Goal: Task Accomplishment & Management: Manage account settings

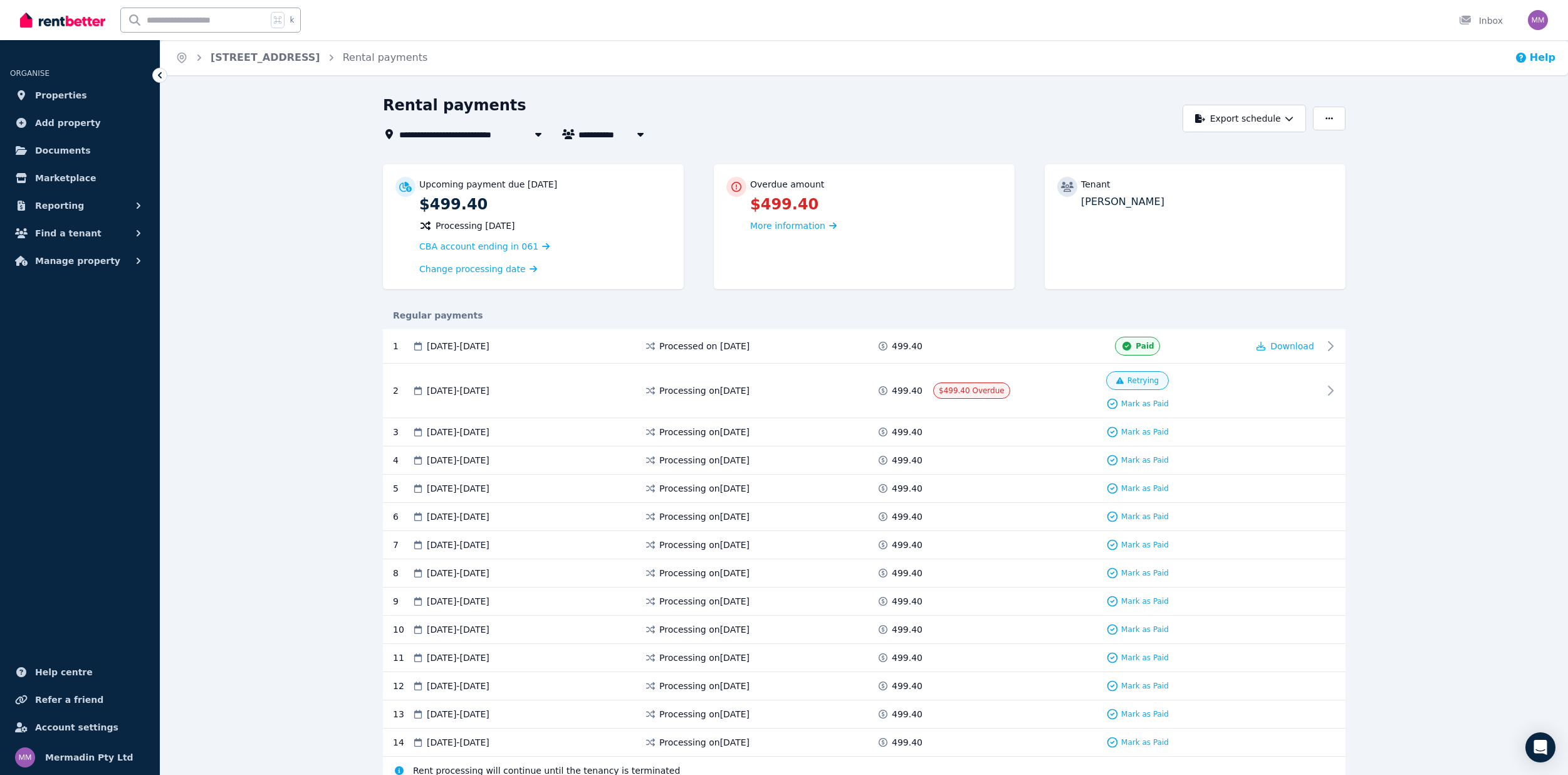
click at [1534, 59] on button "Help" at bounding box center [1535, 57] width 41 height 15
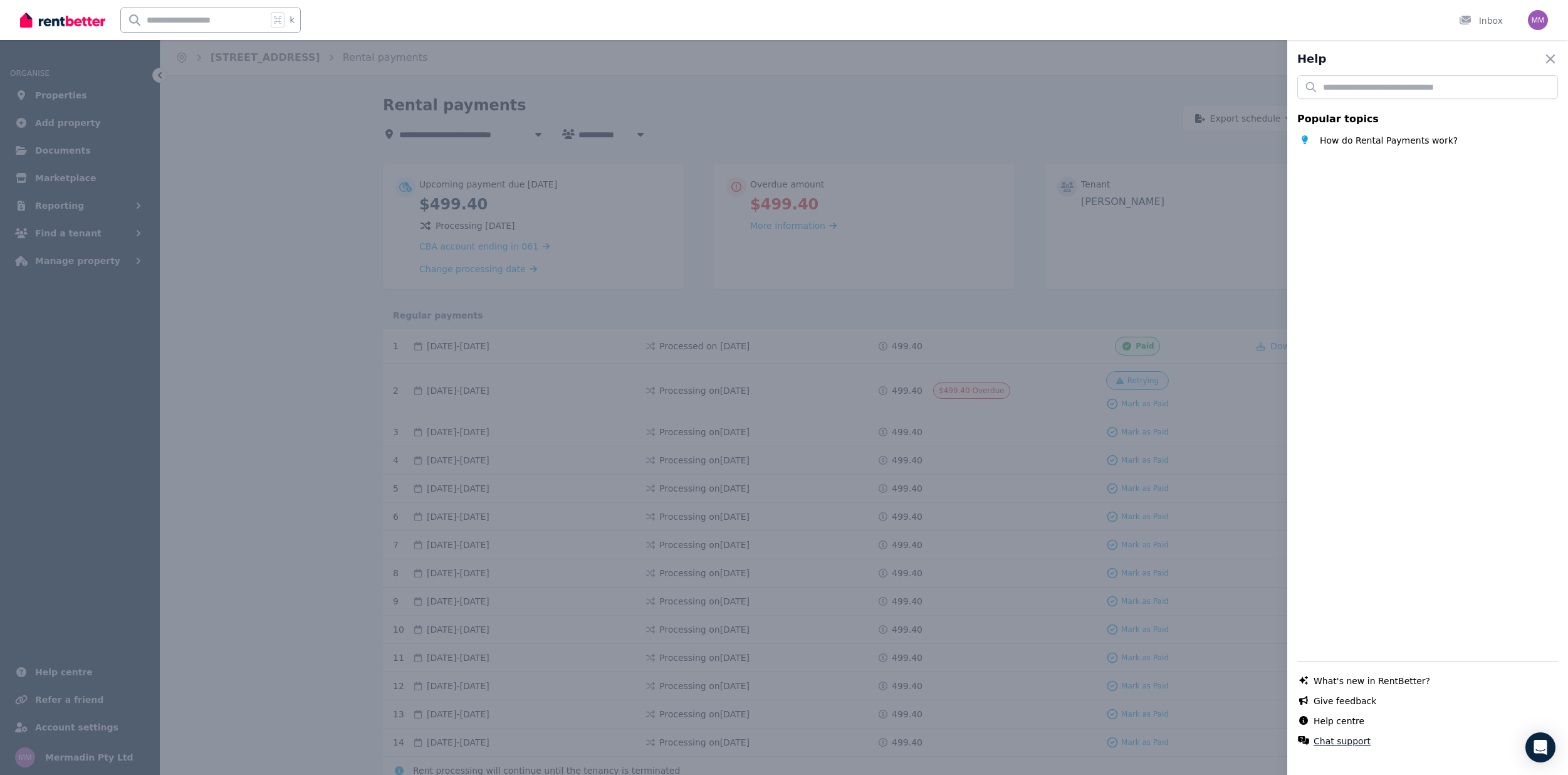
click at [1343, 738] on button "Chat support" at bounding box center [1342, 741] width 57 height 12
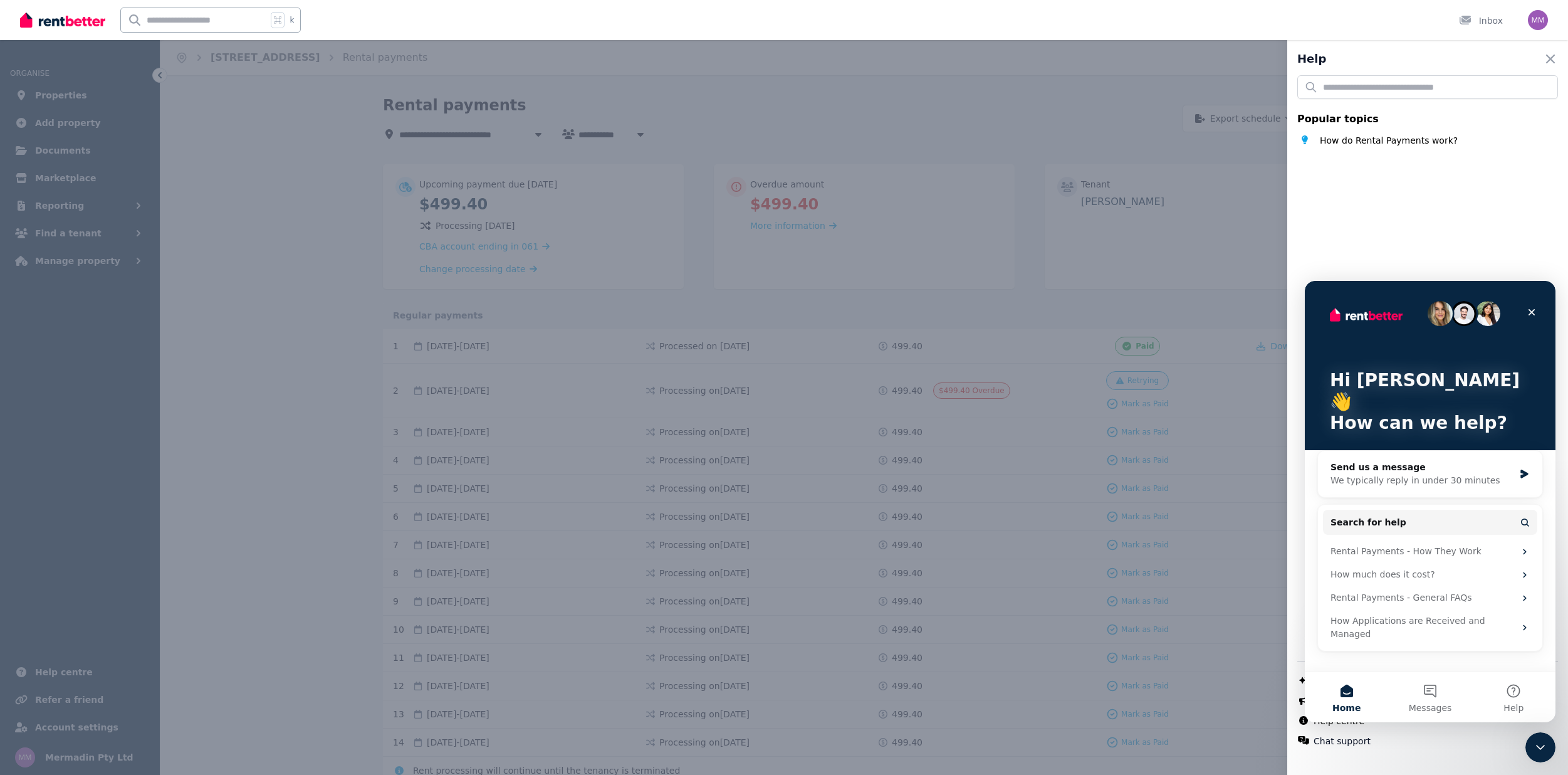
click at [1352, 633] on div "Hi [PERSON_NAME] 👋 How can we help? Send us a message We typically reply in und…" at bounding box center [1430, 476] width 251 height 390
click at [1430, 689] on button "Messages" at bounding box center [1430, 697] width 84 height 50
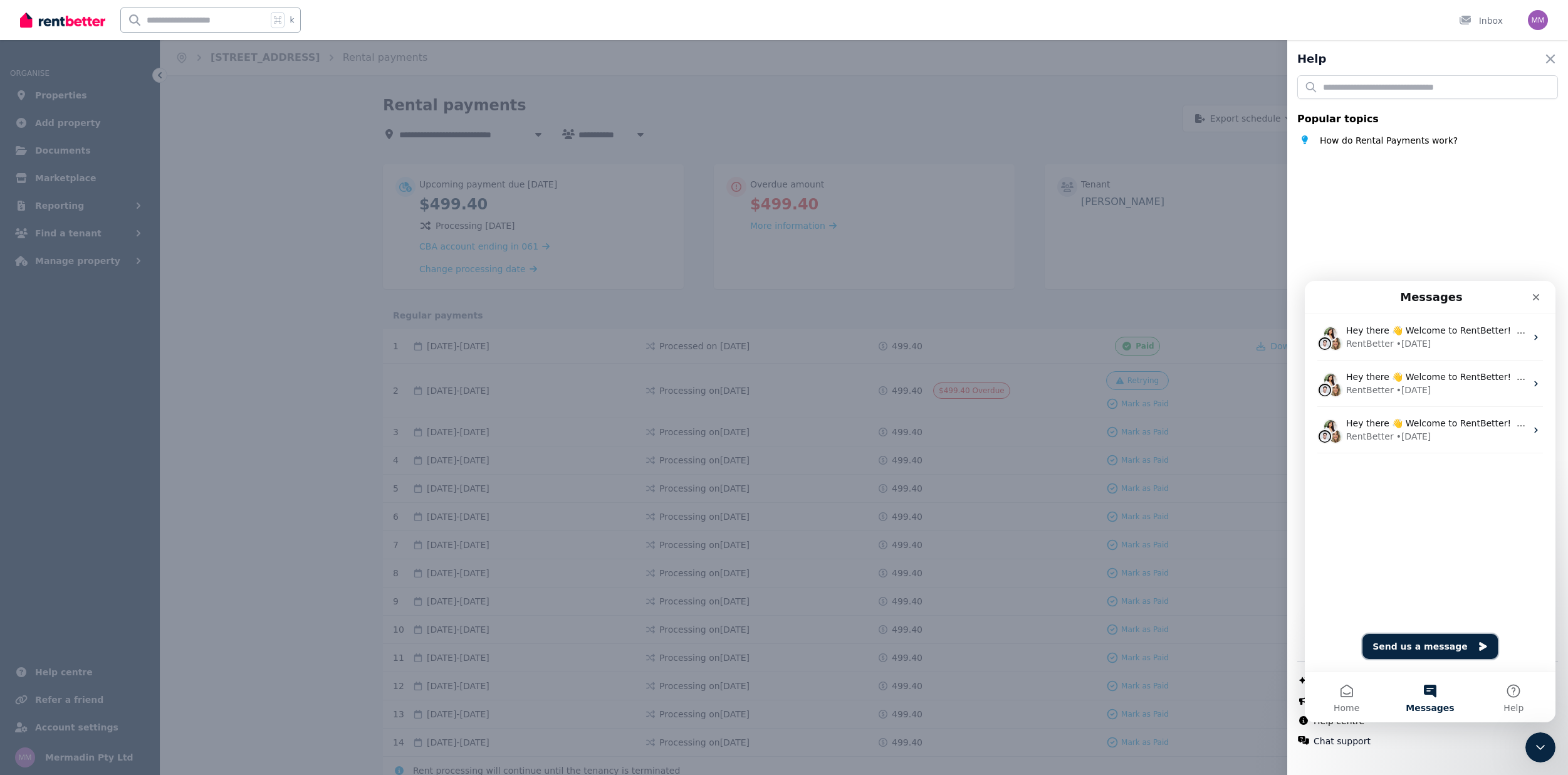
click at [1410, 644] on button "Send us a message" at bounding box center [1430, 646] width 135 height 25
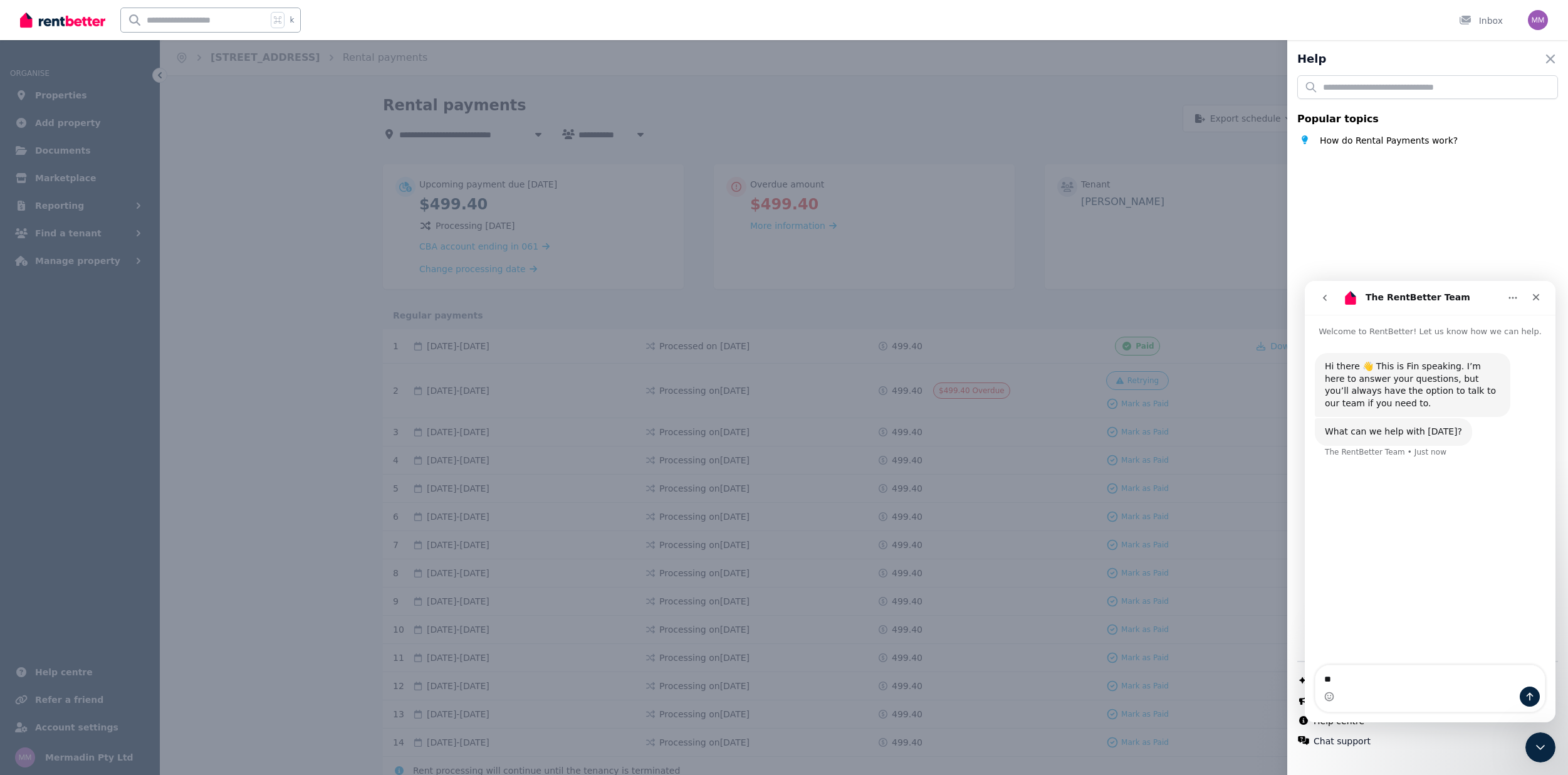
type textarea "*"
type textarea "**********"
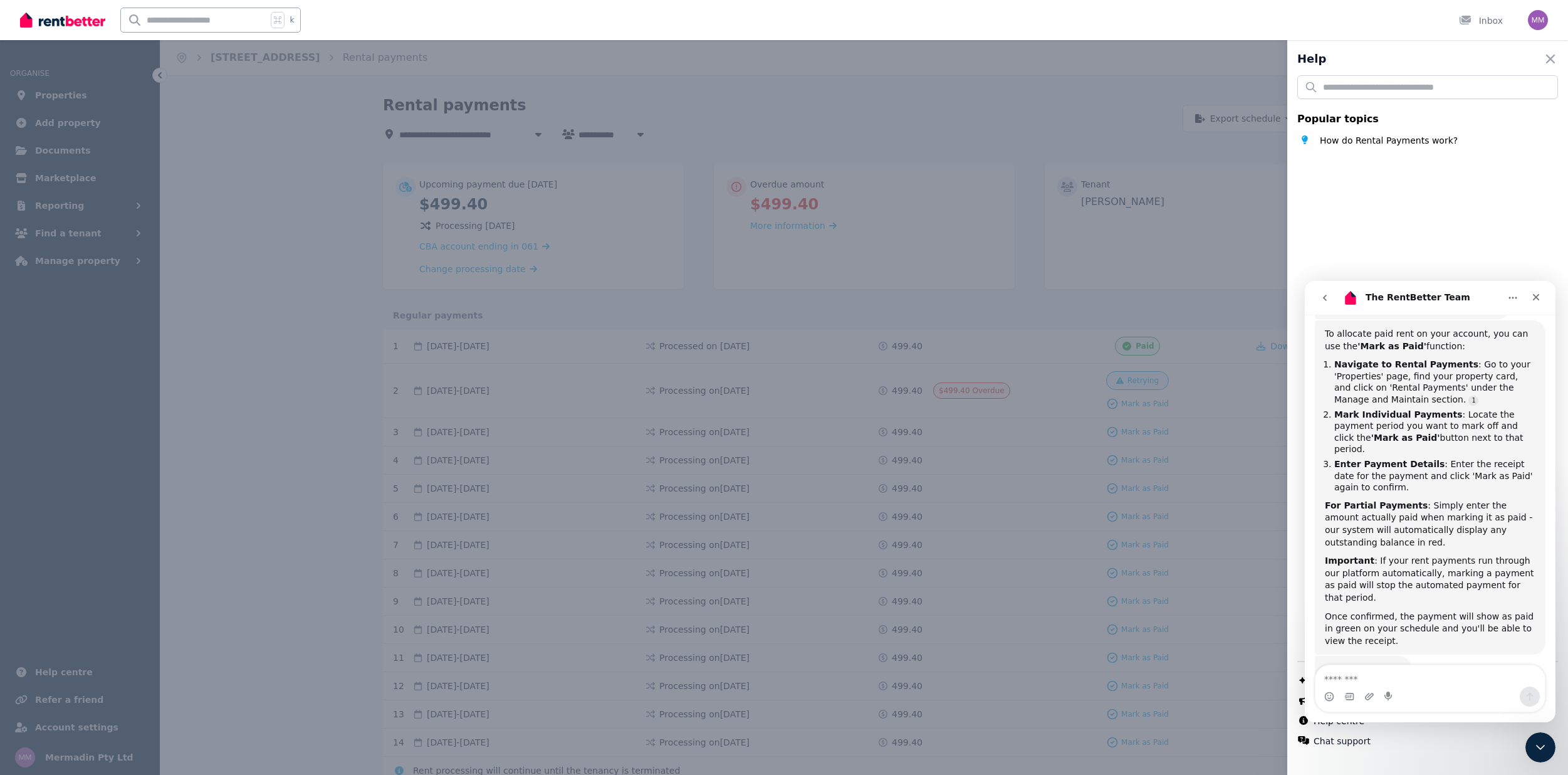
scroll to position [236, 0]
click at [1031, 341] on div "Help Close panel Popular topics How do Rental Payments work? Chat with us live …" at bounding box center [784, 388] width 1568 height 775
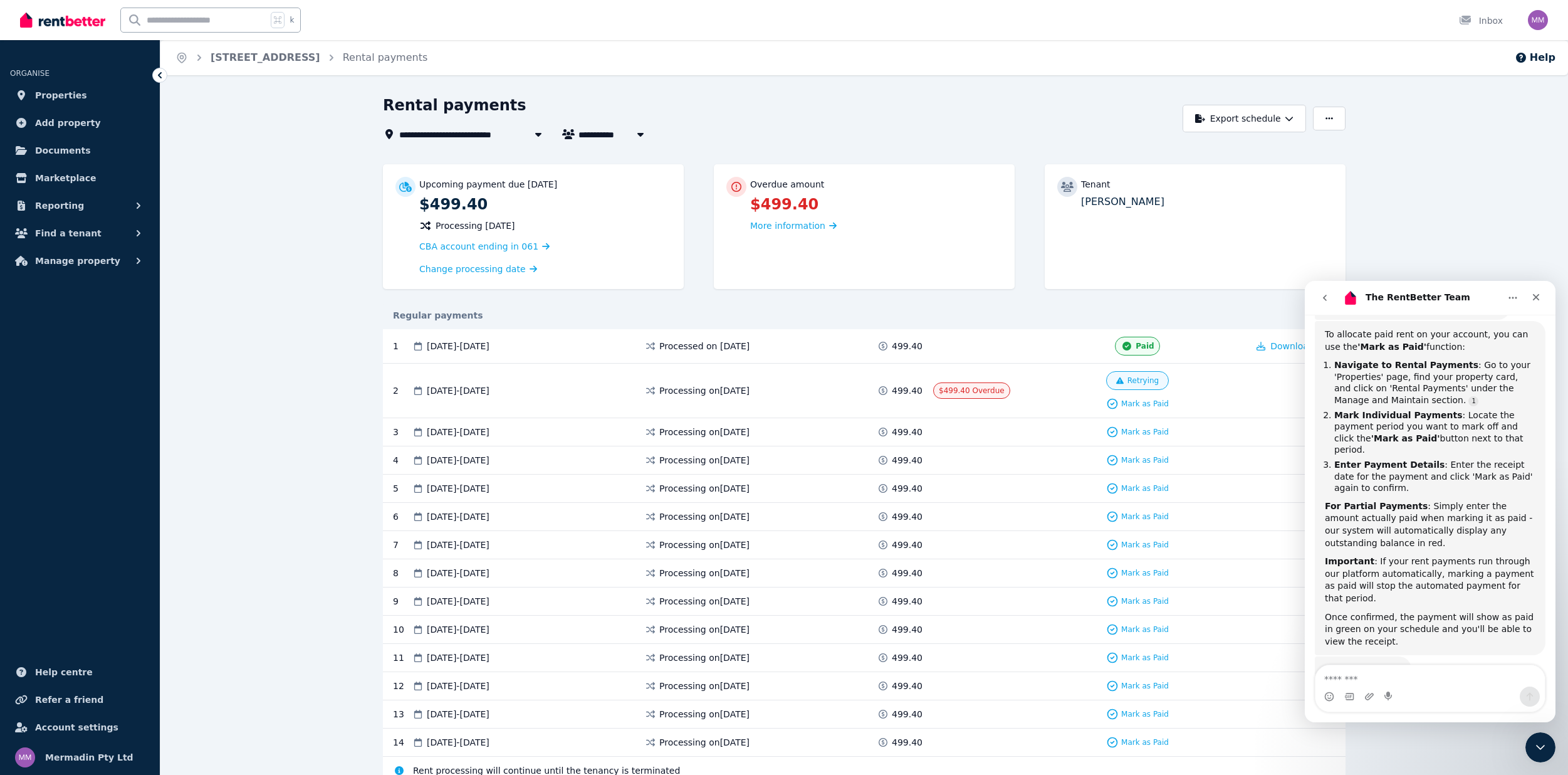
click at [1213, 324] on div "Regular payments" at bounding box center [864, 316] width 963 height 28
click at [1325, 299] on icon "go back" at bounding box center [1324, 297] width 4 height 7
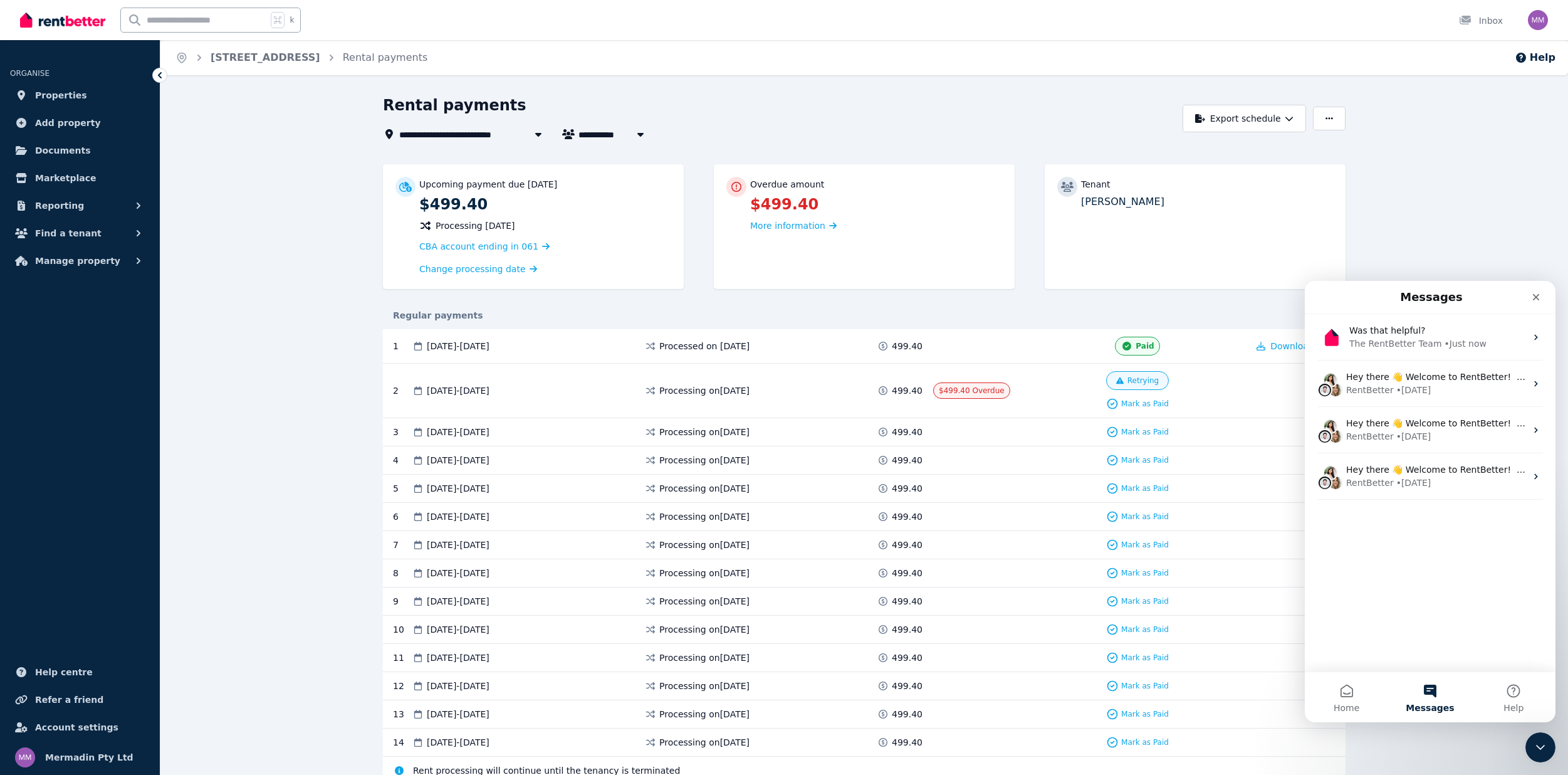
scroll to position [0, 0]
click at [1537, 295] on icon "Close" at bounding box center [1536, 297] width 7 height 7
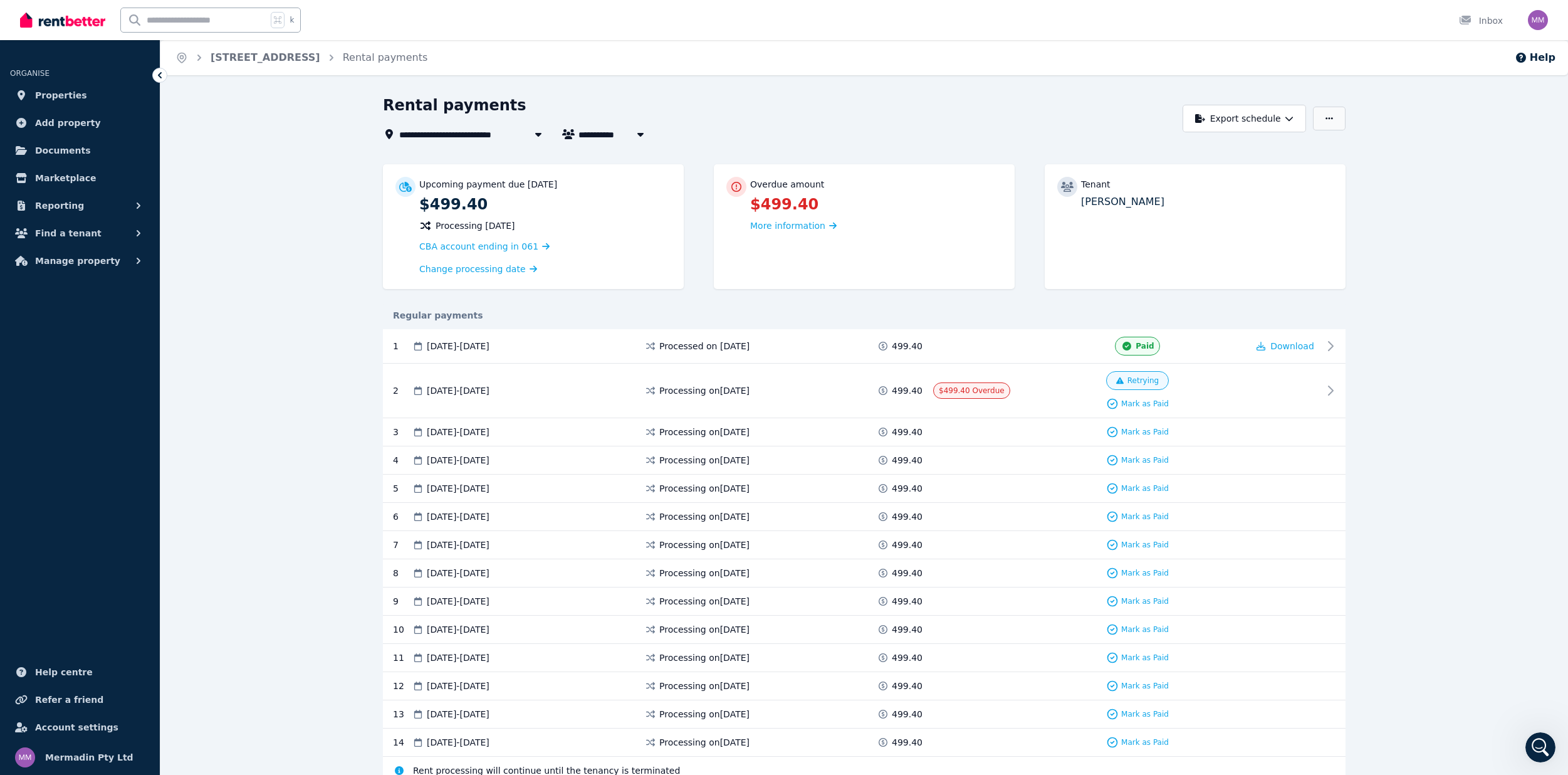
click at [1343, 126] on button "button" at bounding box center [1329, 118] width 32 height 23
click at [1335, 123] on button "button" at bounding box center [1329, 118] width 32 height 23
click at [1282, 146] on p "Adjust Rent" at bounding box center [1264, 149] width 60 height 12
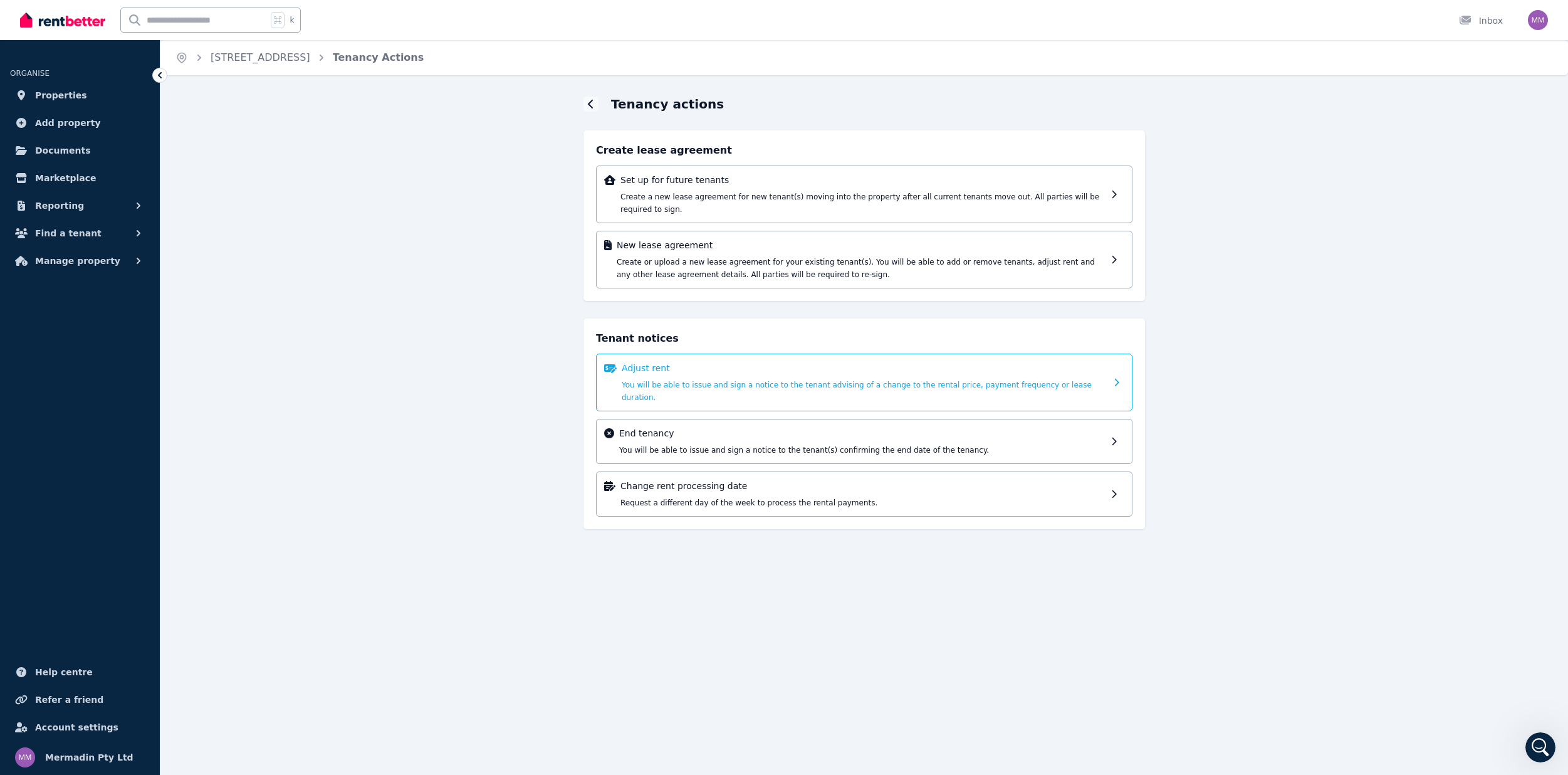
click at [1093, 370] on p "Adjust rent" at bounding box center [864, 368] width 484 height 12
select select "*******"
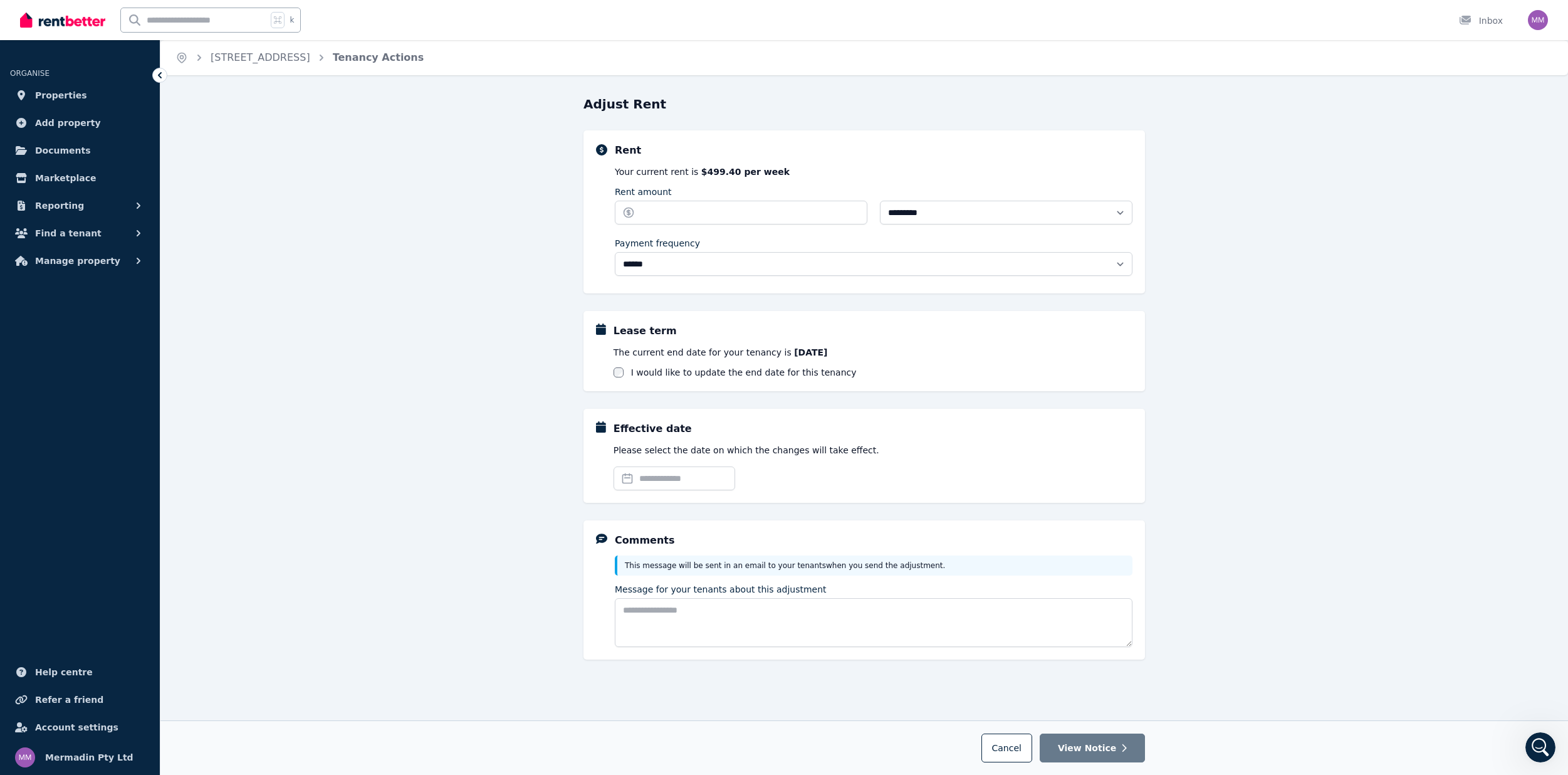
drag, startPoint x: 1004, startPoint y: 737, endPoint x: 1131, endPoint y: 647, distance: 155.7
click at [1007, 737] on button "Cancel" at bounding box center [1007, 747] width 51 height 29
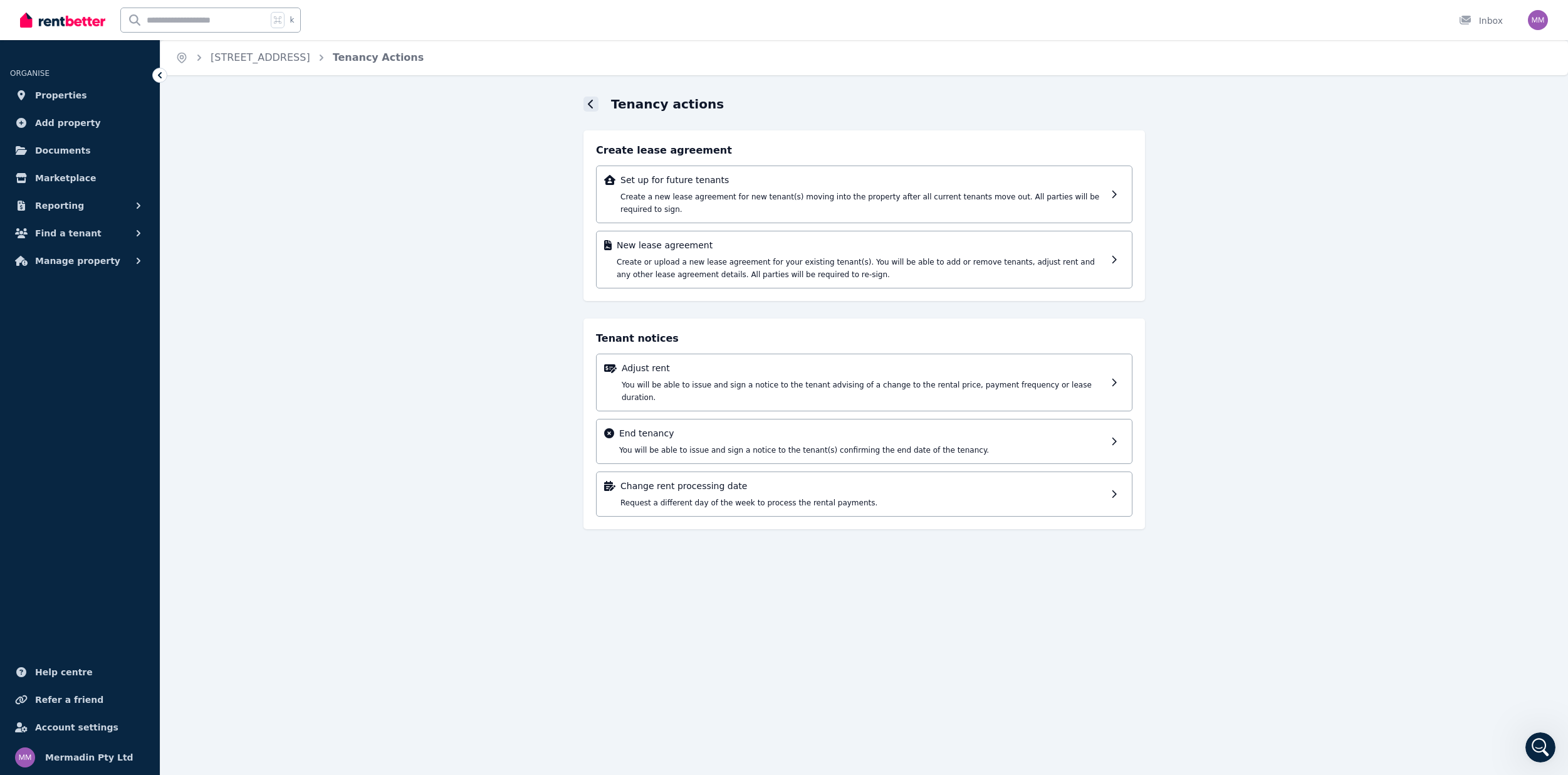
click at [591, 101] on icon at bounding box center [590, 104] width 5 height 9
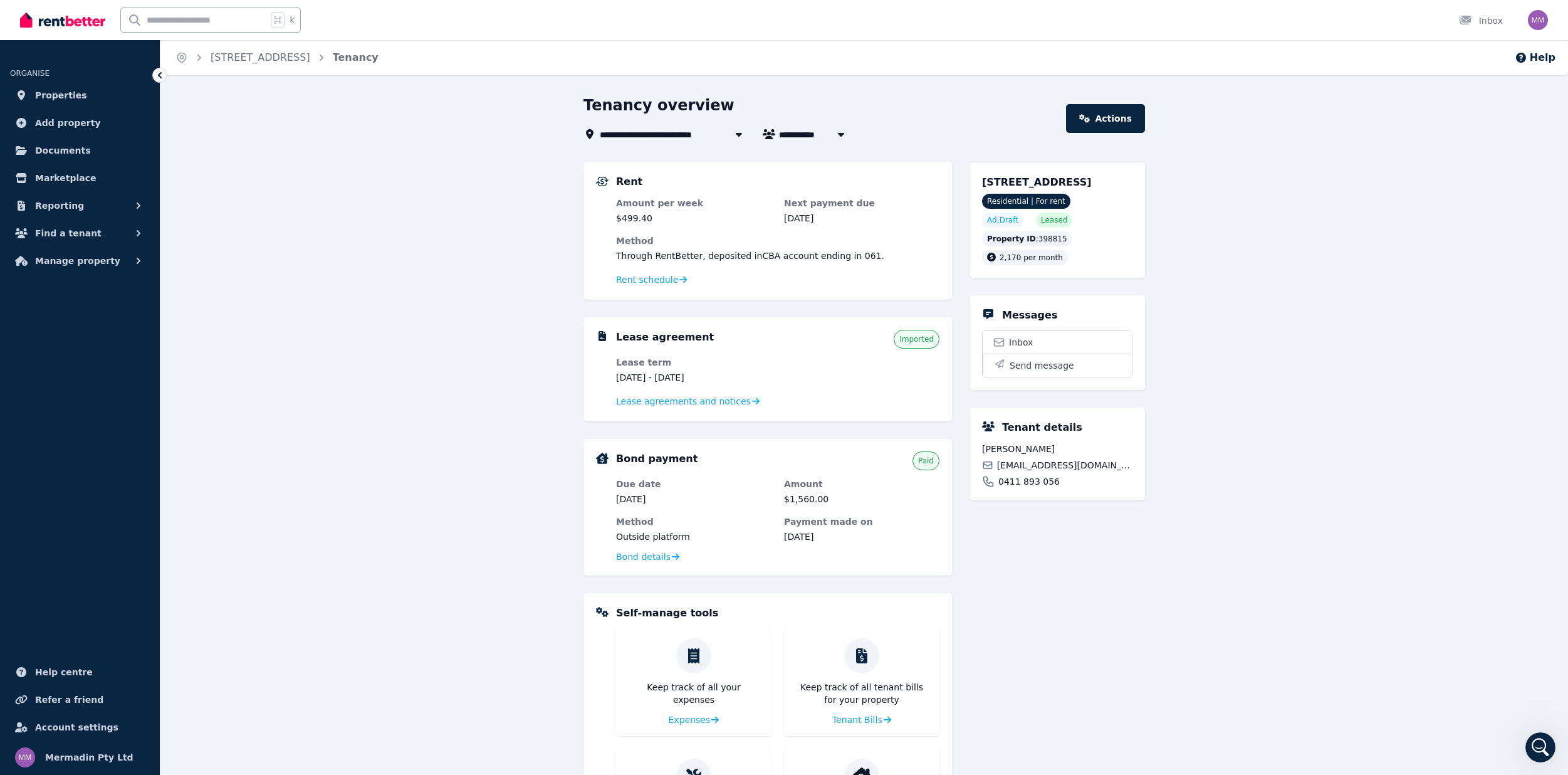
scroll to position [1, 0]
click at [1101, 114] on link "Actions" at bounding box center [1106, 117] width 79 height 29
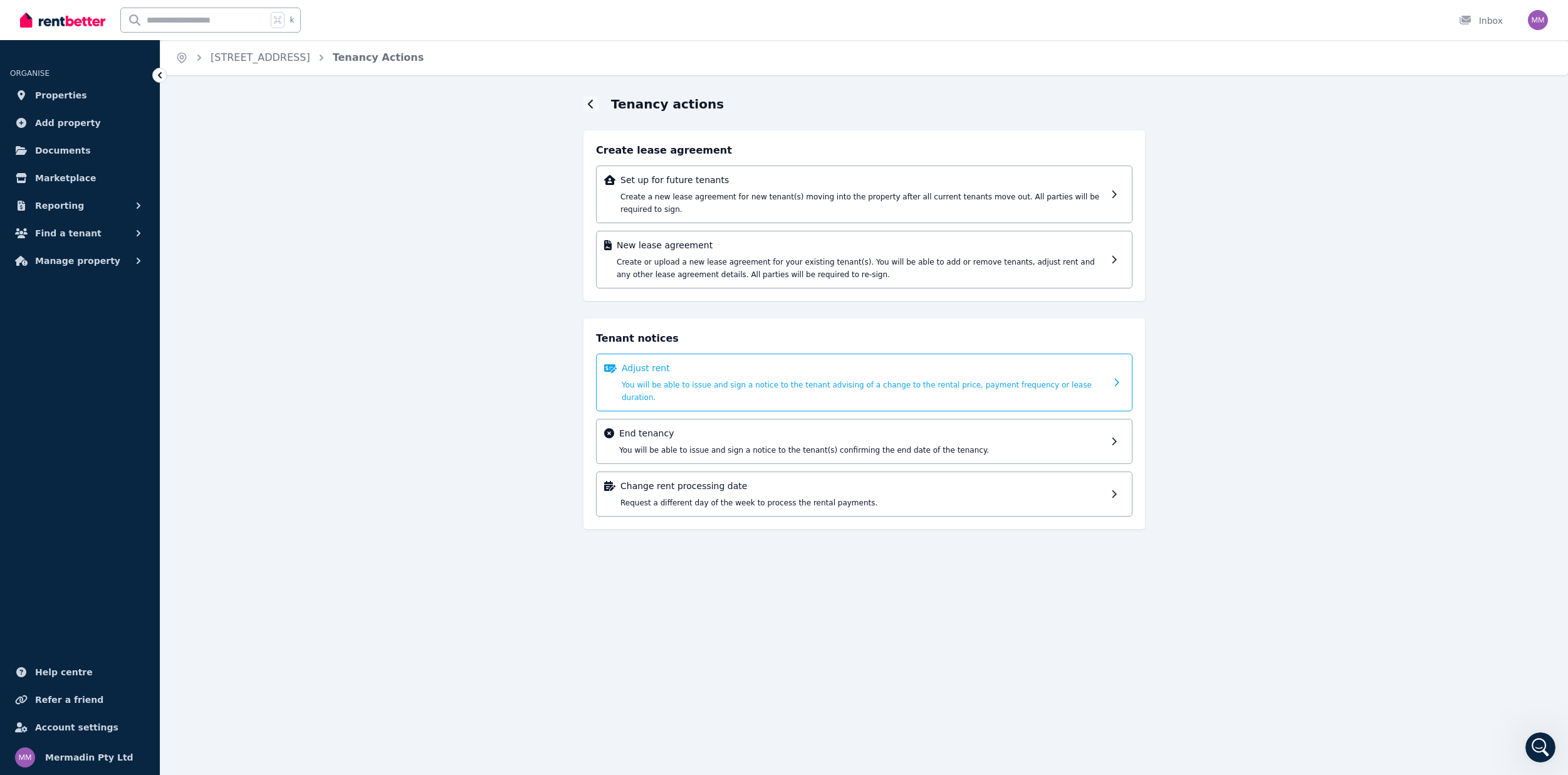
click at [1093, 374] on p "Adjust rent" at bounding box center [864, 368] width 484 height 12
select select "*******"
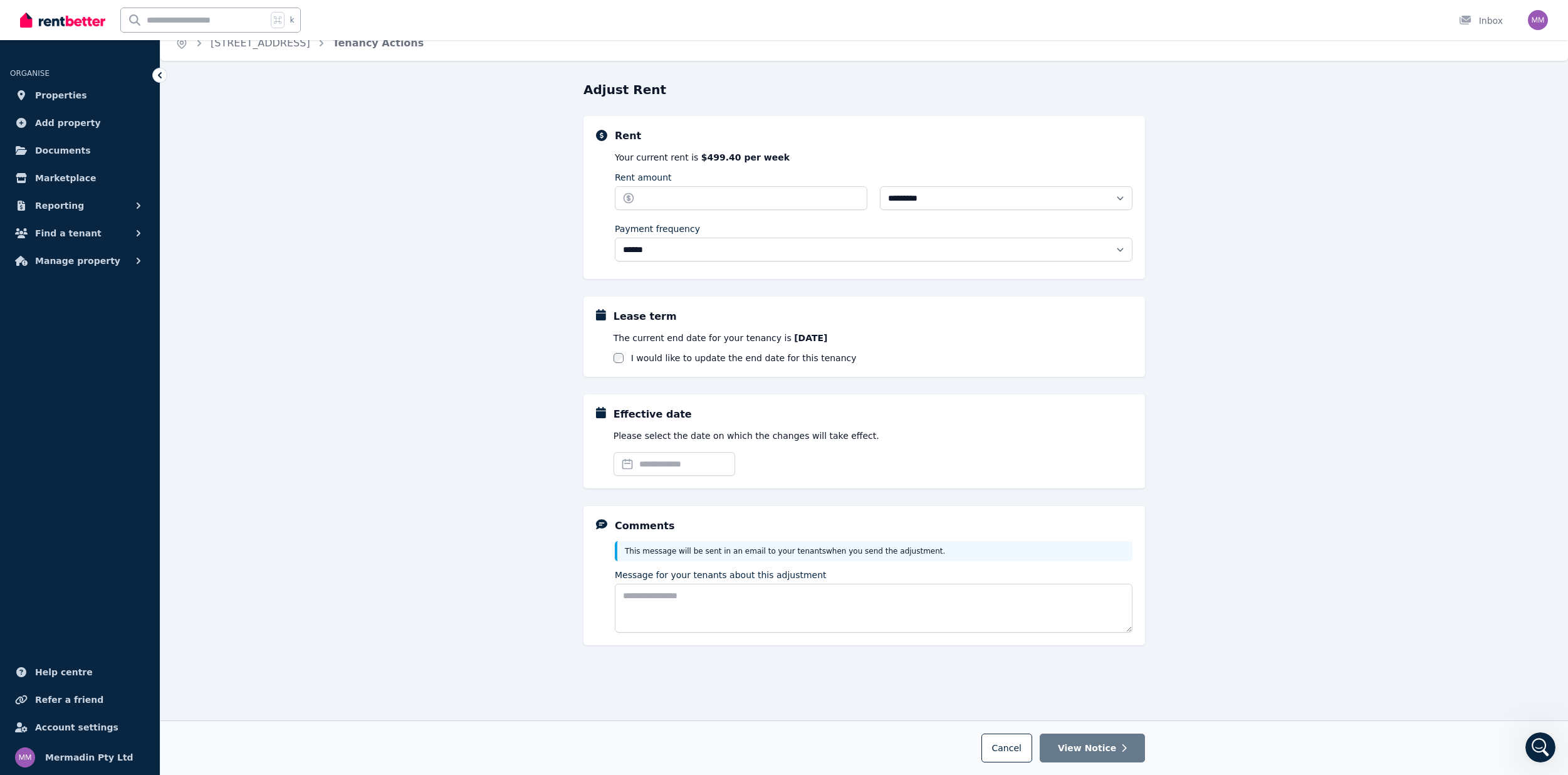
scroll to position [15, 0]
click at [756, 197] on input "Rent amount" at bounding box center [741, 198] width 252 height 23
click at [719, 192] on input "Rent amount" at bounding box center [741, 197] width 252 height 23
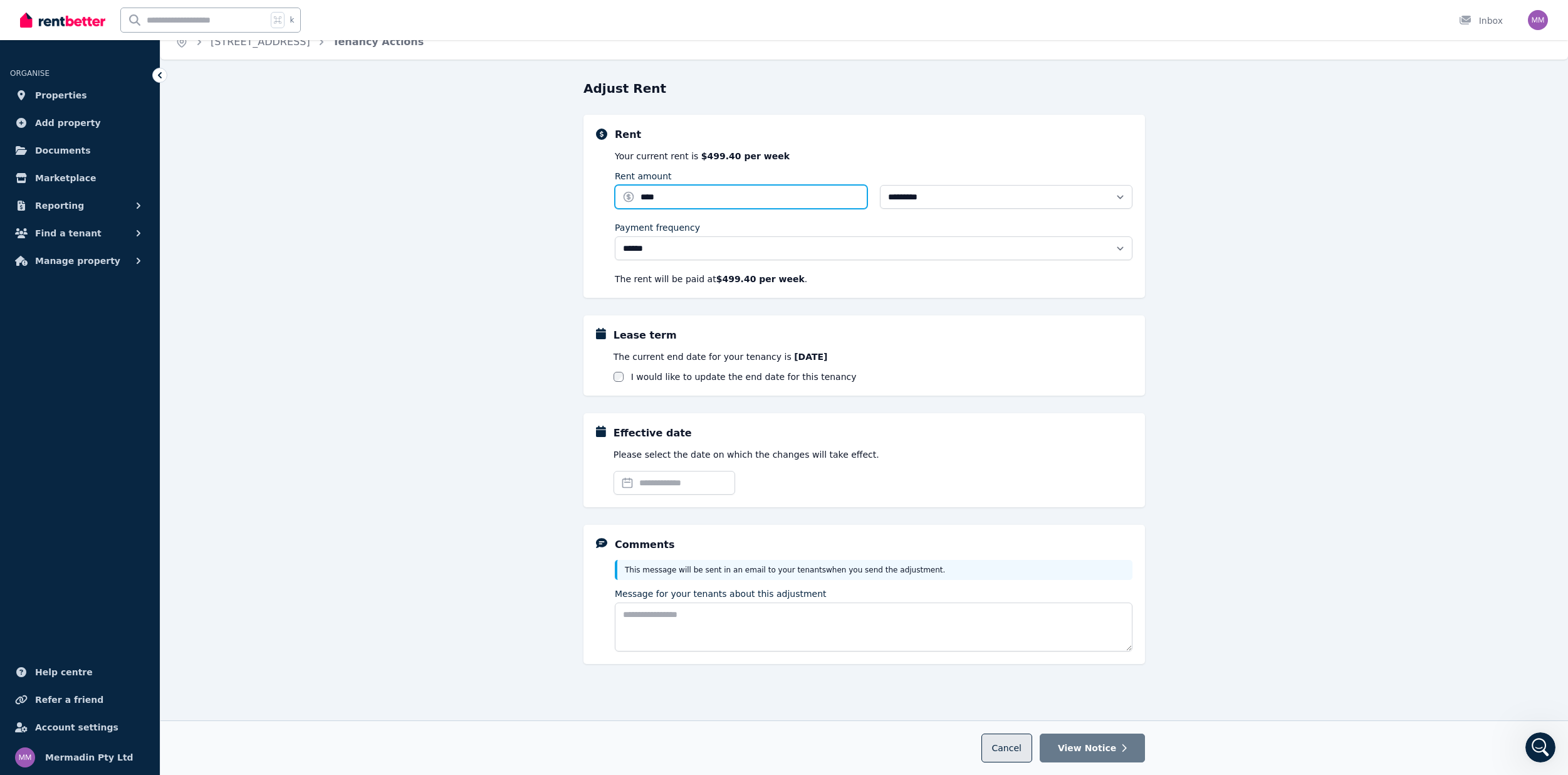
type input "****"
click at [1017, 750] on span "Cancel" at bounding box center [1007, 748] width 29 height 10
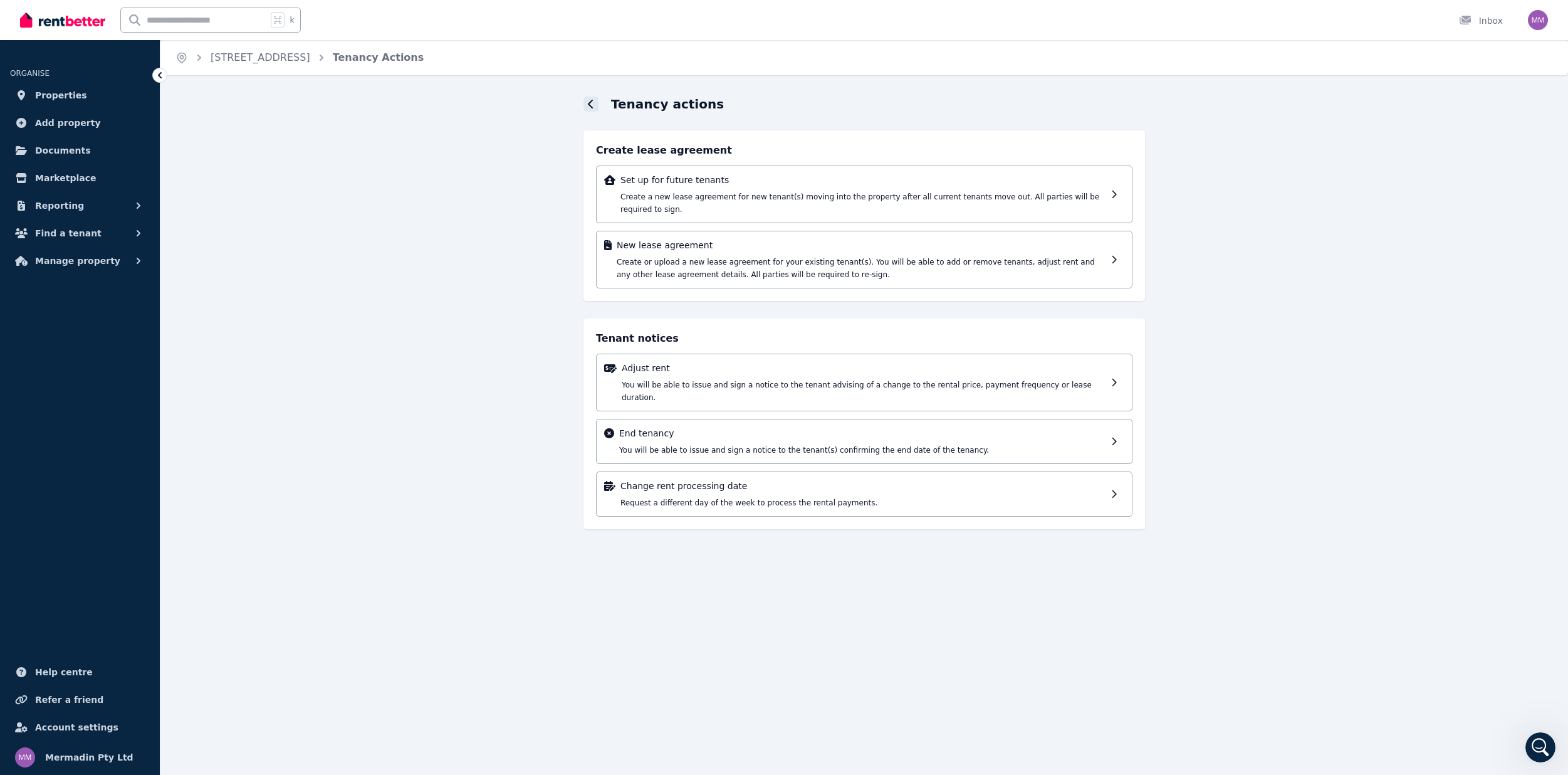
click at [591, 101] on icon at bounding box center [590, 104] width 5 height 9
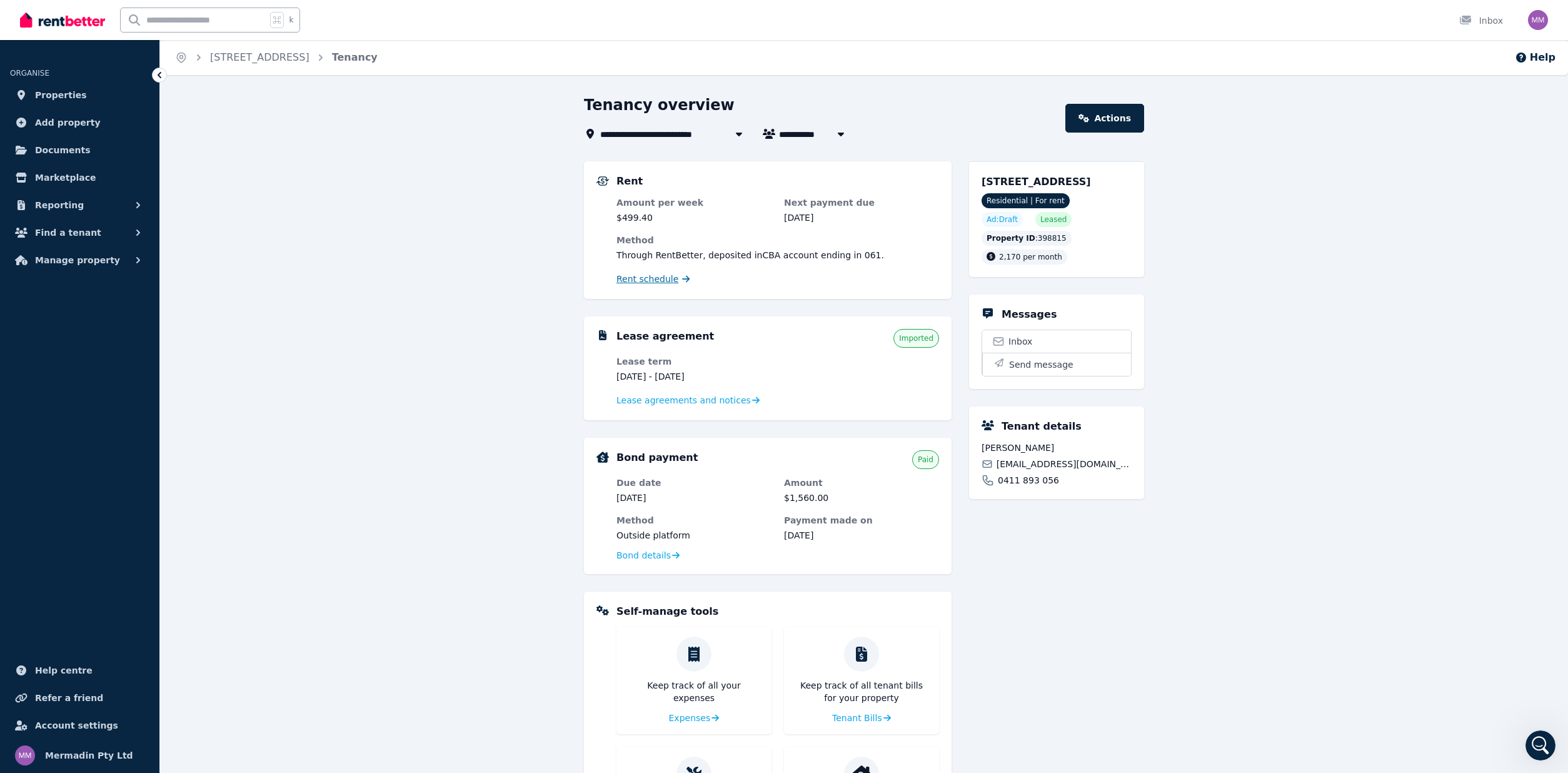
click at [643, 277] on span "Rent schedule" at bounding box center [647, 278] width 62 height 12
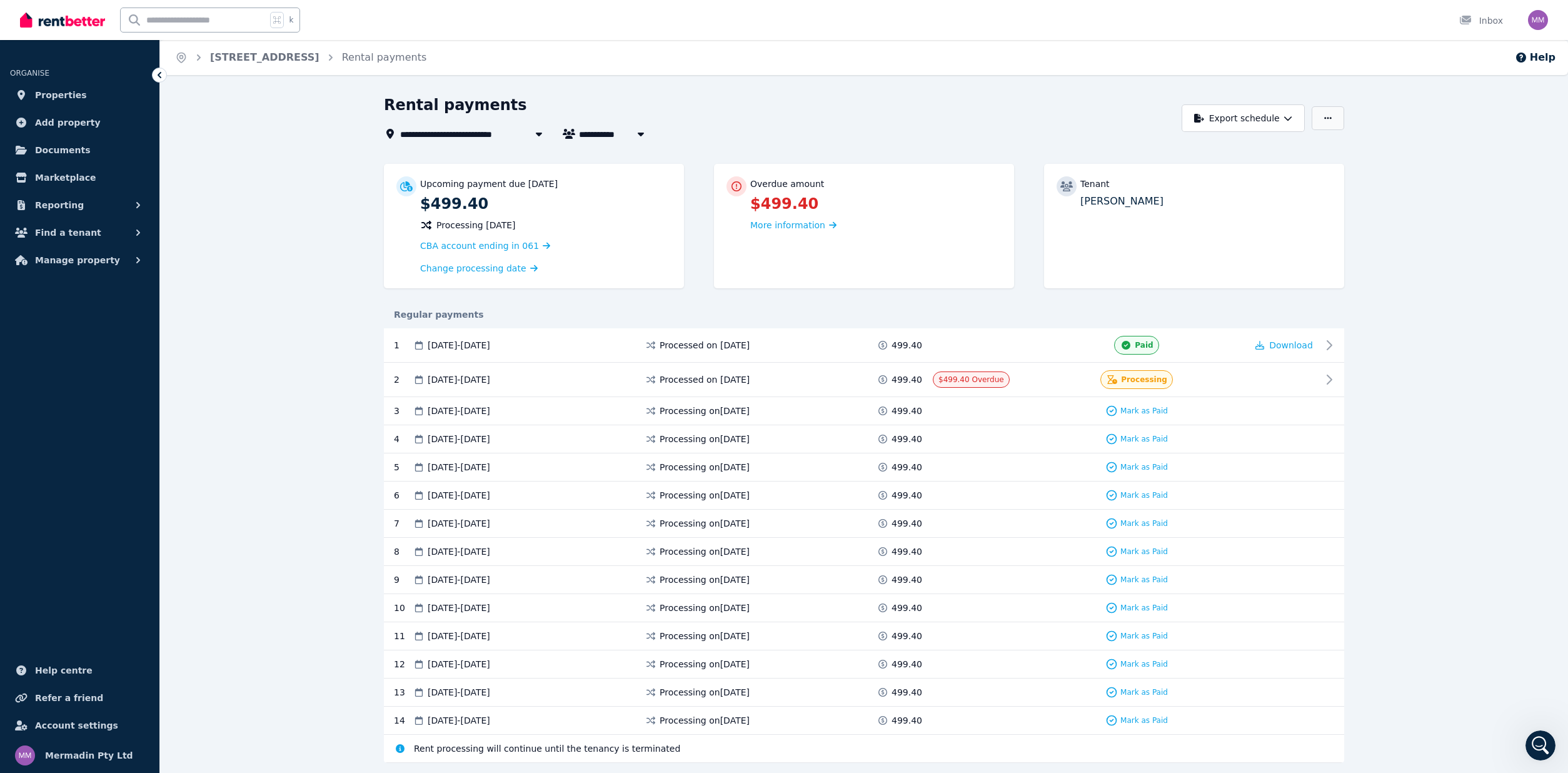
click at [1324, 121] on icon "button" at bounding box center [1328, 118] width 7 height 9
click at [1322, 141] on link "Adjust Rent" at bounding box center [1276, 149] width 140 height 23
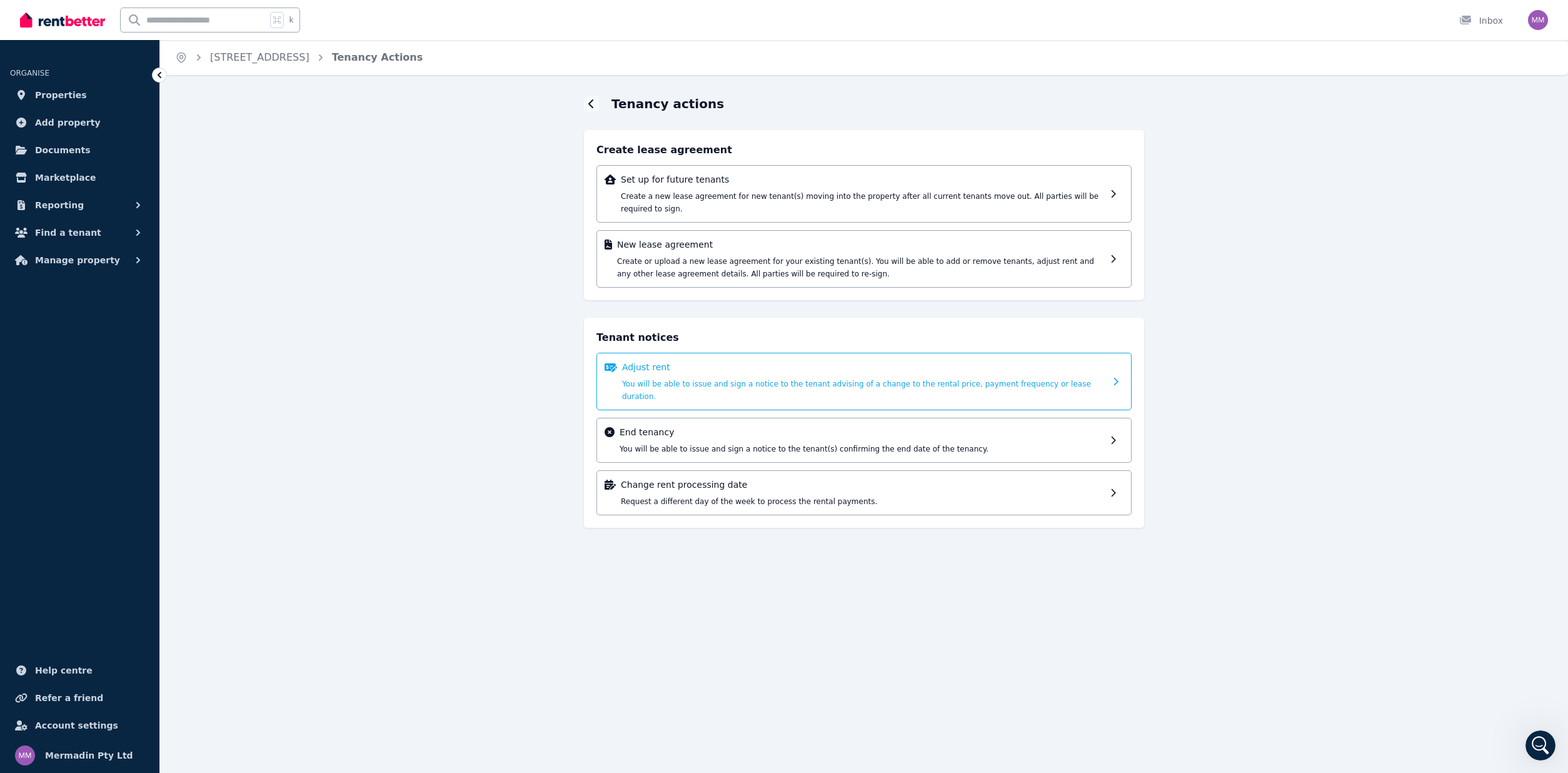
click at [752, 370] on p "Adjust rent" at bounding box center [864, 367] width 483 height 12
select select "*******"
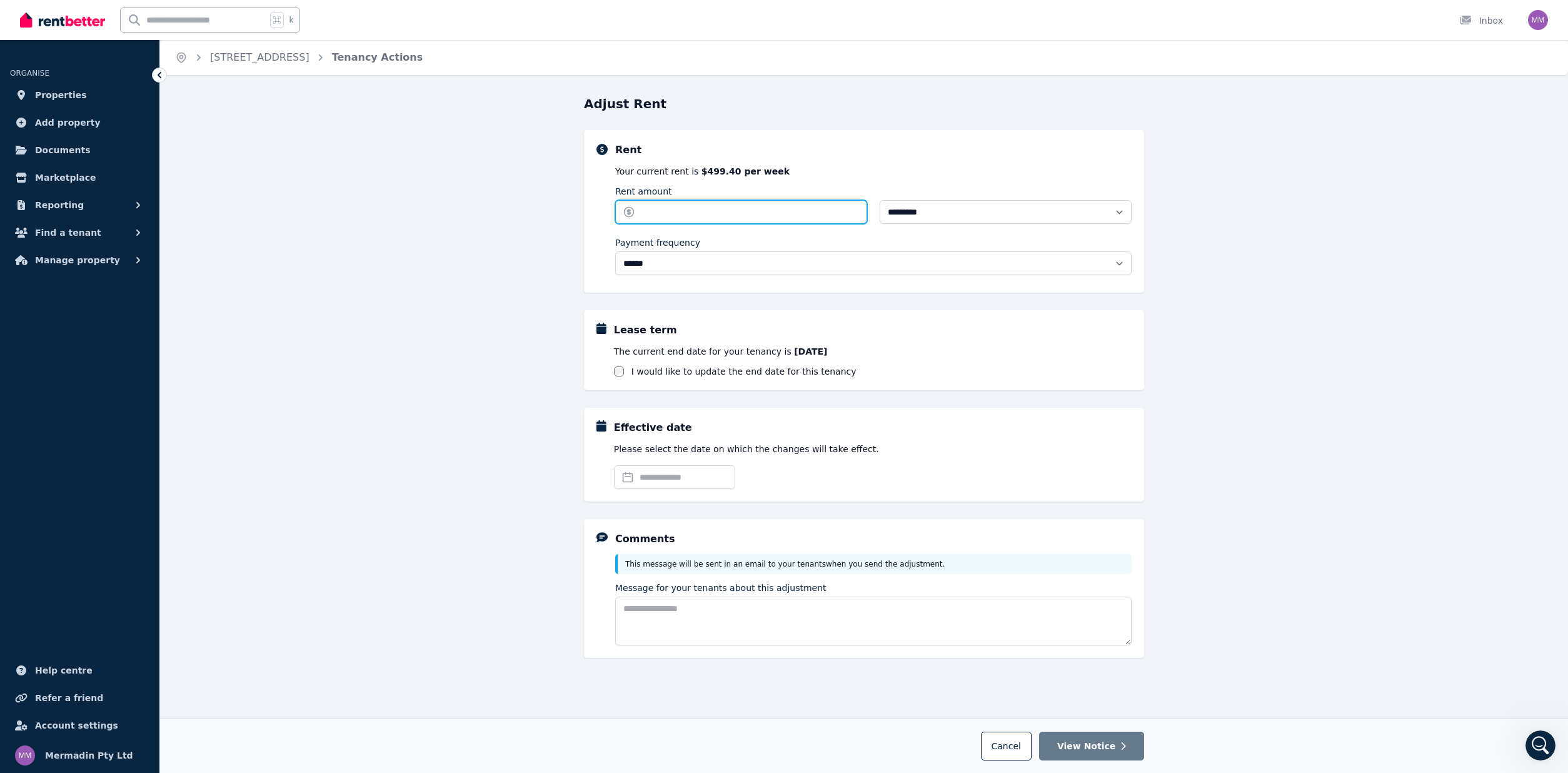
click at [720, 219] on input "Rent amount" at bounding box center [741, 212] width 252 height 23
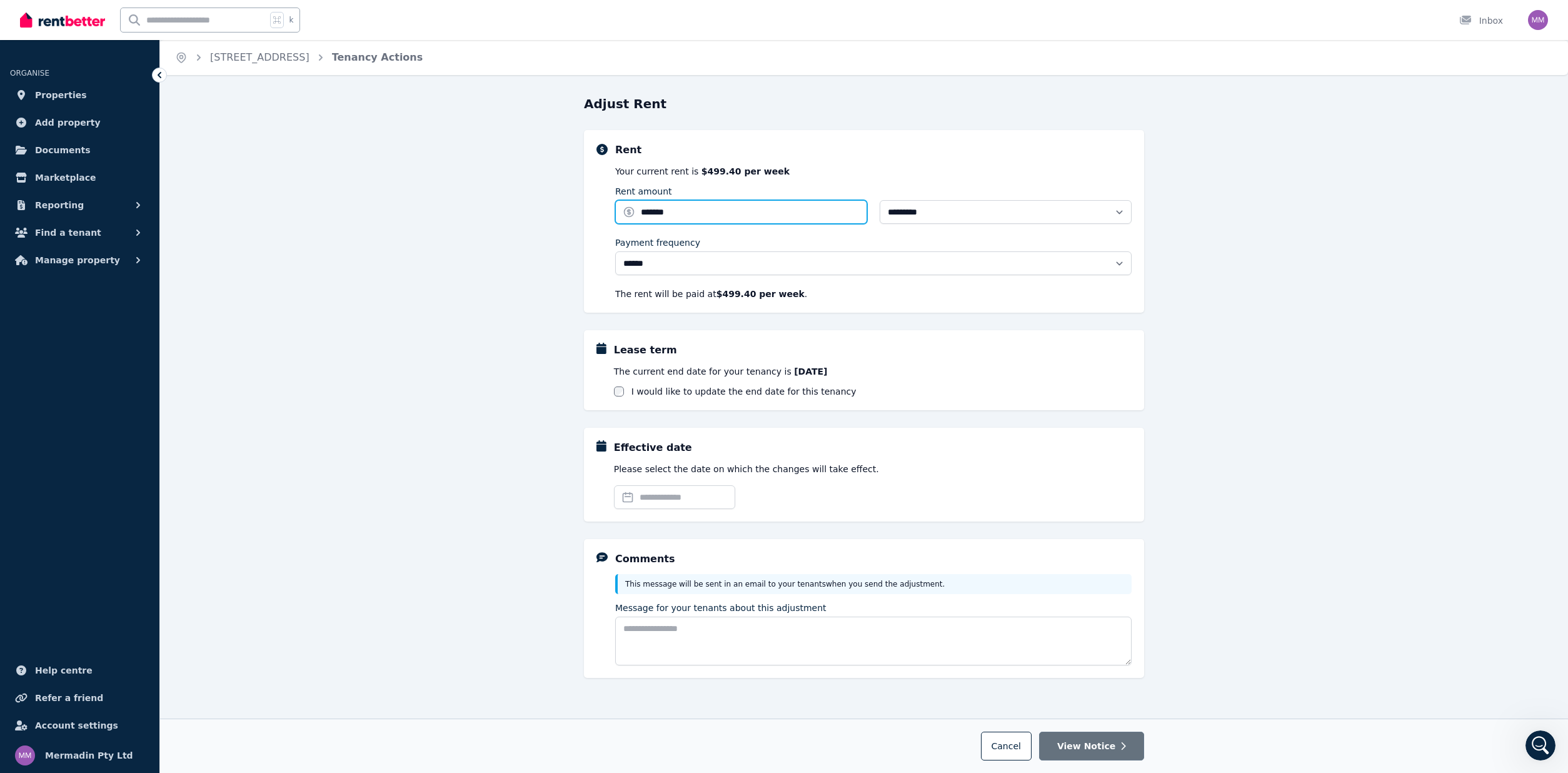
type input "*******"
click at [1097, 745] on span "View Notice" at bounding box center [1086, 745] width 58 height 12
click at [1018, 744] on span "Cancel" at bounding box center [1007, 746] width 29 height 10
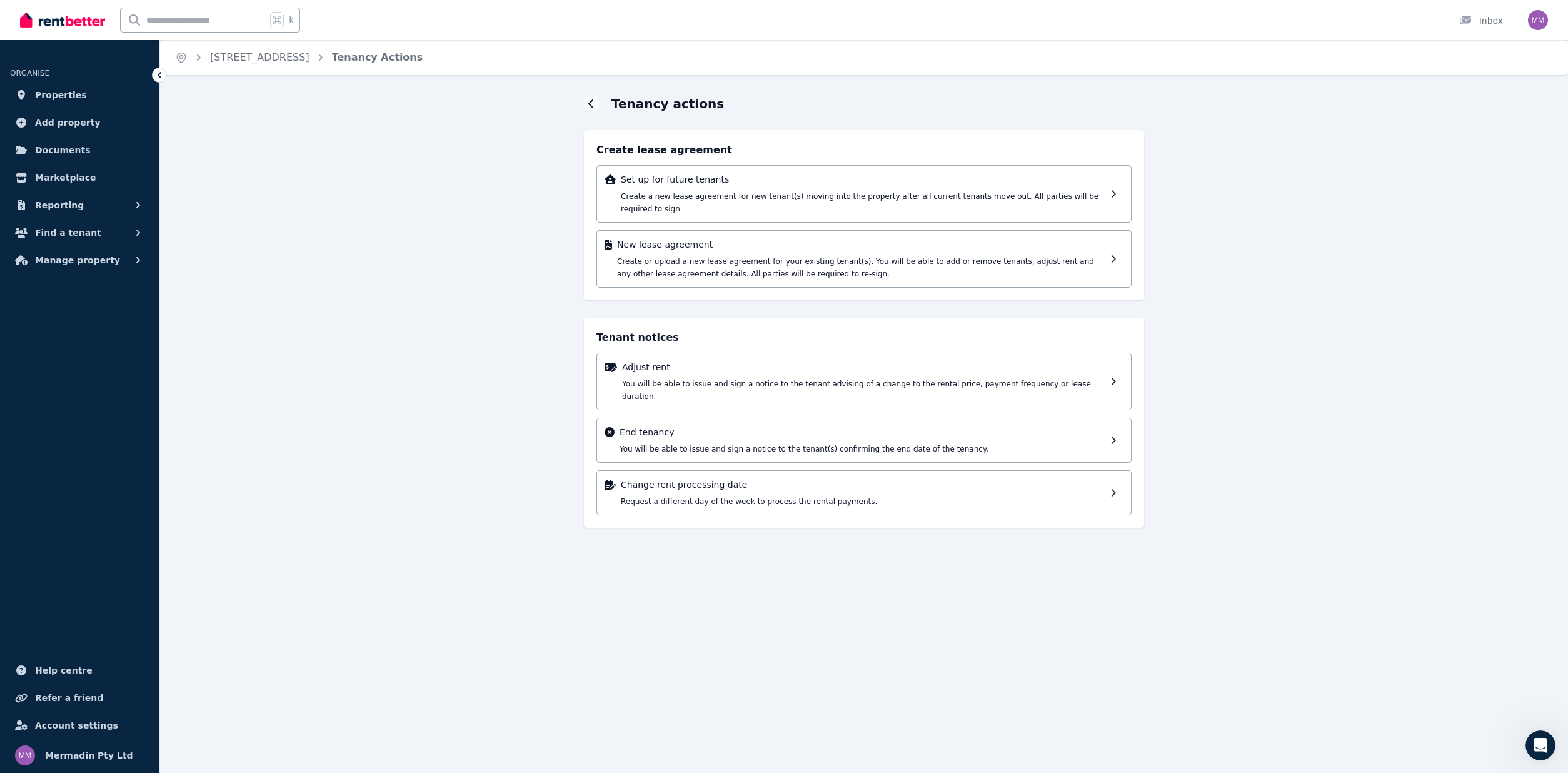
drag, startPoint x: 160, startPoint y: 74, endPoint x: 225, endPoint y: 79, distance: 65.2
click at [160, 74] on icon at bounding box center [159, 75] width 4 height 7
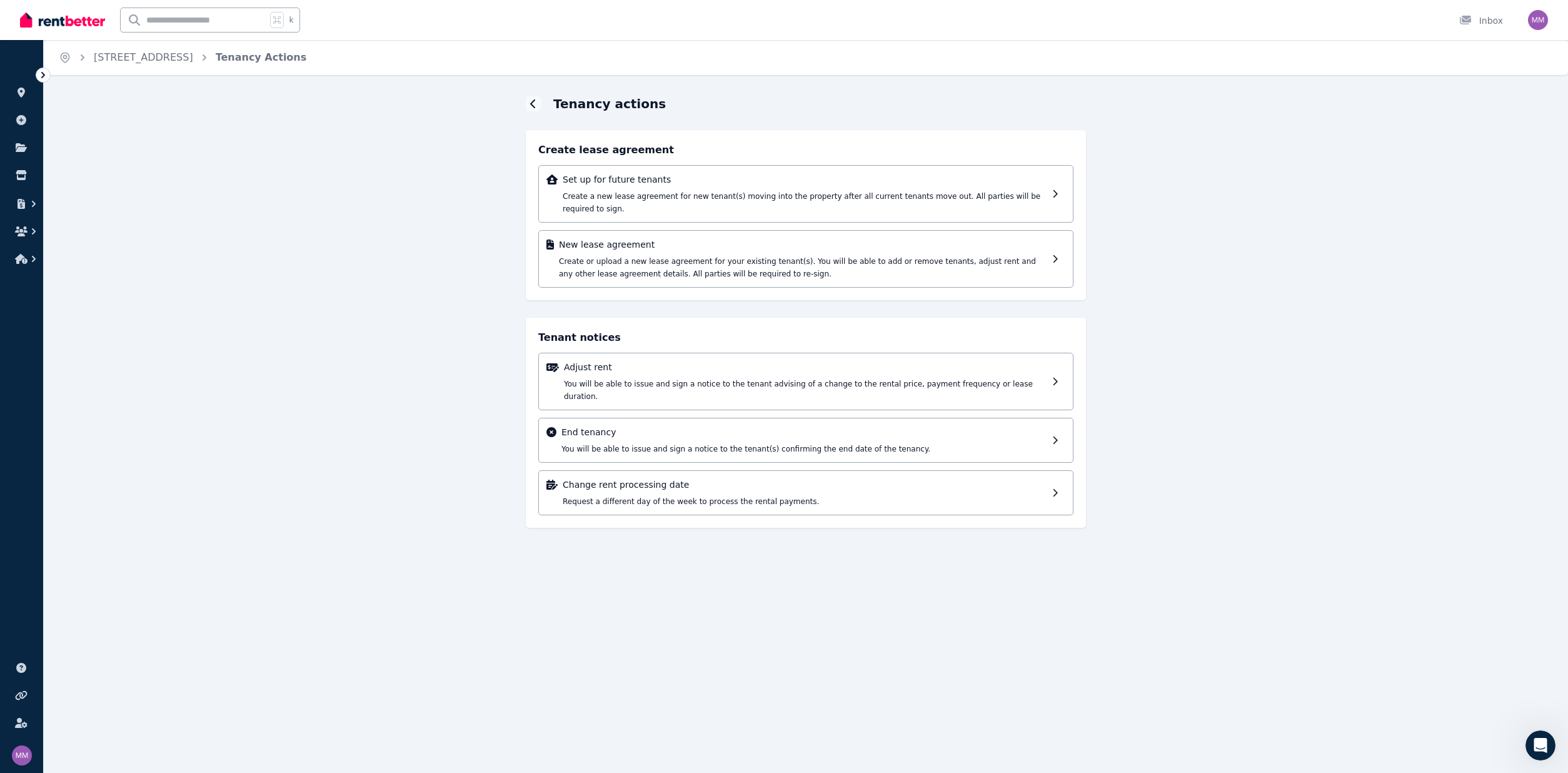
click at [47, 76] on icon at bounding box center [42, 75] width 12 height 12
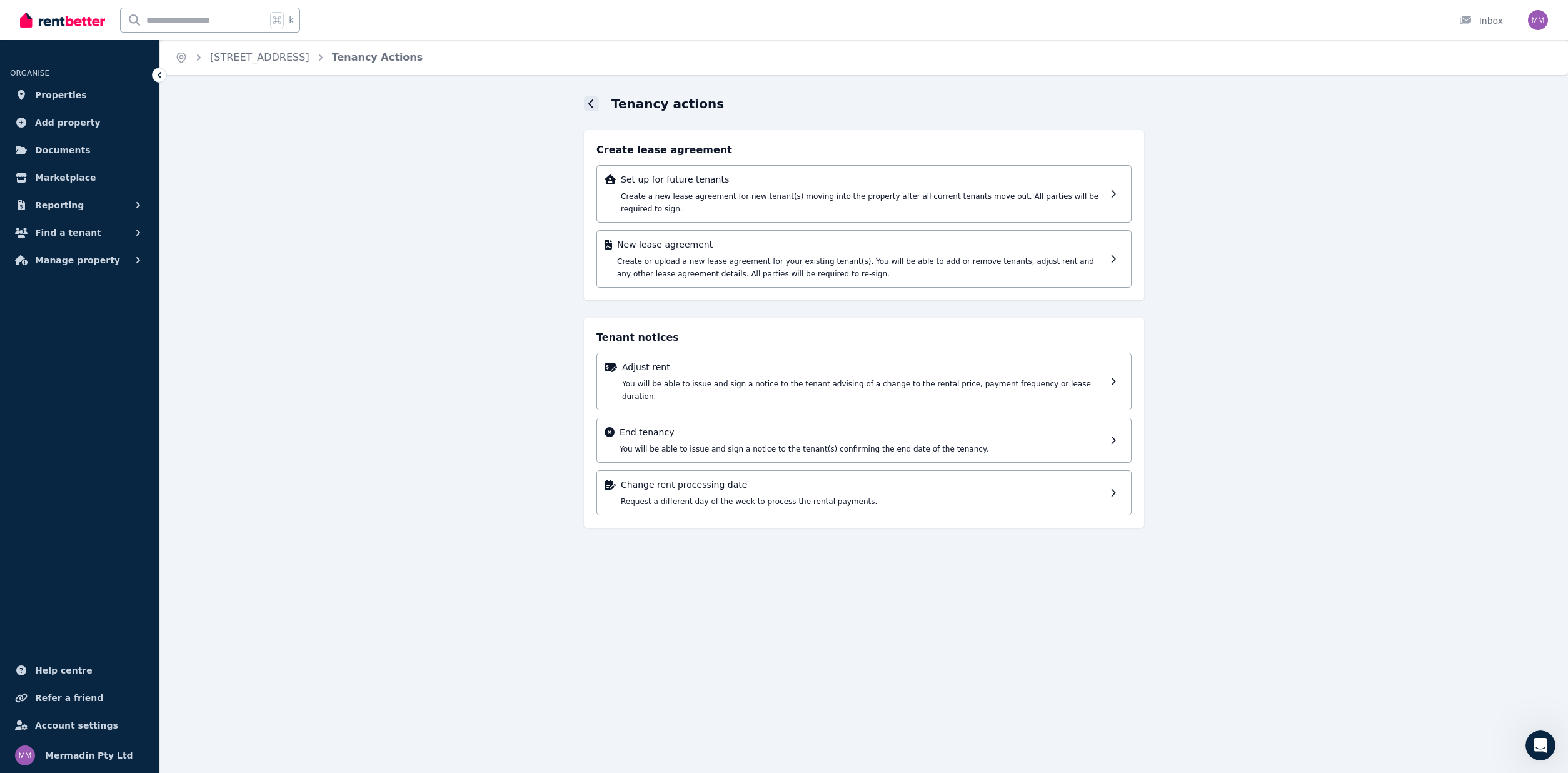
click at [589, 103] on icon at bounding box center [591, 104] width 7 height 10
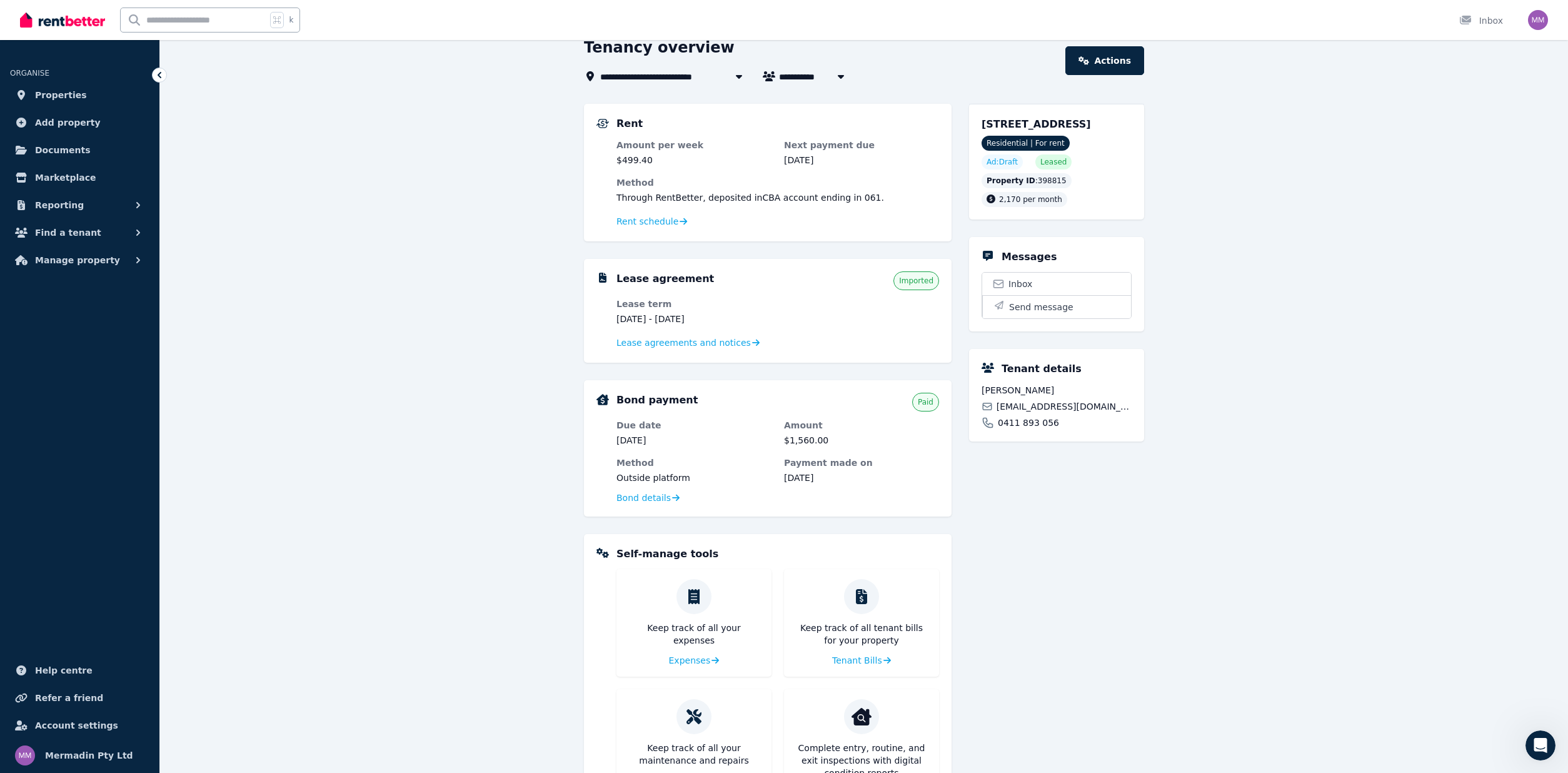
scroll to position [60, 0]
click at [647, 222] on span "Rent schedule" at bounding box center [647, 218] width 62 height 12
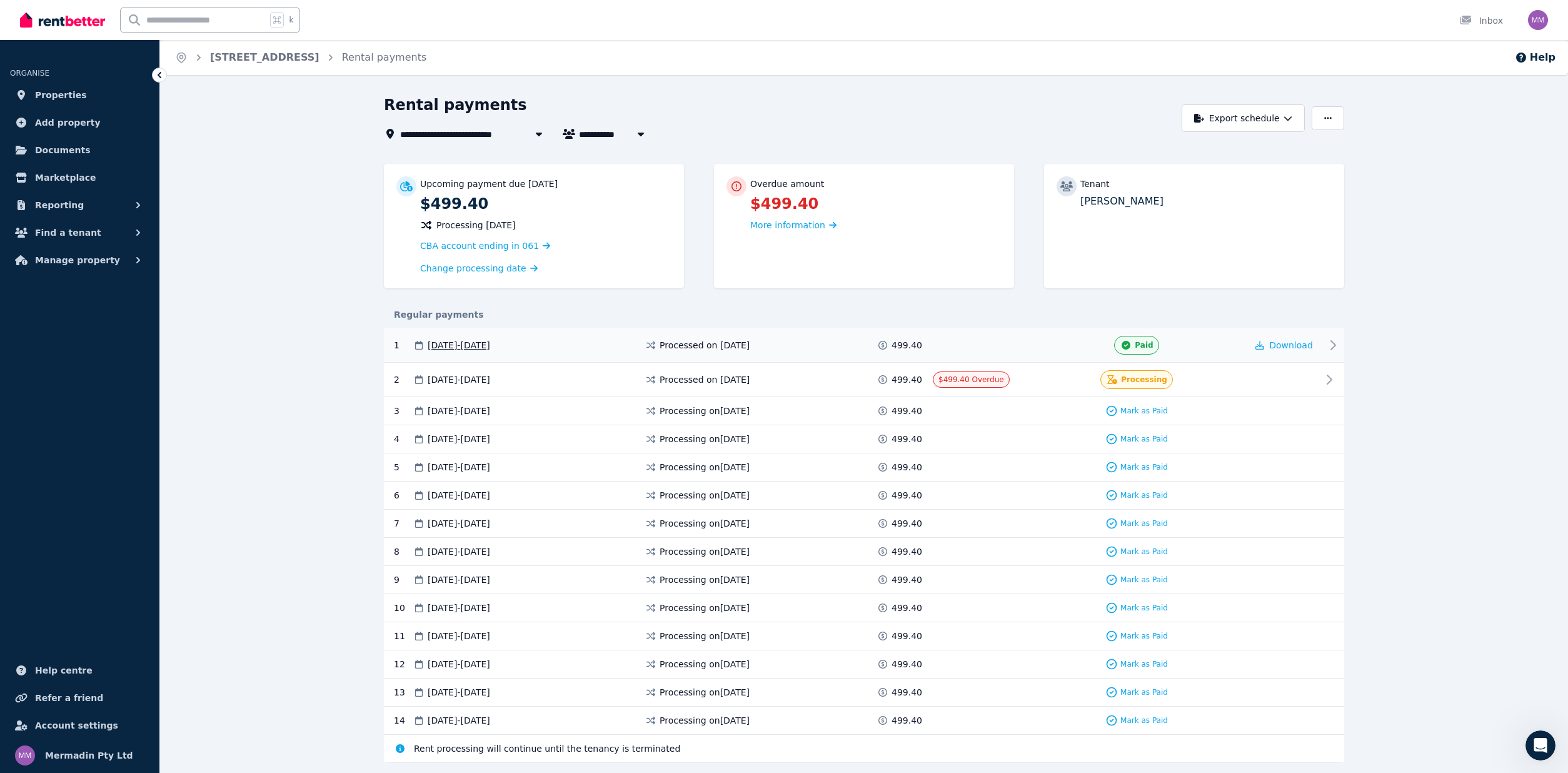
click at [1331, 342] on icon at bounding box center [1333, 345] width 15 height 15
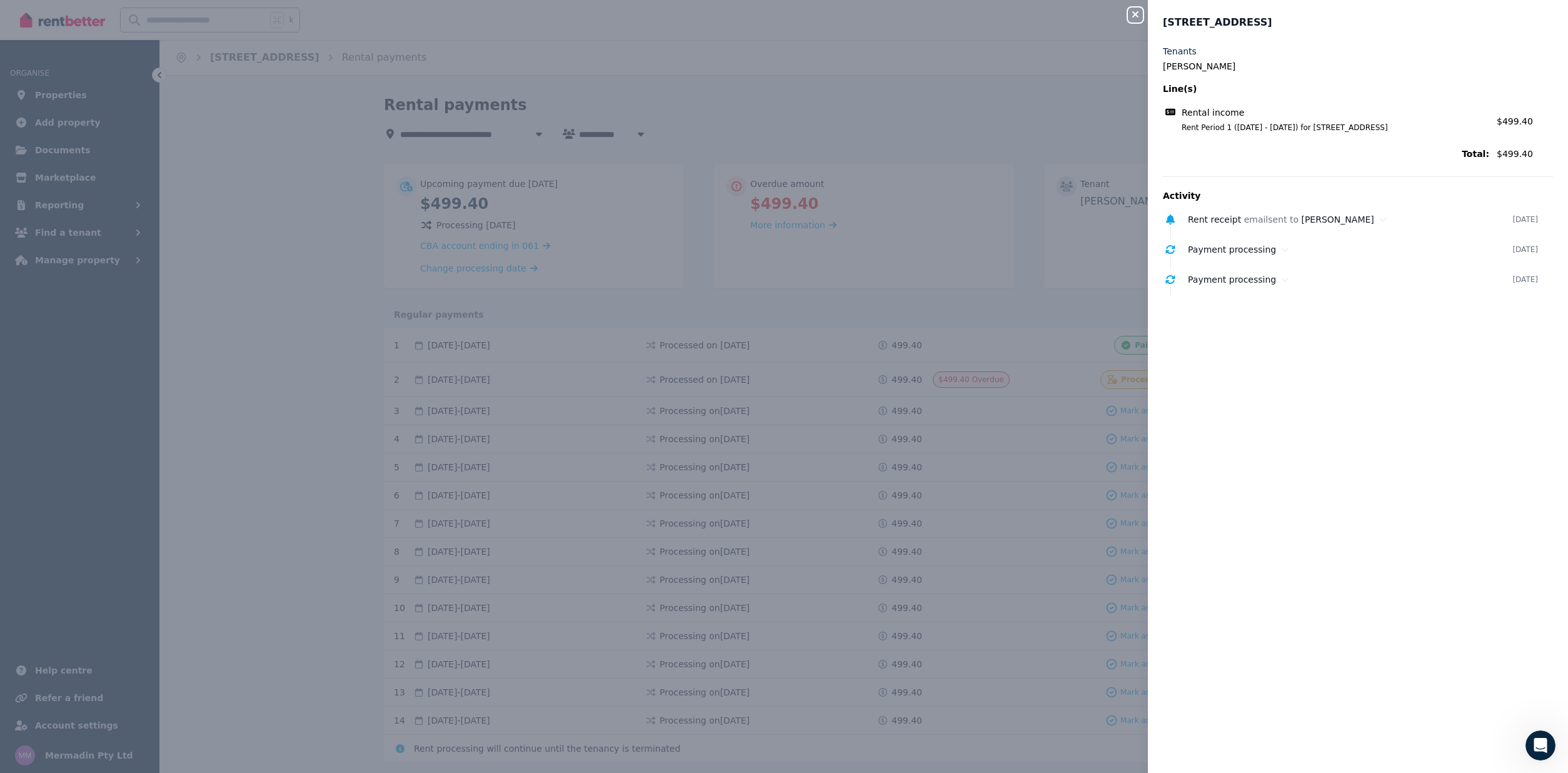
click at [869, 80] on div "Close panel [STREET_ADDRESS], Noble Park Tenants [PERSON_NAME] Line(s) Rental i…" at bounding box center [784, 386] width 1568 height 773
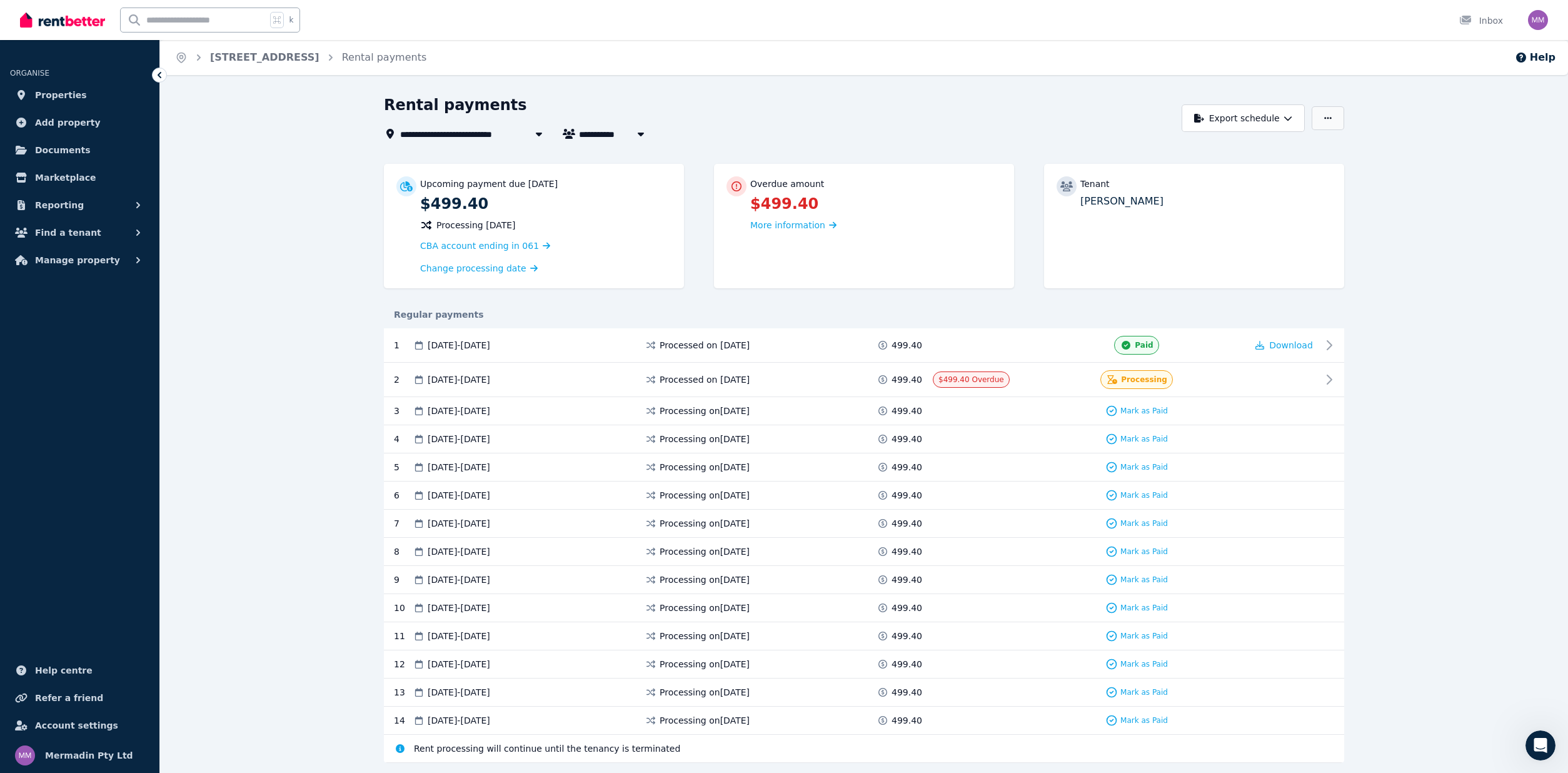
click at [1335, 124] on button "button" at bounding box center [1328, 118] width 32 height 23
click at [1244, 153] on p "Adjust Rent" at bounding box center [1263, 149] width 60 height 12
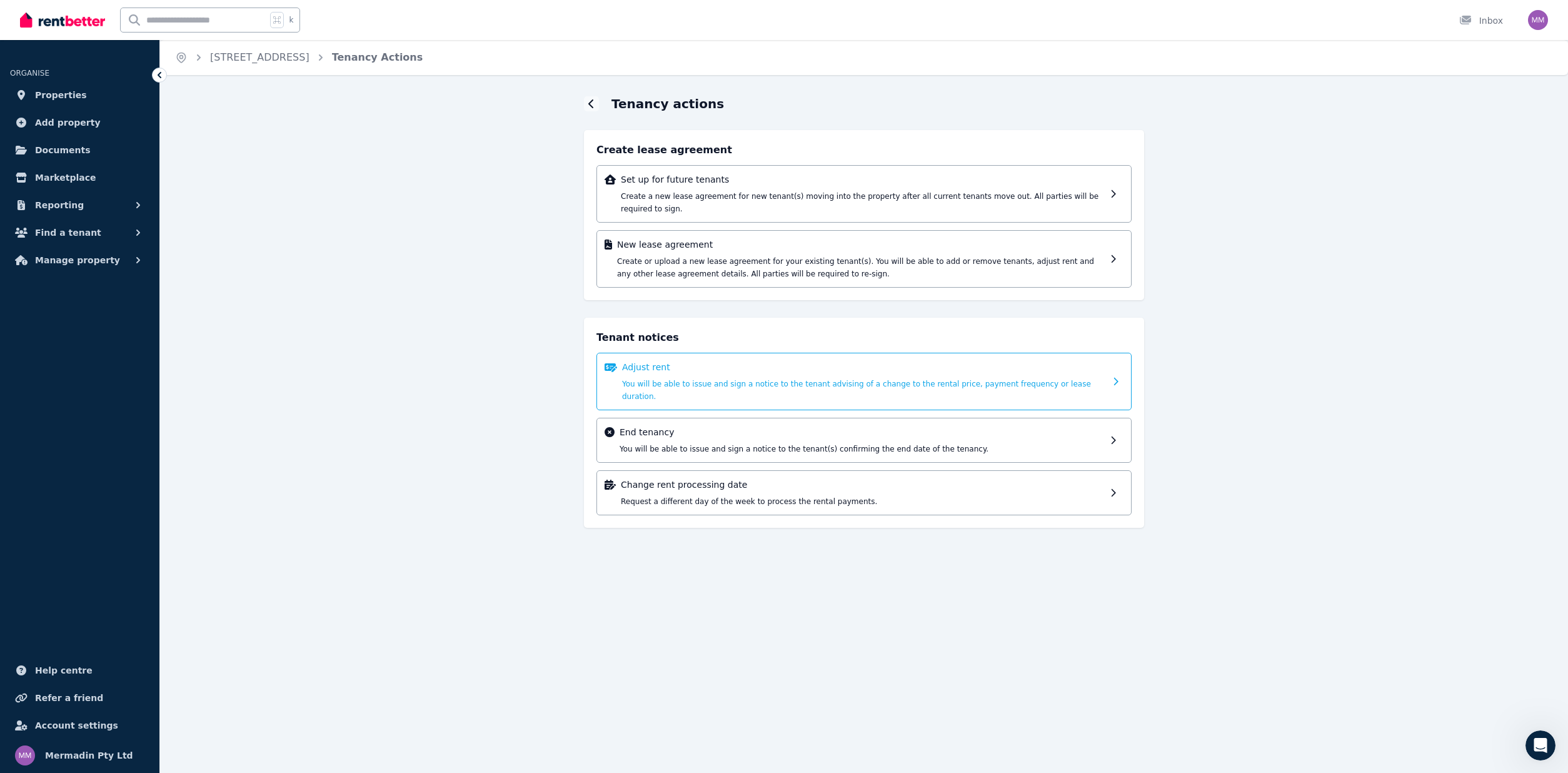
click at [753, 379] on span "You will be able to issue and sign a notice to the tenant advising of a change …" at bounding box center [856, 389] width 469 height 21
select select "*******"
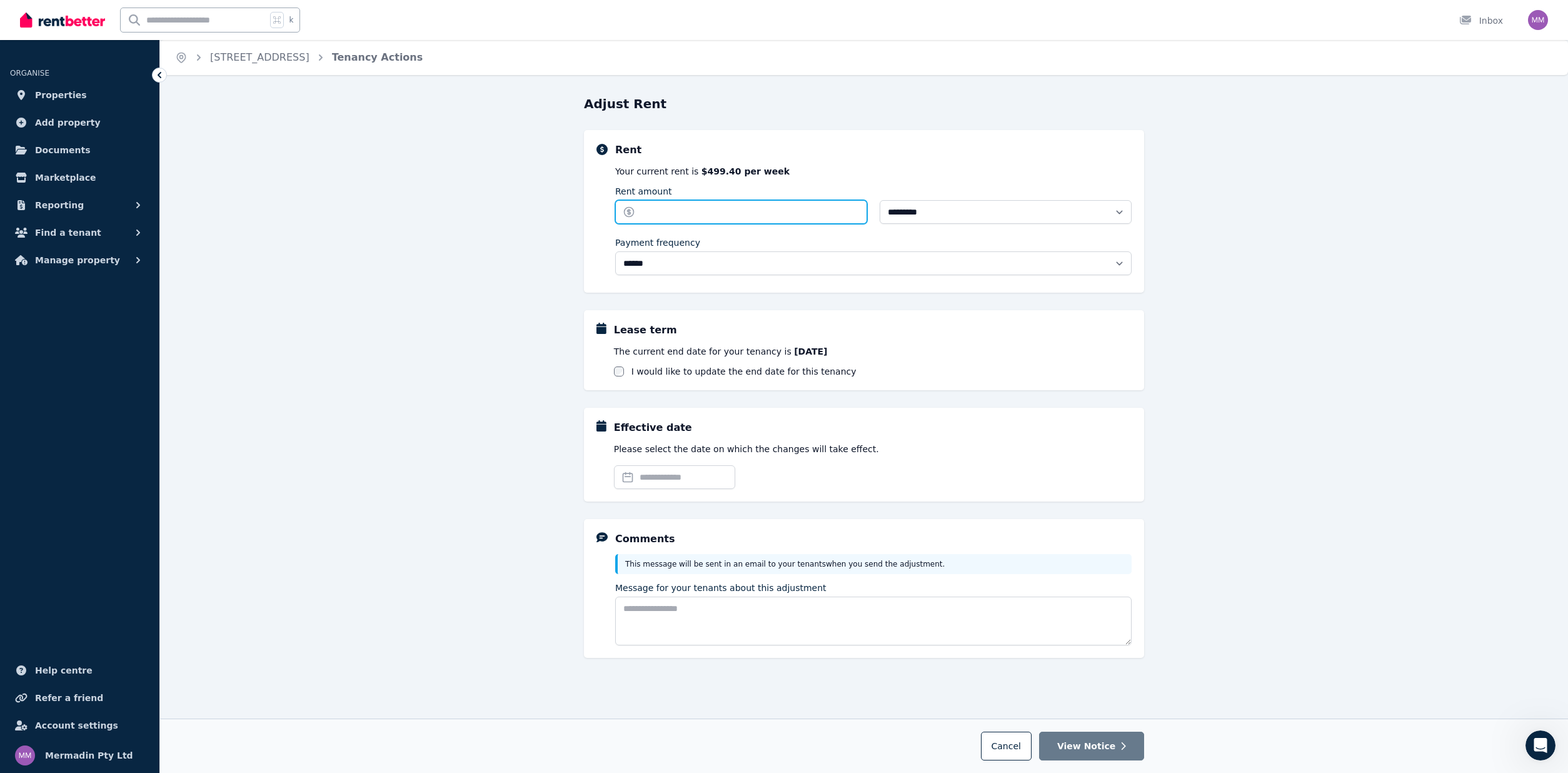
click at [706, 219] on input "Rent amount" at bounding box center [741, 212] width 252 height 23
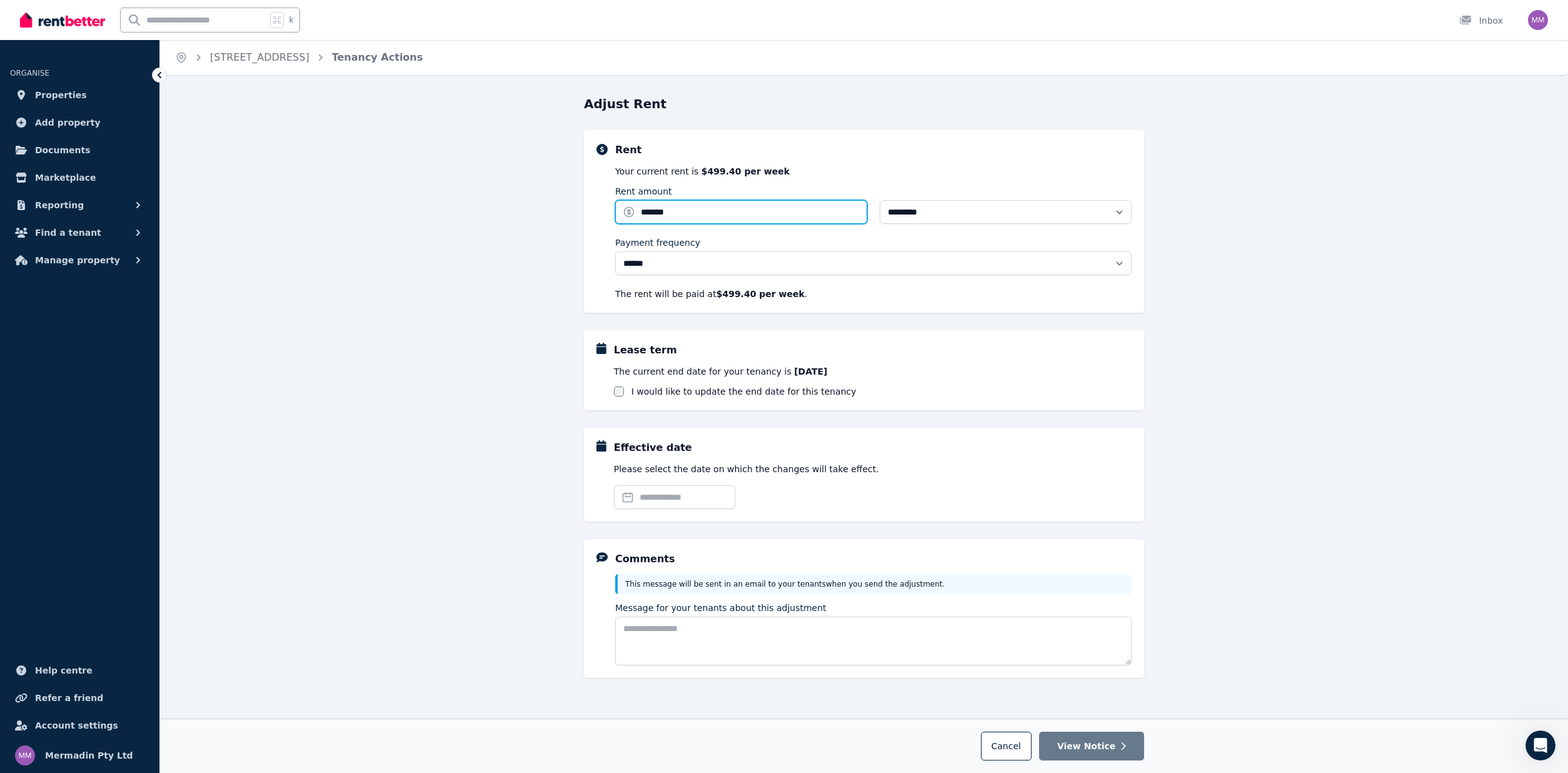
type input "*******"
click at [673, 496] on input "Effective date" at bounding box center [675, 497] width 122 height 23
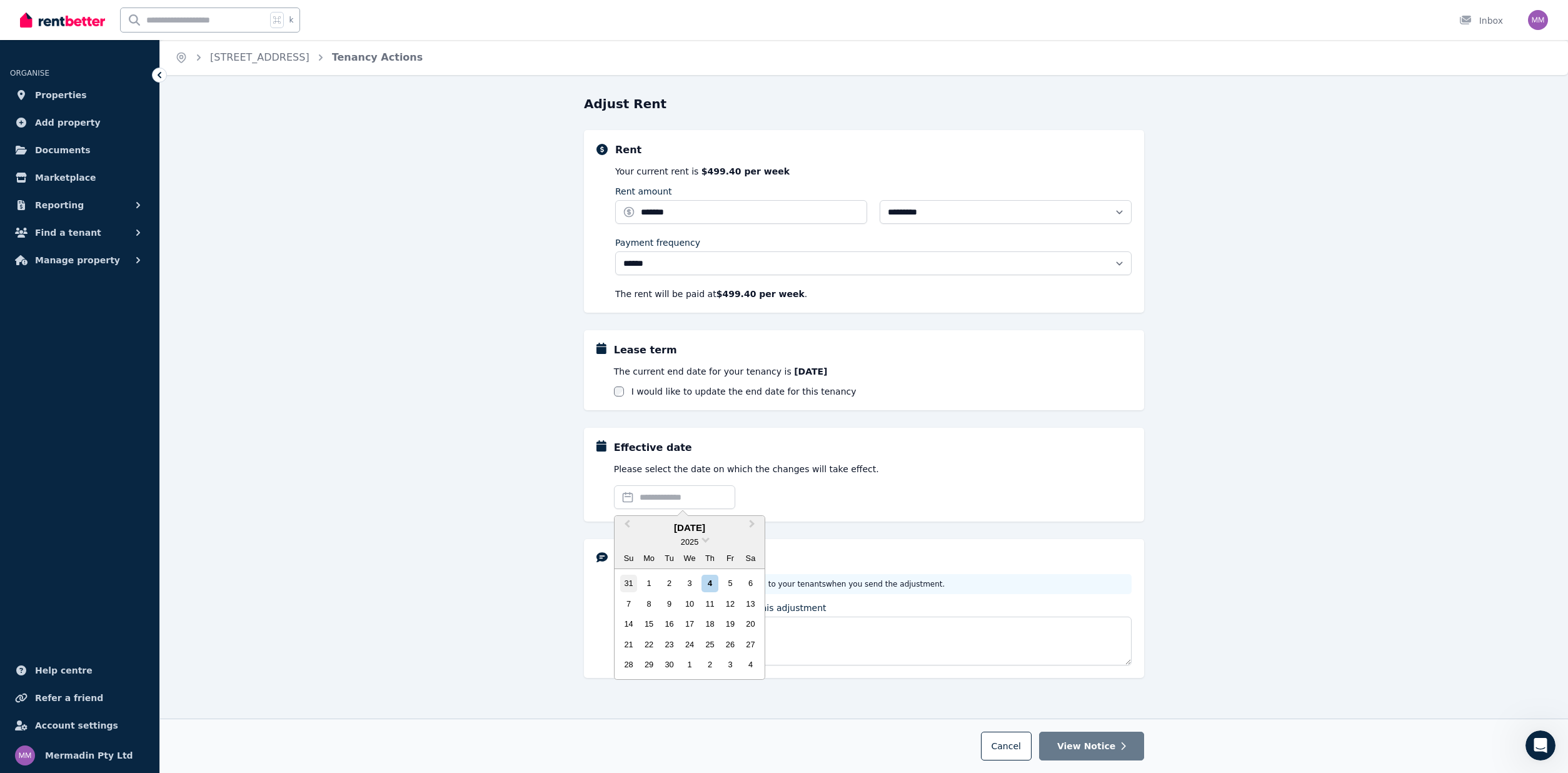
click at [625, 578] on div "31" at bounding box center [628, 583] width 17 height 17
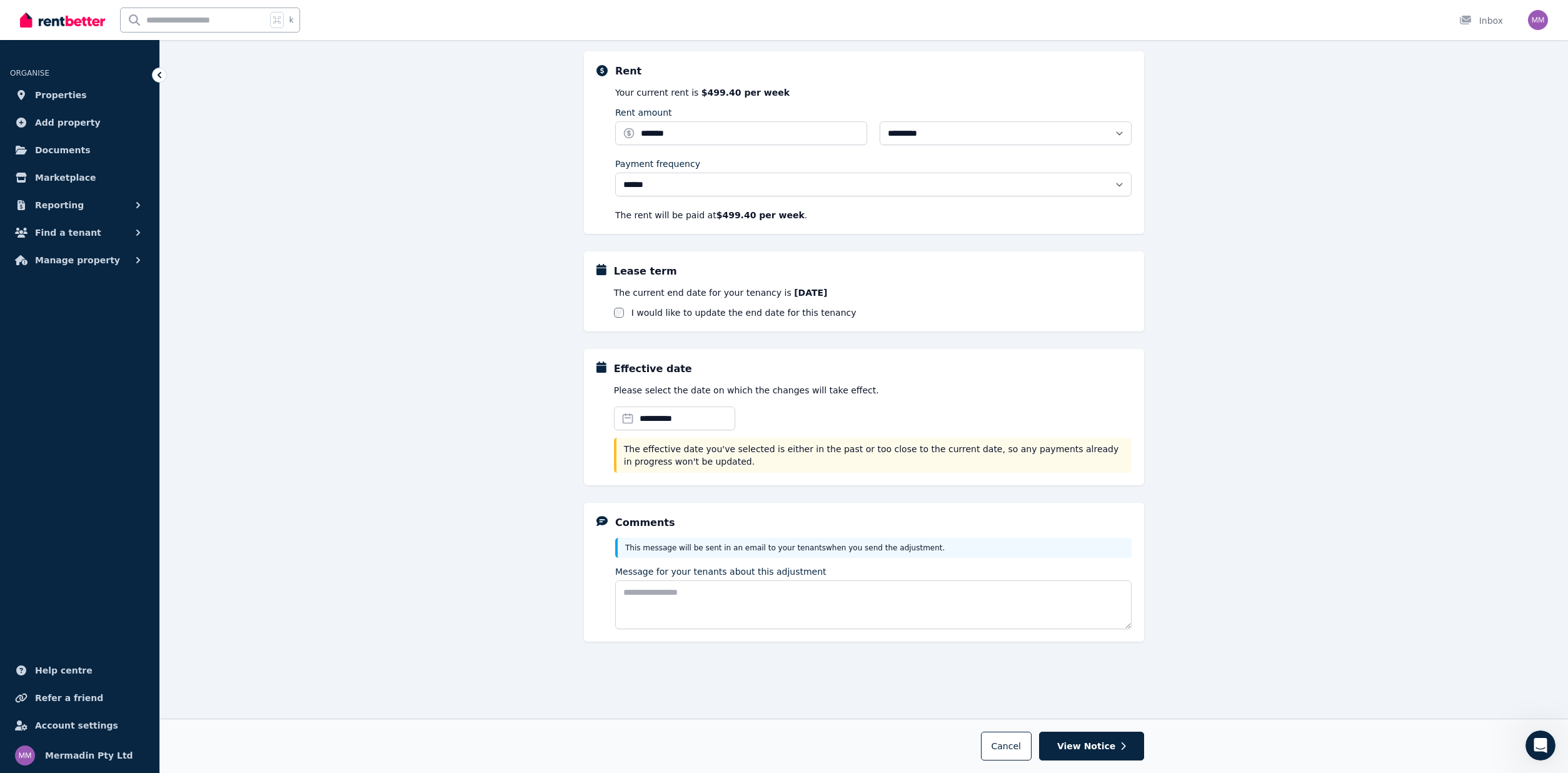
scroll to position [79, 0]
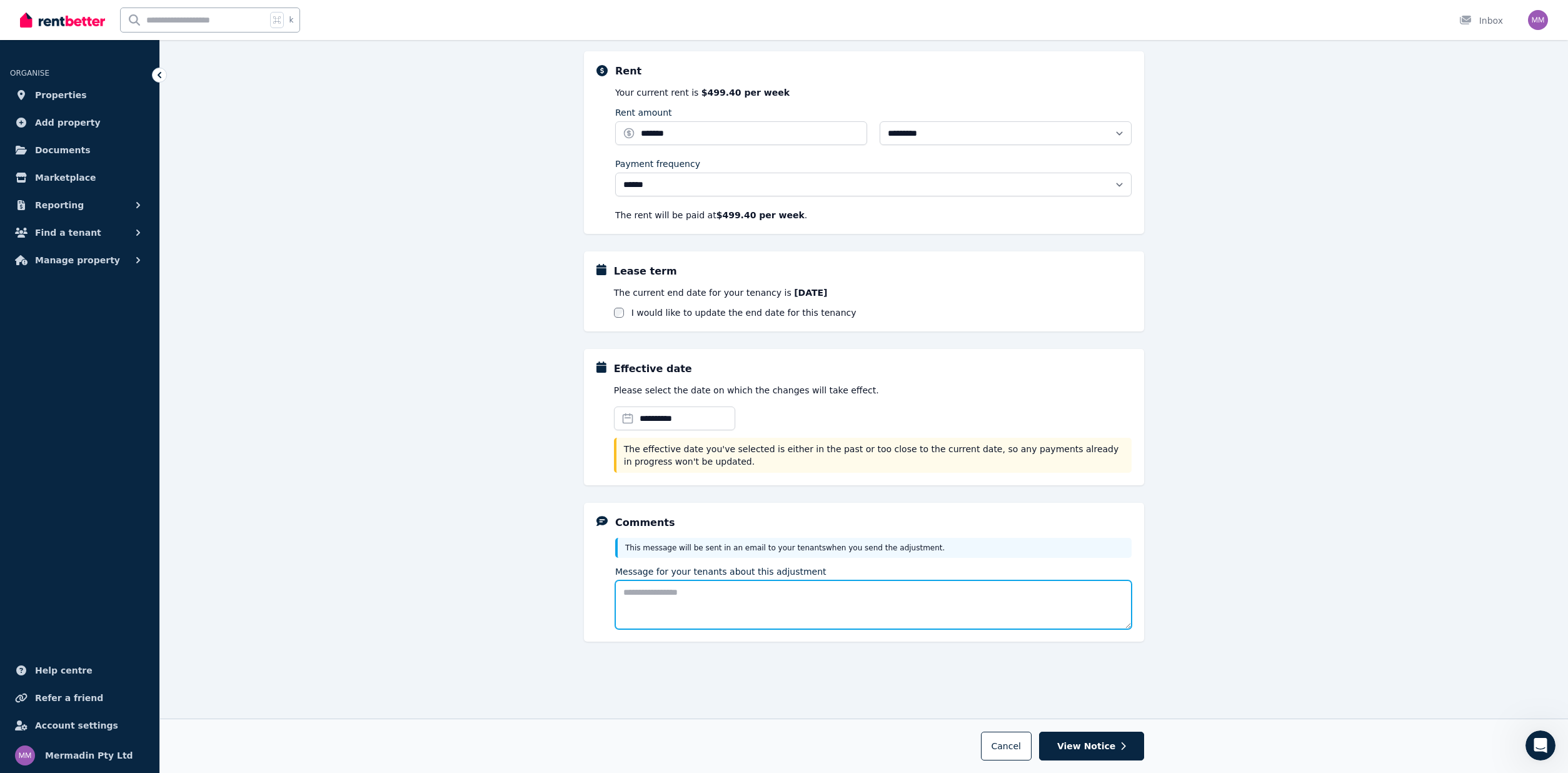
click at [755, 613] on textarea "Message for your tenants about this adjustment" at bounding box center [873, 605] width 516 height 49
type textarea "**********"
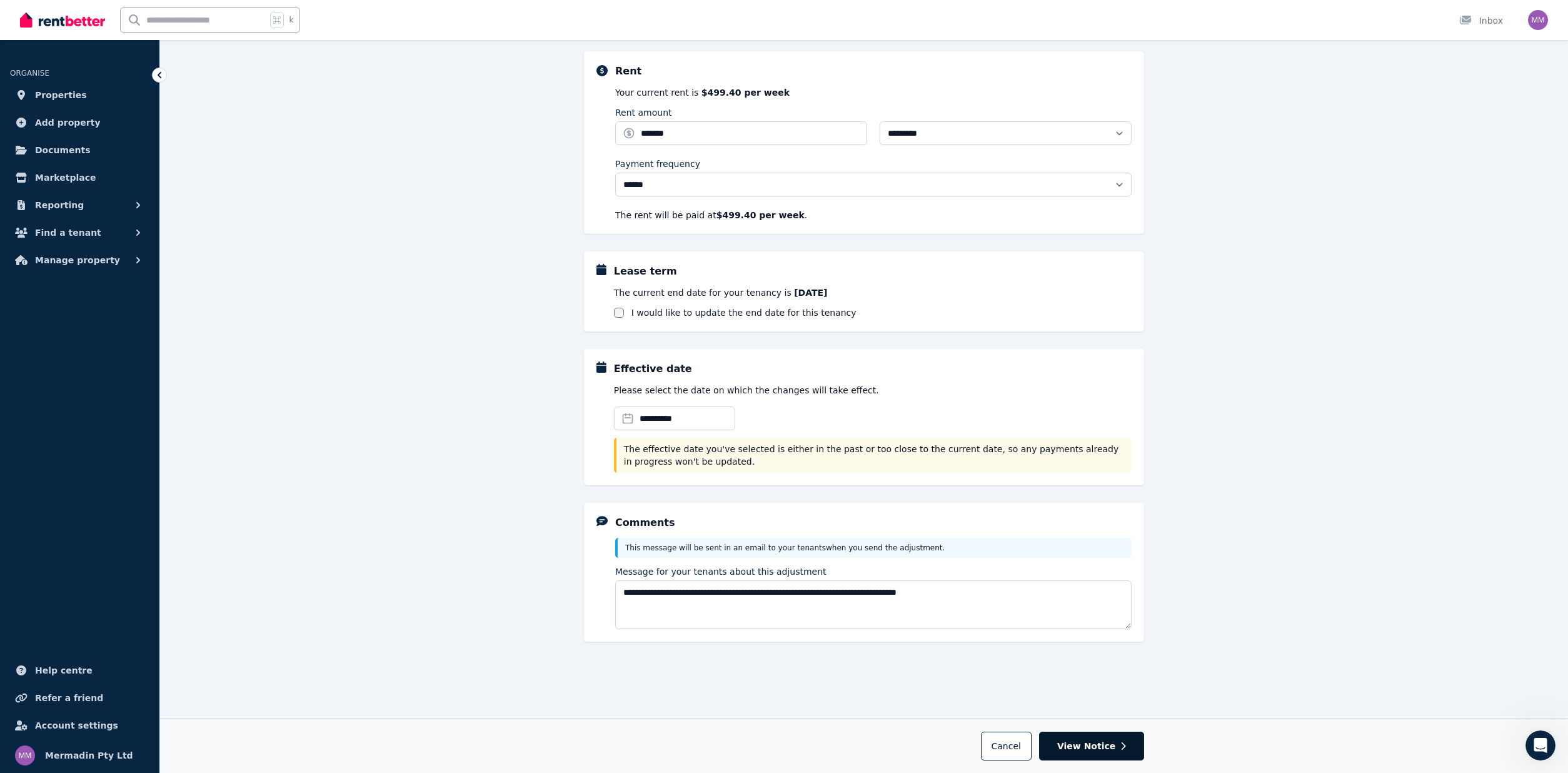
click at [1080, 744] on span "View Notice" at bounding box center [1086, 745] width 58 height 12
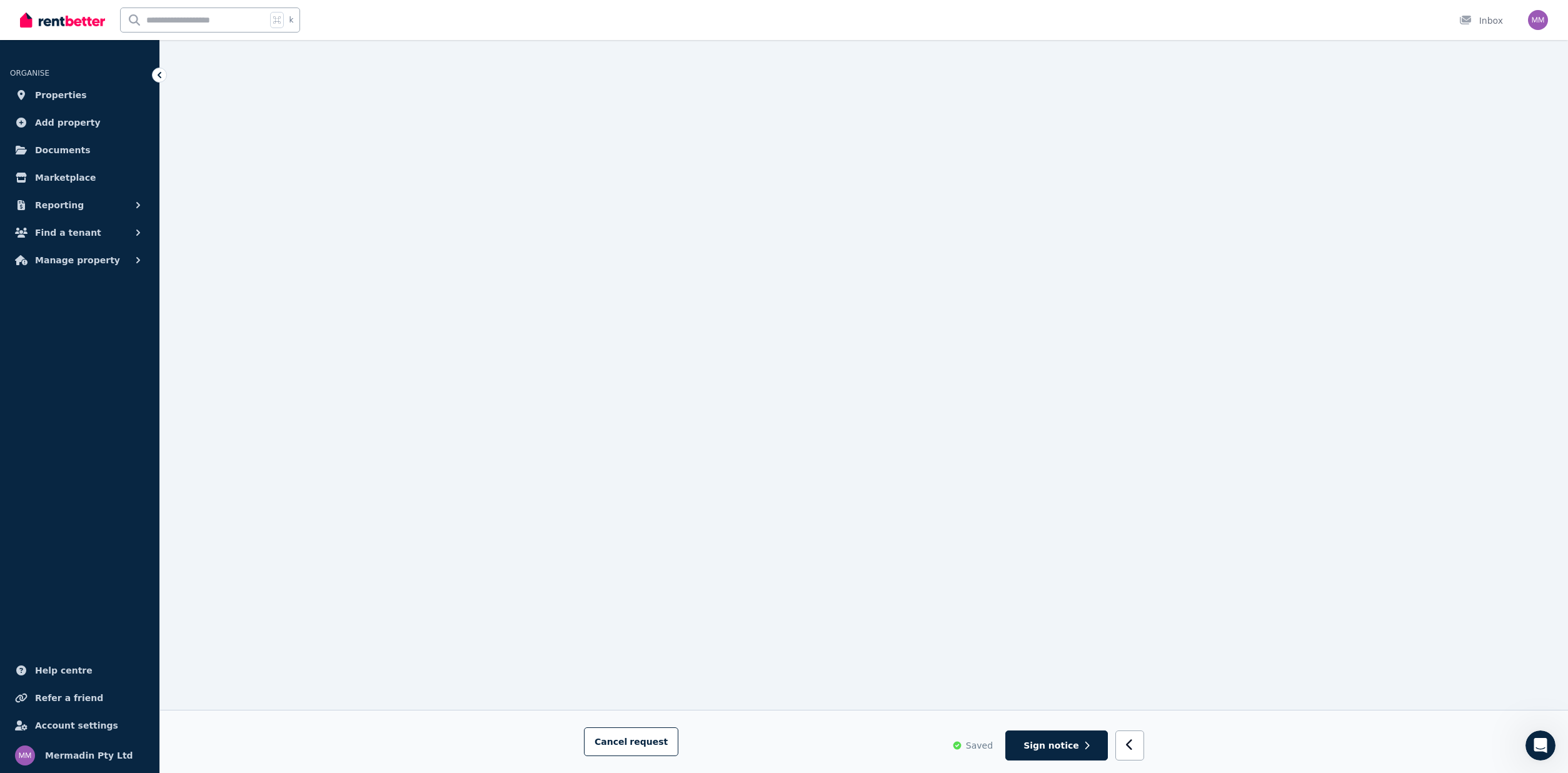
scroll to position [321, 0]
click at [1075, 745] on span "Sign notice" at bounding box center [1051, 745] width 56 height 12
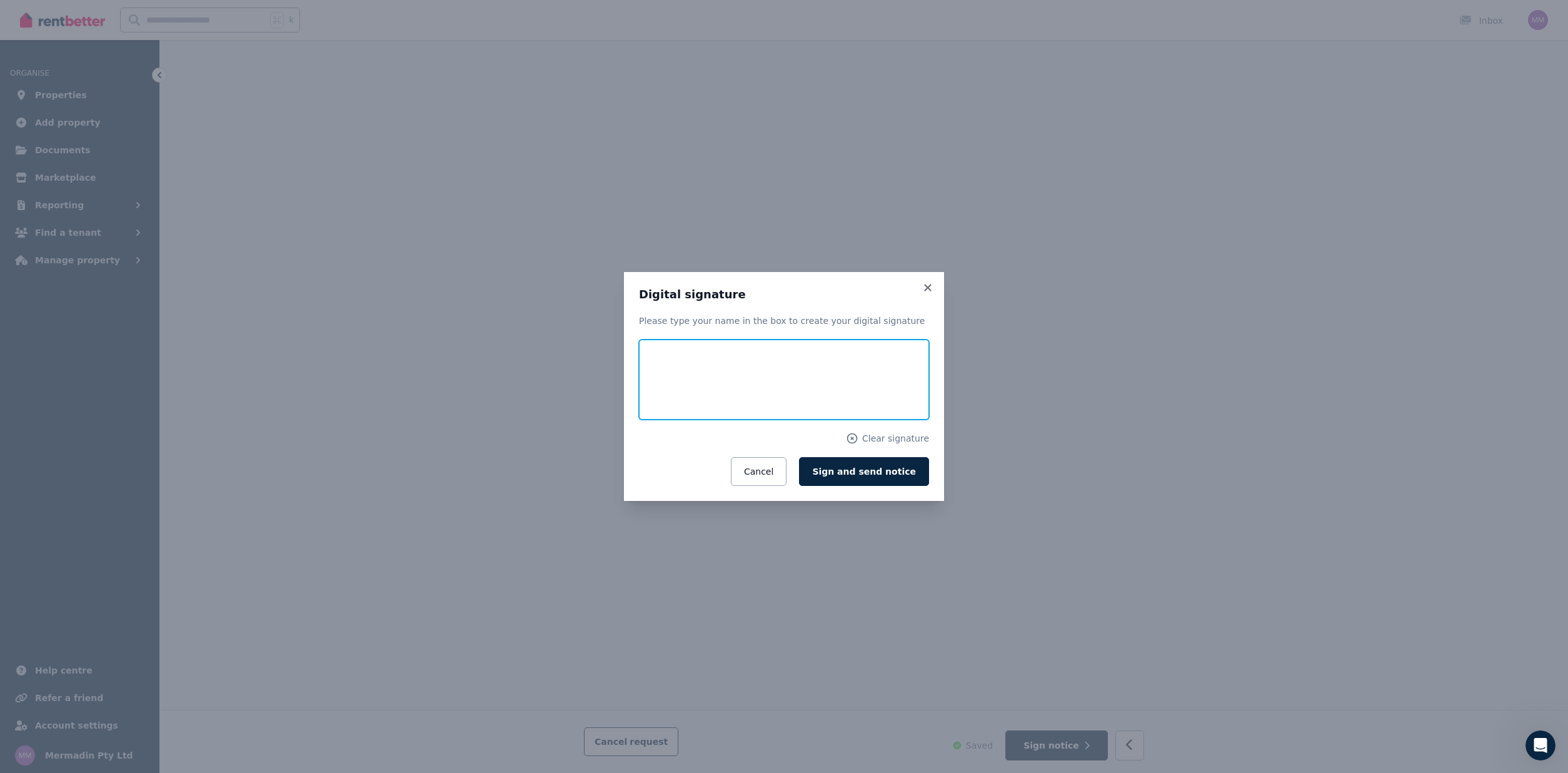
drag, startPoint x: 679, startPoint y: 388, endPoint x: 739, endPoint y: 364, distance: 64.6
click at [739, 364] on input "text" at bounding box center [784, 379] width 290 height 80
type input "****"
click at [852, 471] on span "Sign and send notice" at bounding box center [864, 471] width 104 height 10
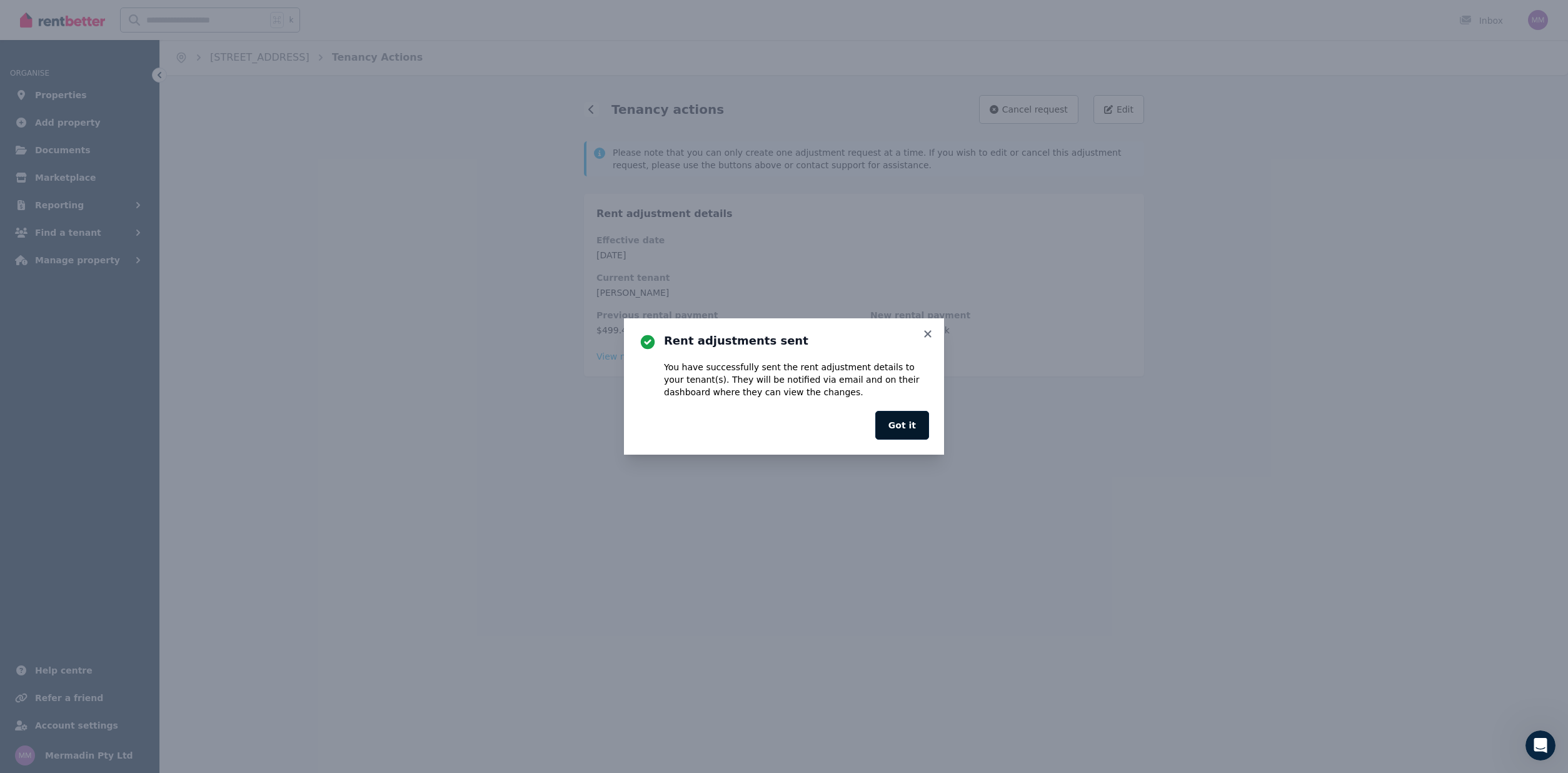
click at [902, 425] on button "Got it" at bounding box center [902, 425] width 53 height 29
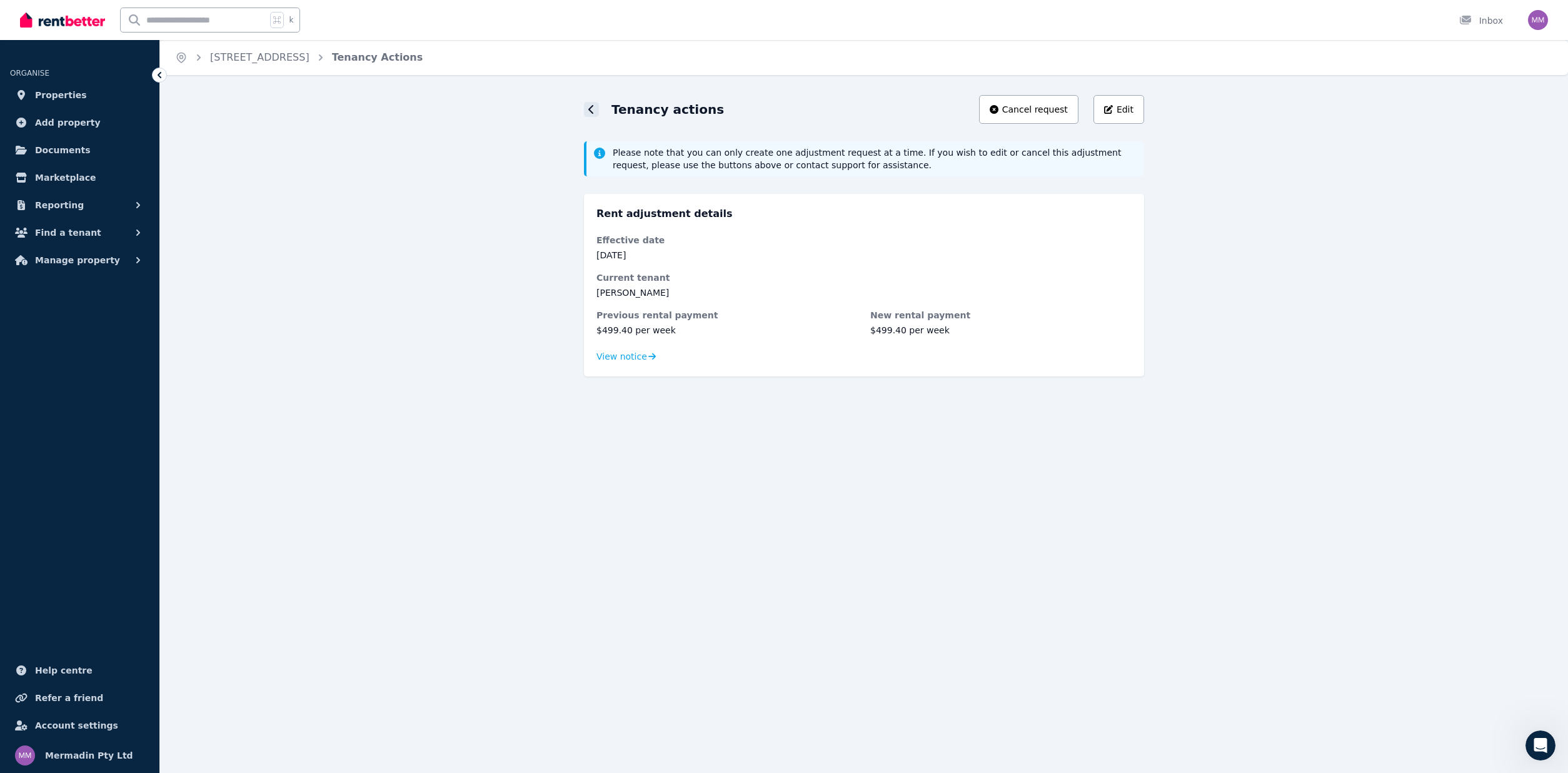
click at [594, 107] on div at bounding box center [591, 109] width 15 height 15
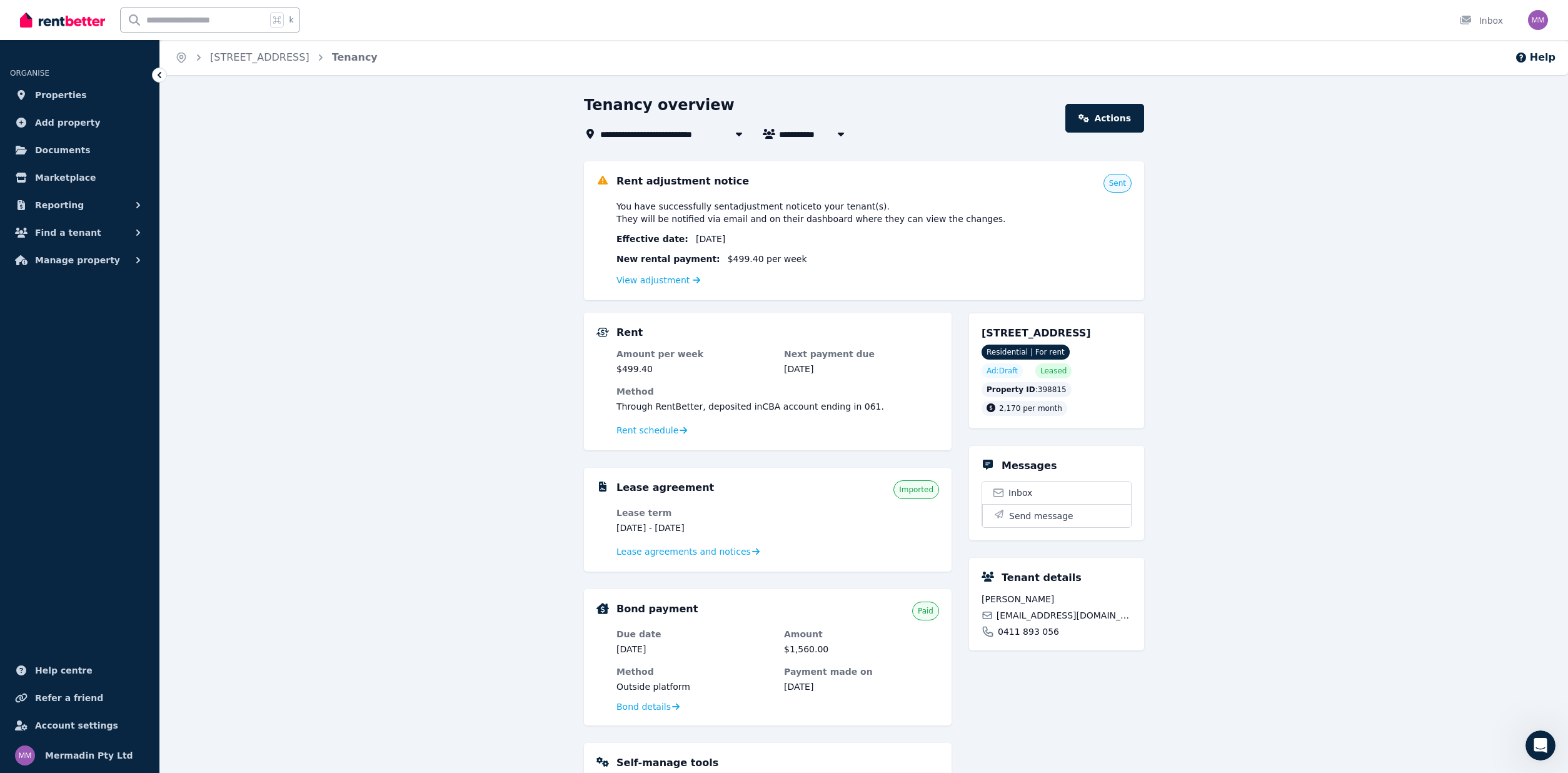
scroll to position [1, 0]
click at [657, 430] on span "Rent schedule" at bounding box center [647, 429] width 62 height 12
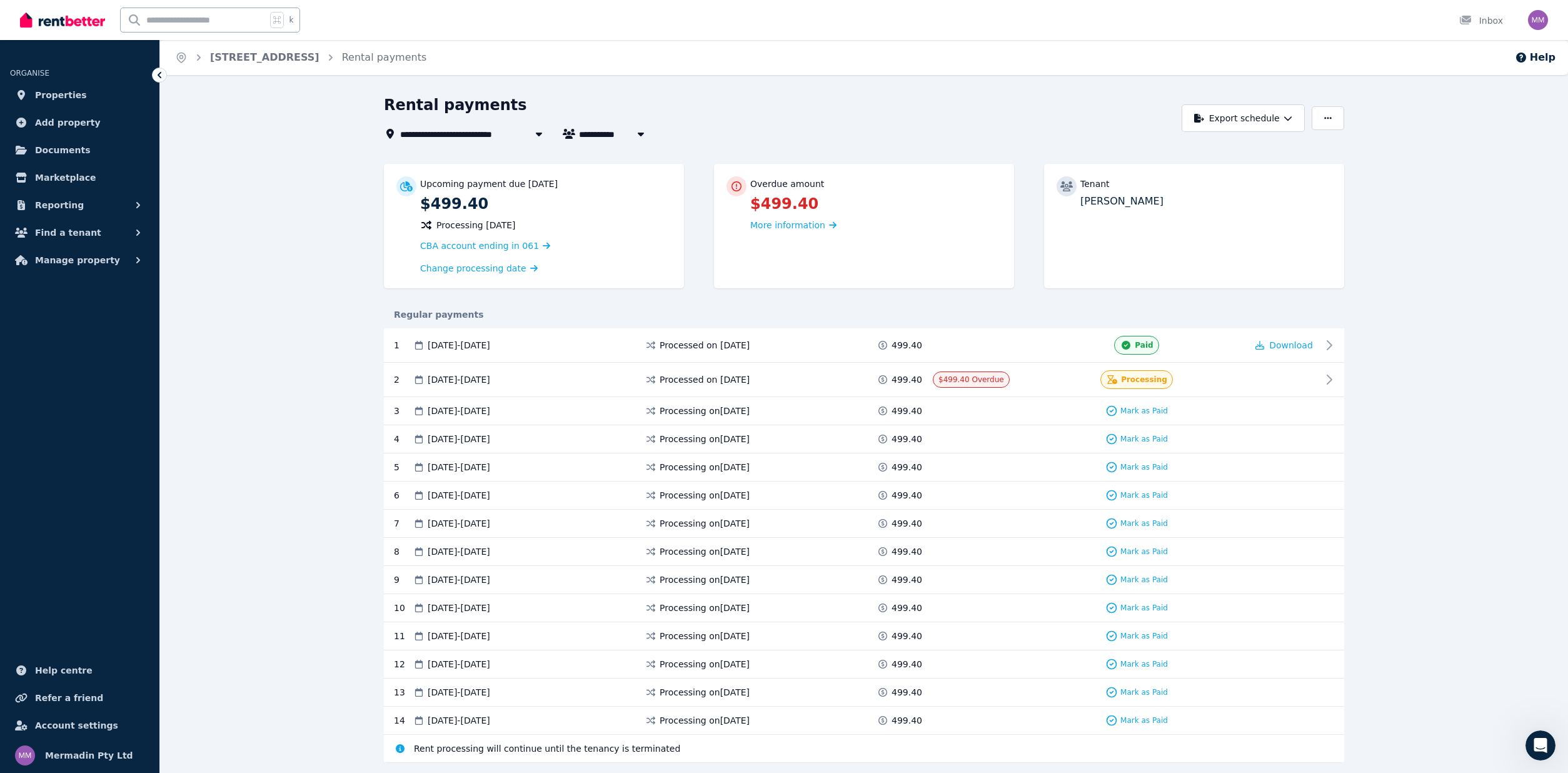
scroll to position [0, 1]
click at [1337, 117] on button "button" at bounding box center [1328, 118] width 32 height 23
click at [1271, 152] on p "Adjust Rent" at bounding box center [1263, 149] width 60 height 12
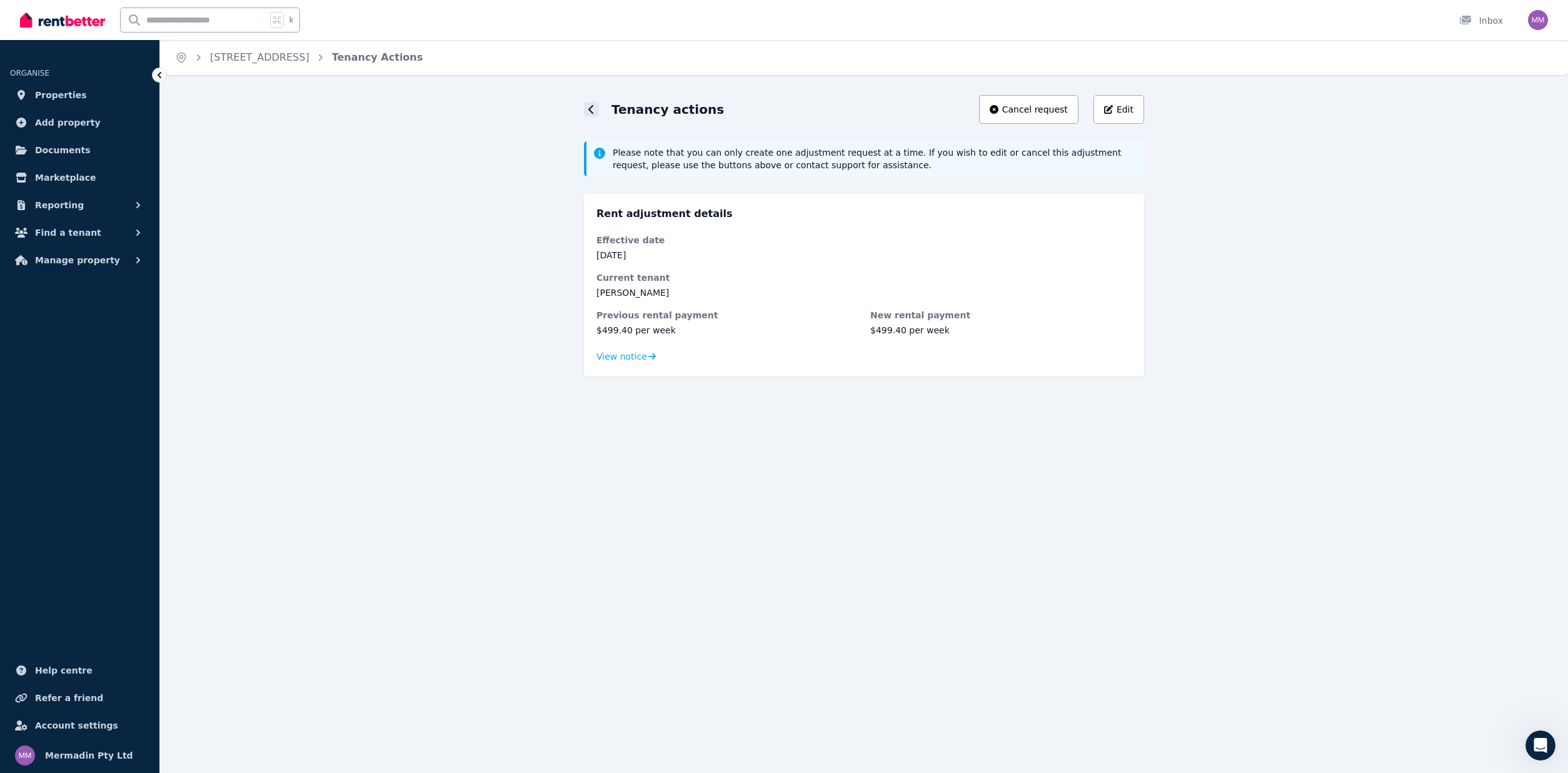
click at [594, 111] on icon at bounding box center [591, 110] width 7 height 10
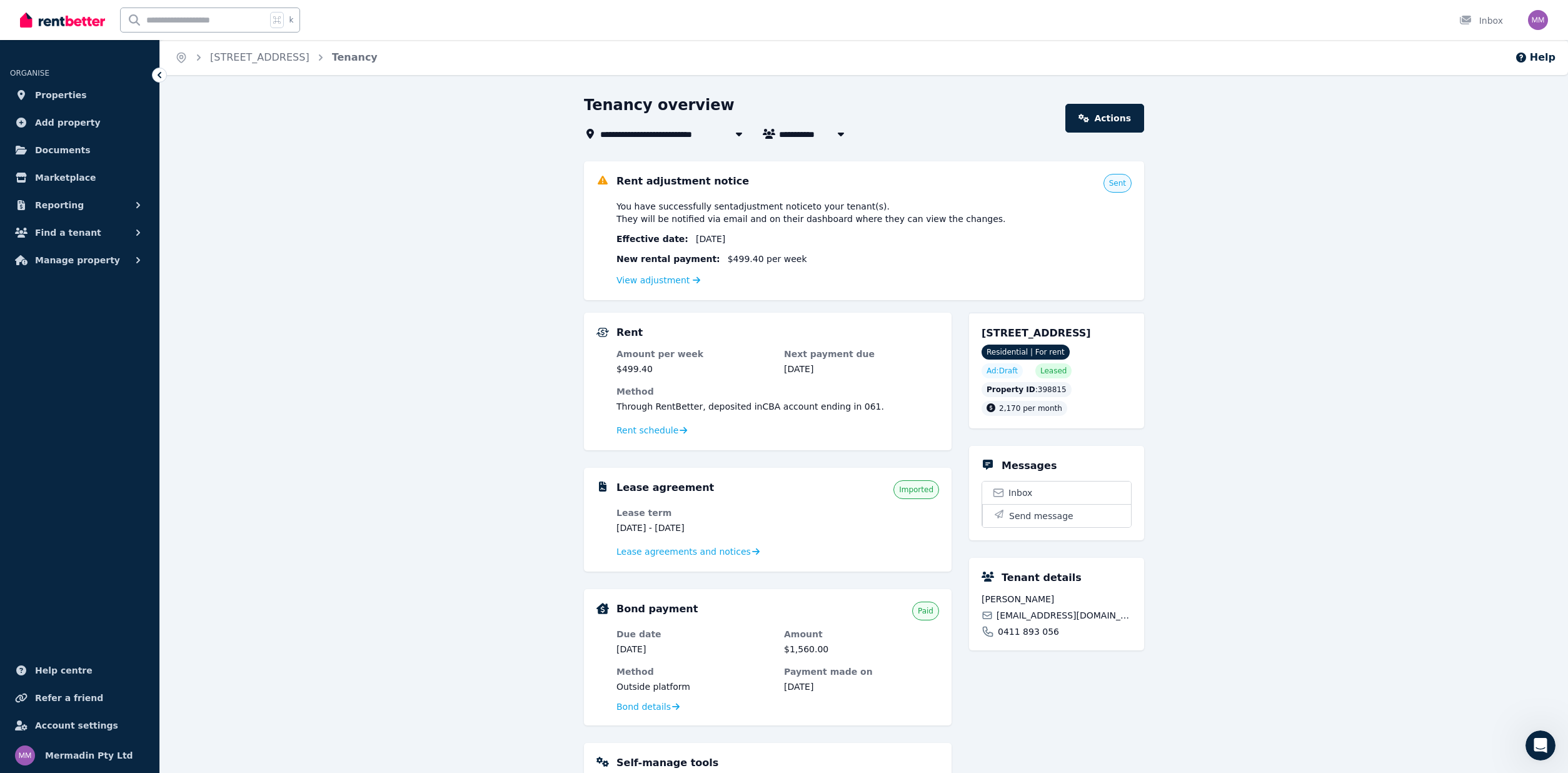
click at [1120, 182] on span "Sent" at bounding box center [1117, 183] width 17 height 10
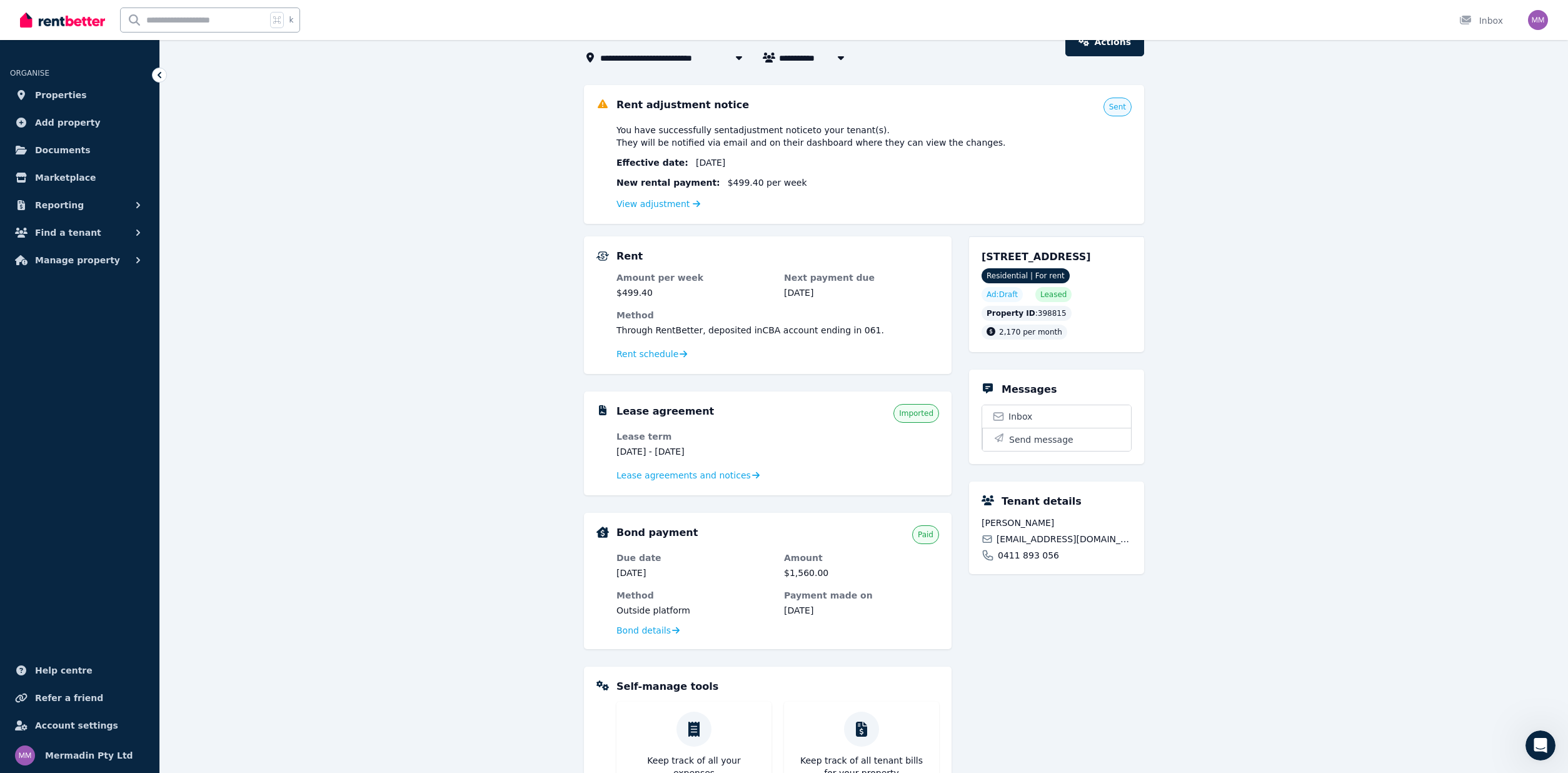
scroll to position [82, 0]
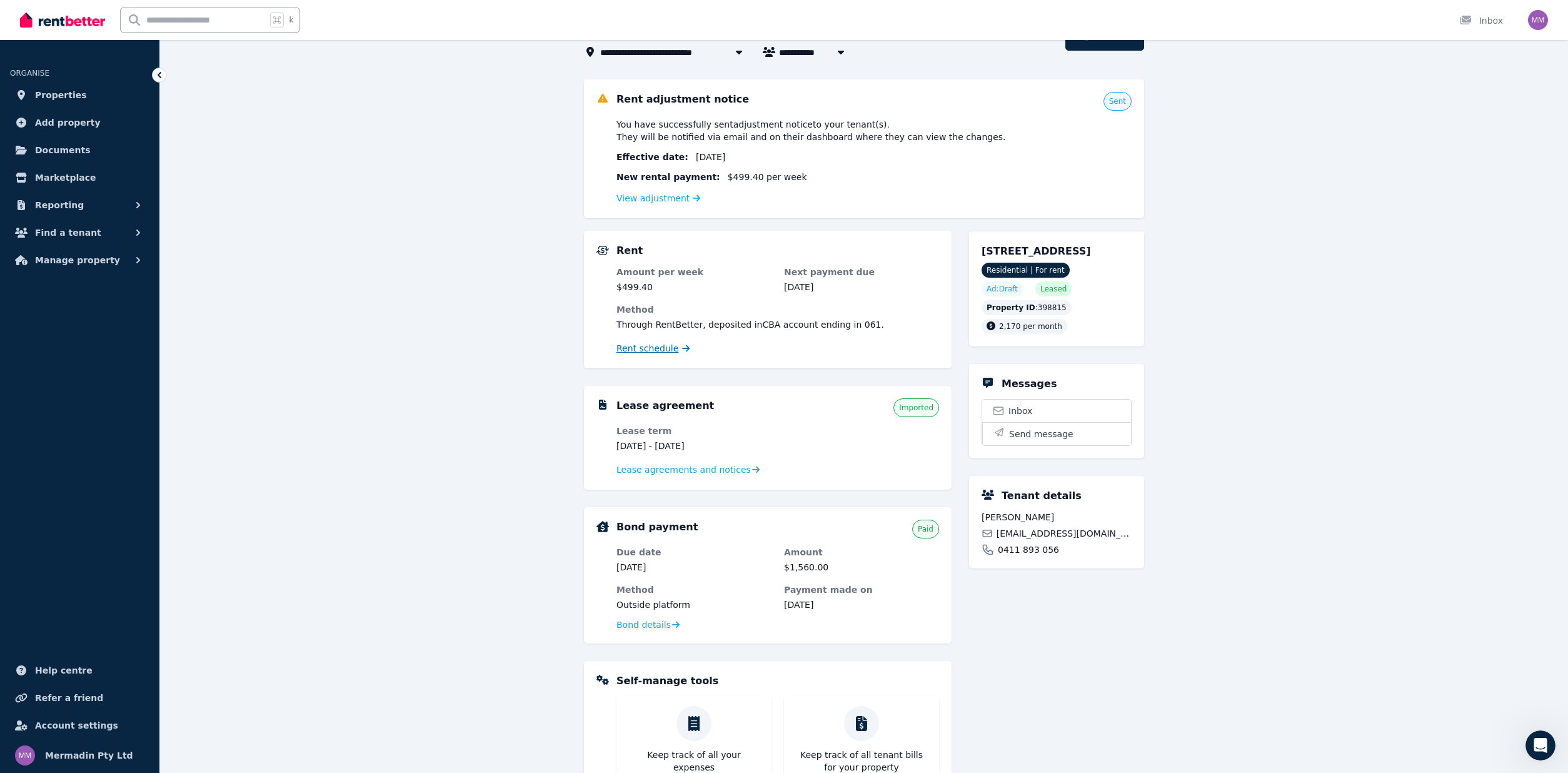
click at [641, 353] on span "Rent schedule" at bounding box center [647, 348] width 62 height 12
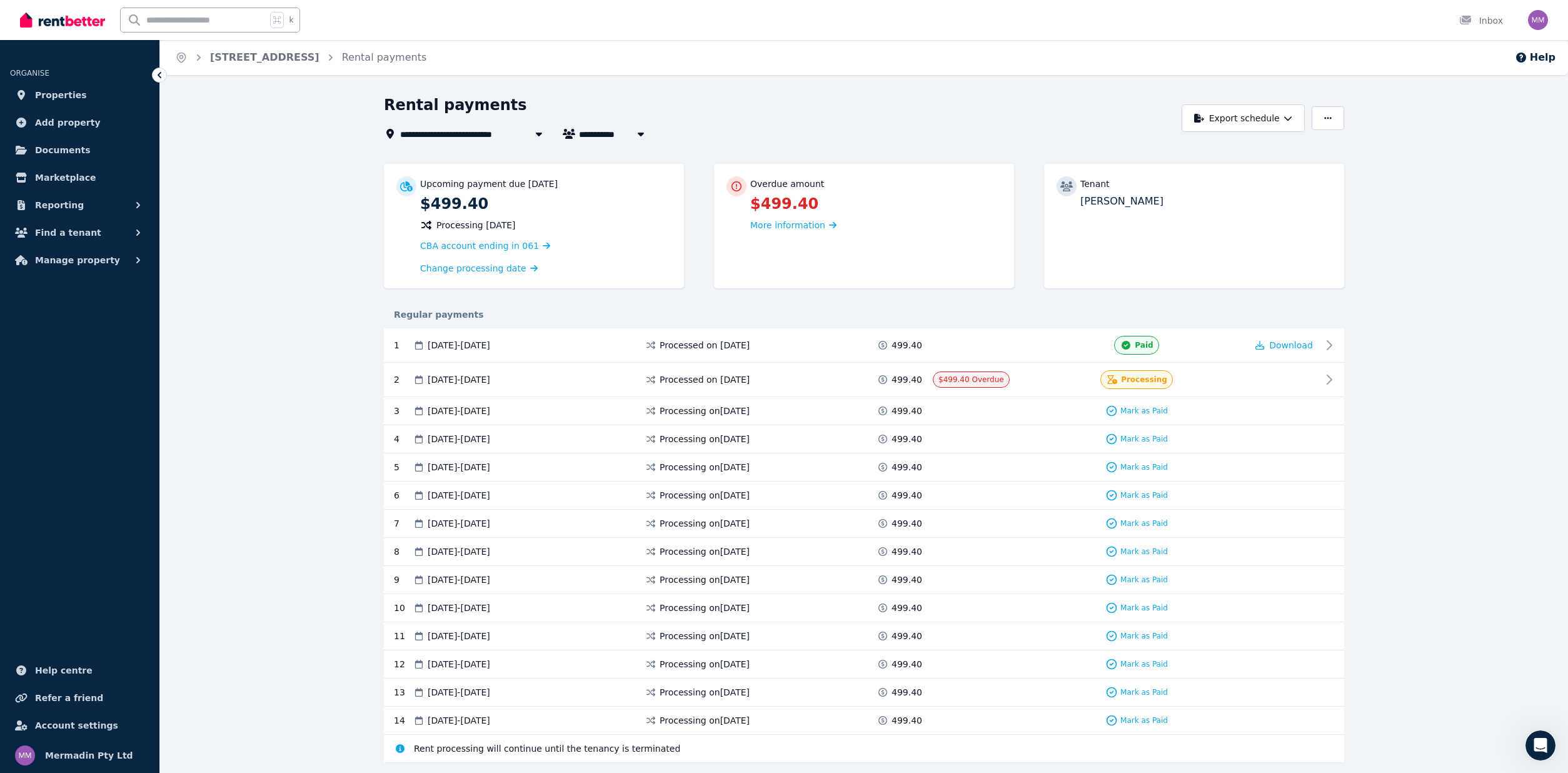
scroll to position [9, 0]
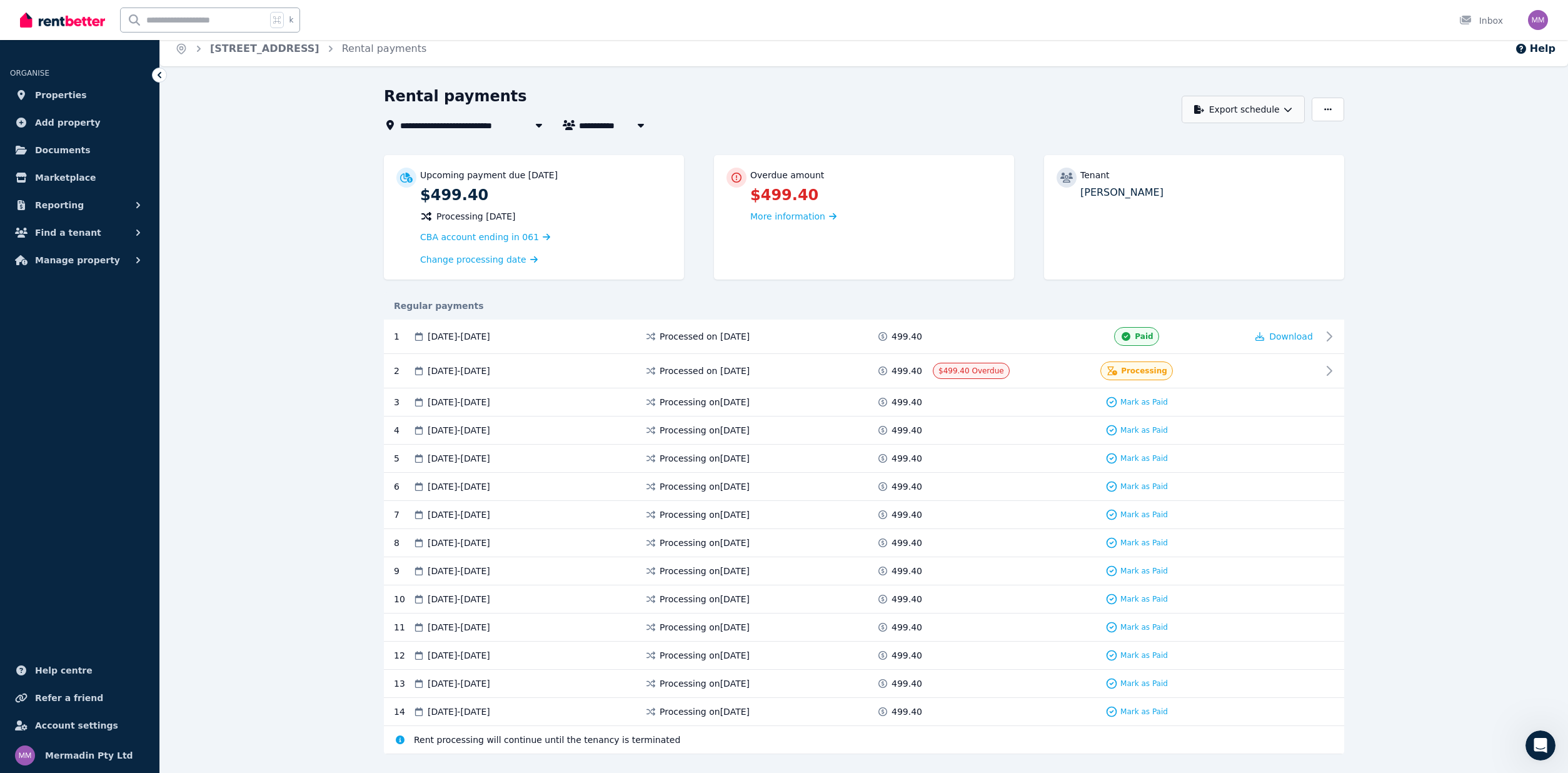
click at [1288, 108] on icon "button" at bounding box center [1288, 109] width 9 height 9
drag, startPoint x: 1288, startPoint y: 108, endPoint x: 1318, endPoint y: 107, distance: 30.0
click at [1289, 108] on icon "button" at bounding box center [1288, 109] width 9 height 9
click at [1329, 107] on icon "button" at bounding box center [1328, 109] width 7 height 9
click at [1329, 107] on icon "button" at bounding box center [1328, 109] width 7 height 9
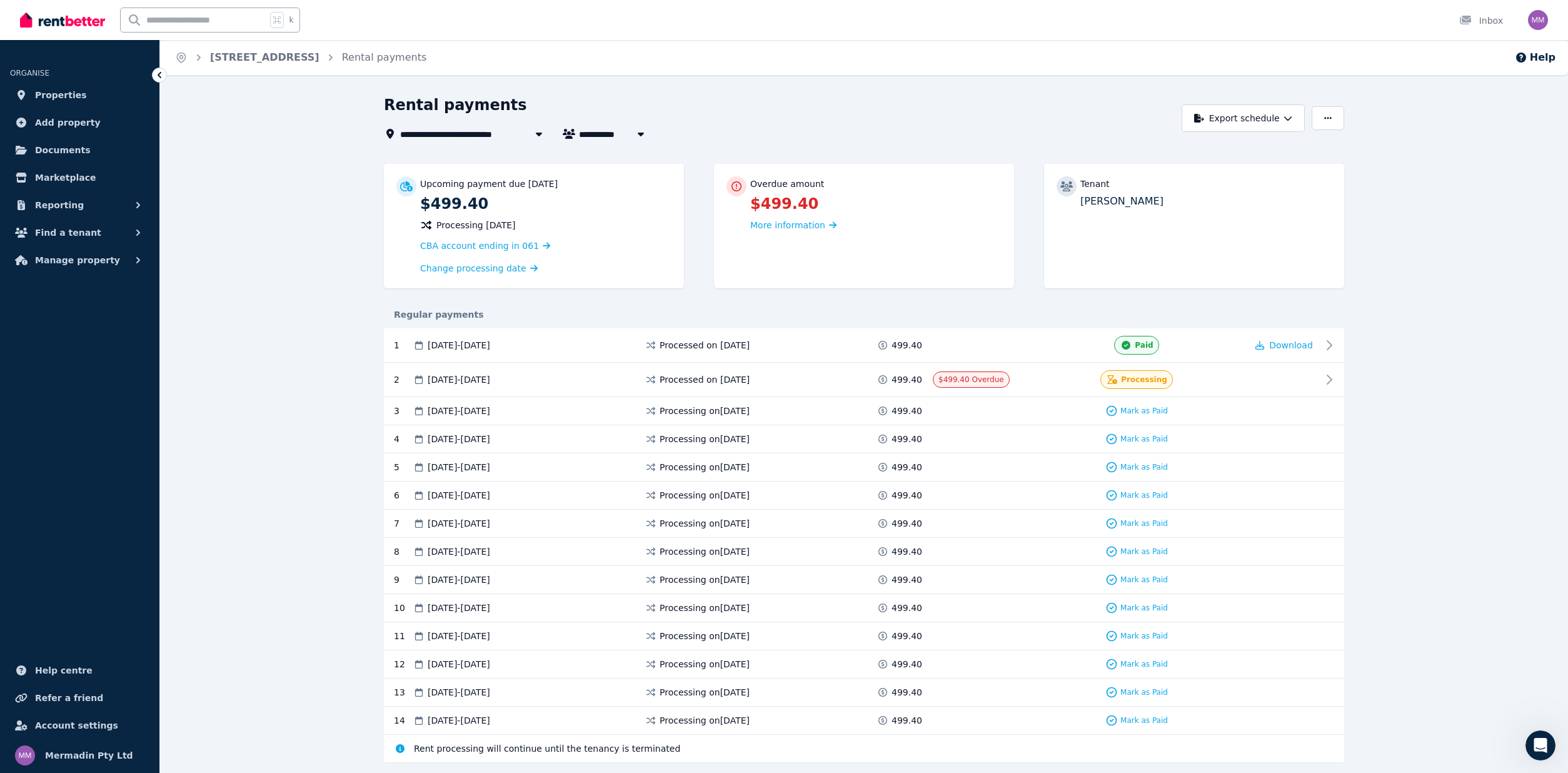
scroll to position [0, 0]
click at [611, 131] on span "[PERSON_NAME]" at bounding box center [627, 134] width 95 height 15
type input "**********"
click at [825, 116] on div "Rental payments" at bounding box center [779, 107] width 791 height 23
click at [1331, 119] on icon "button" at bounding box center [1328, 118] width 7 height 9
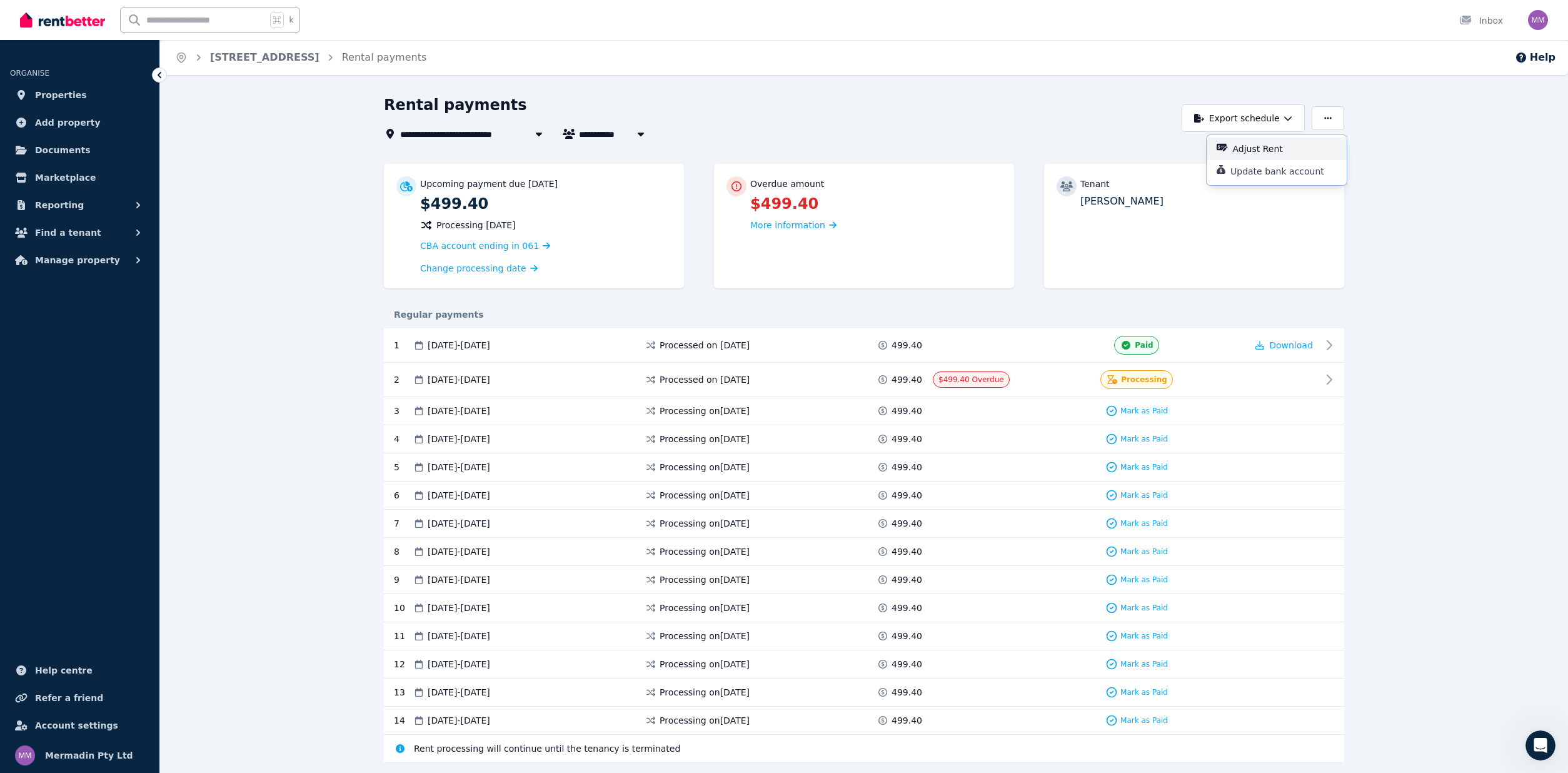
click at [1263, 146] on p "Adjust Rent" at bounding box center [1263, 149] width 60 height 12
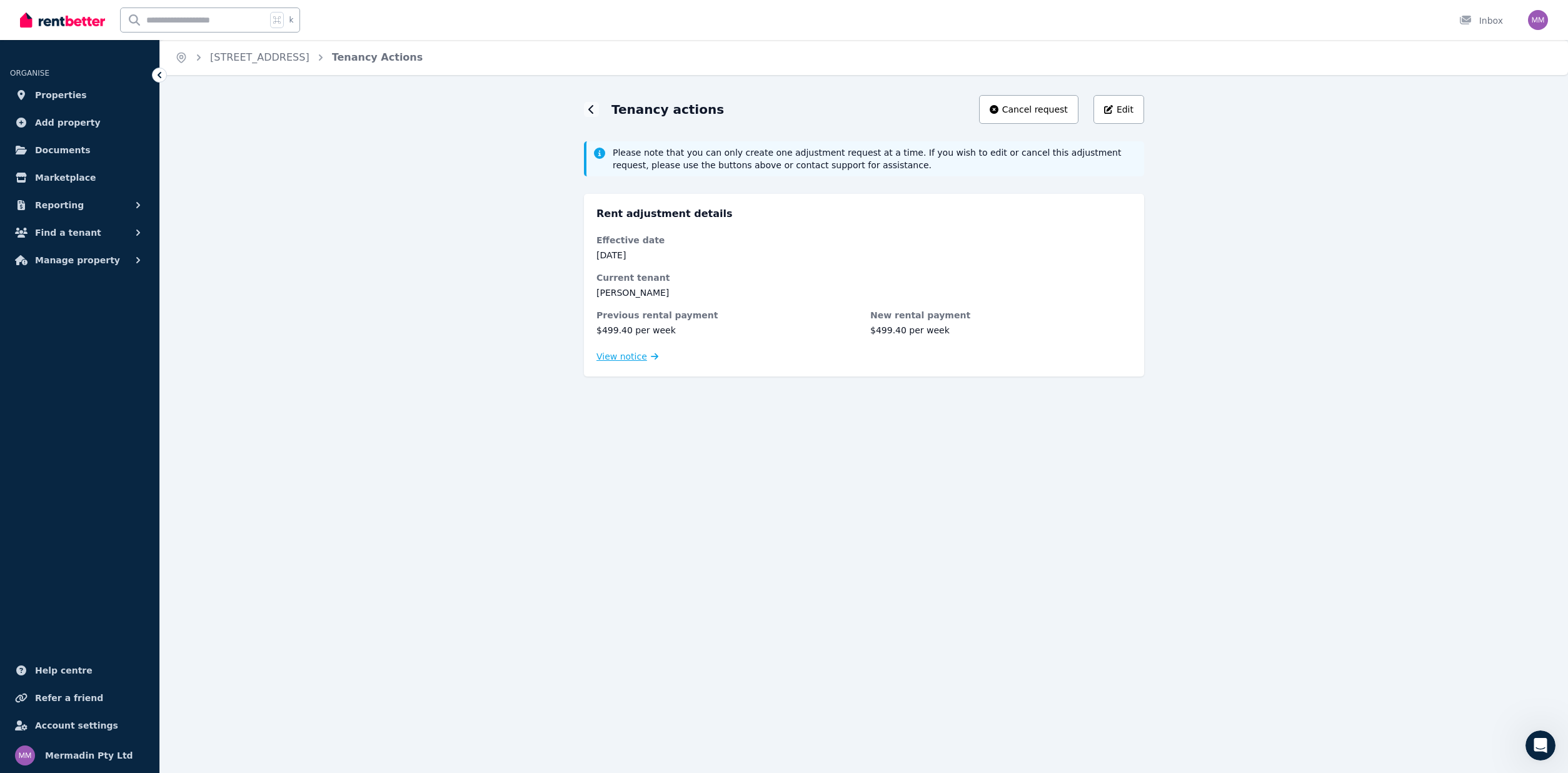
click at [621, 359] on span "View notice" at bounding box center [621, 356] width 51 height 12
click at [1123, 107] on span "Edit" at bounding box center [1124, 109] width 17 height 12
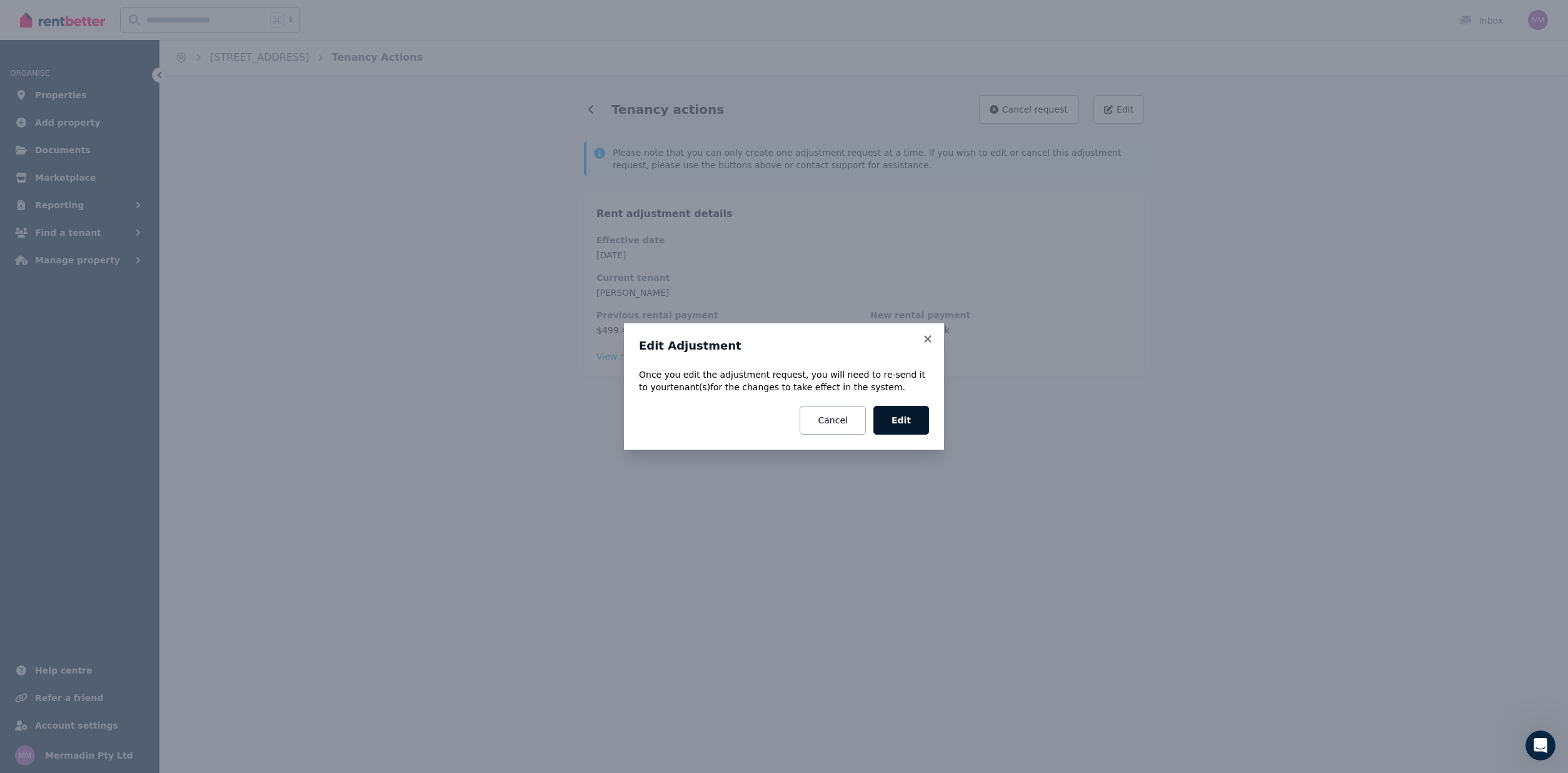
click at [895, 423] on button "Edit" at bounding box center [901, 419] width 56 height 29
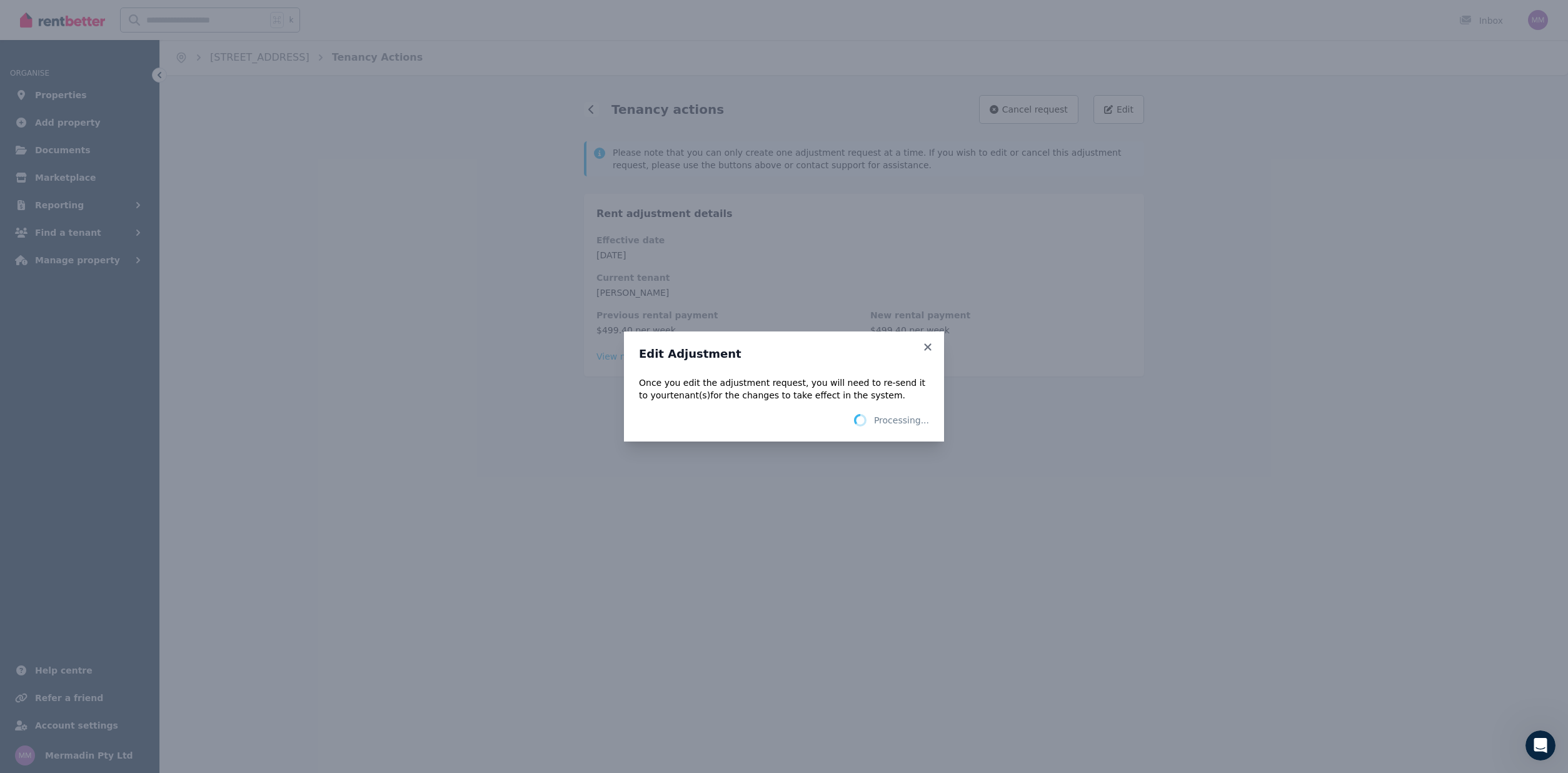
select select "*******"
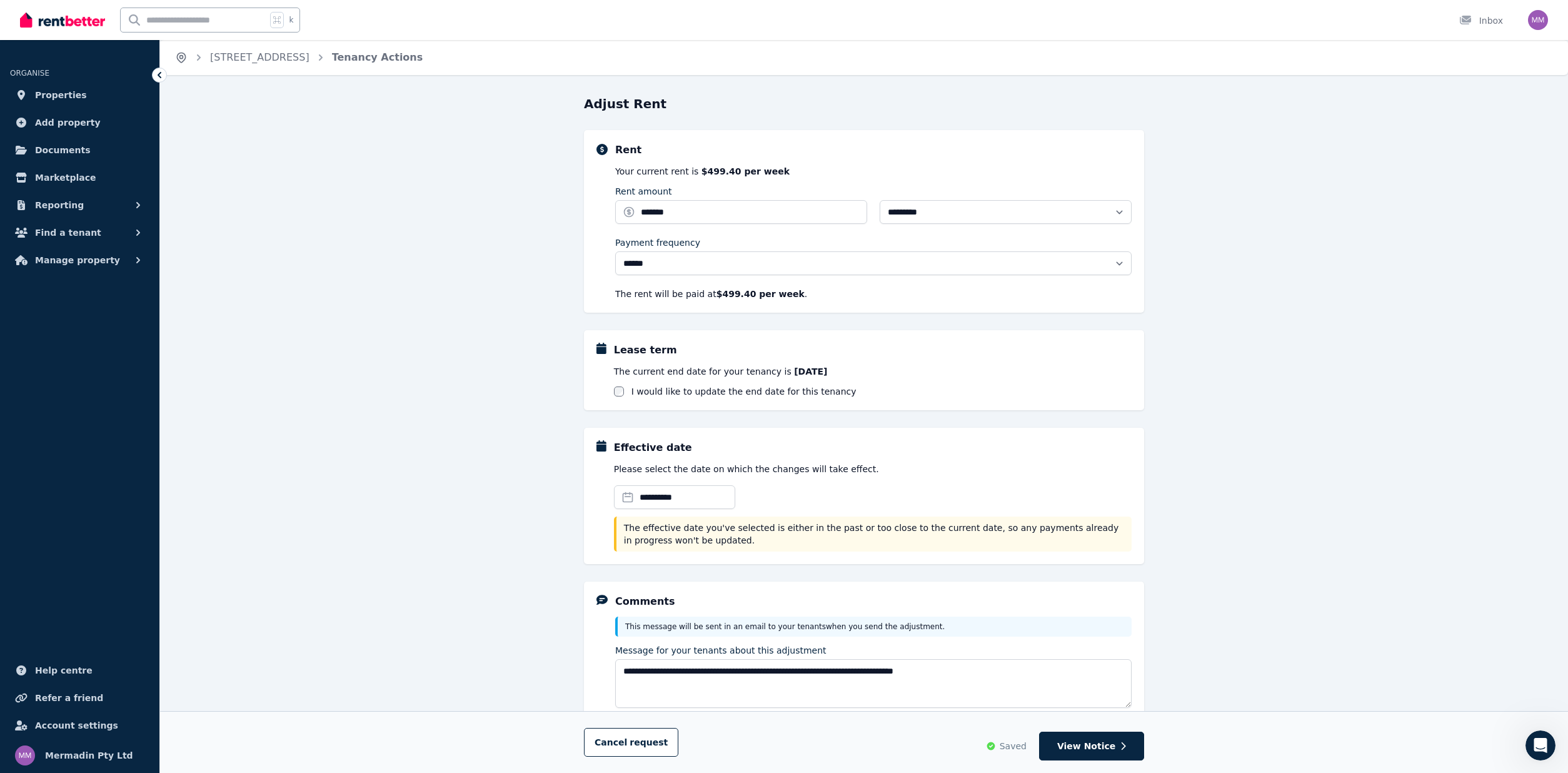
scroll to position [2, 0]
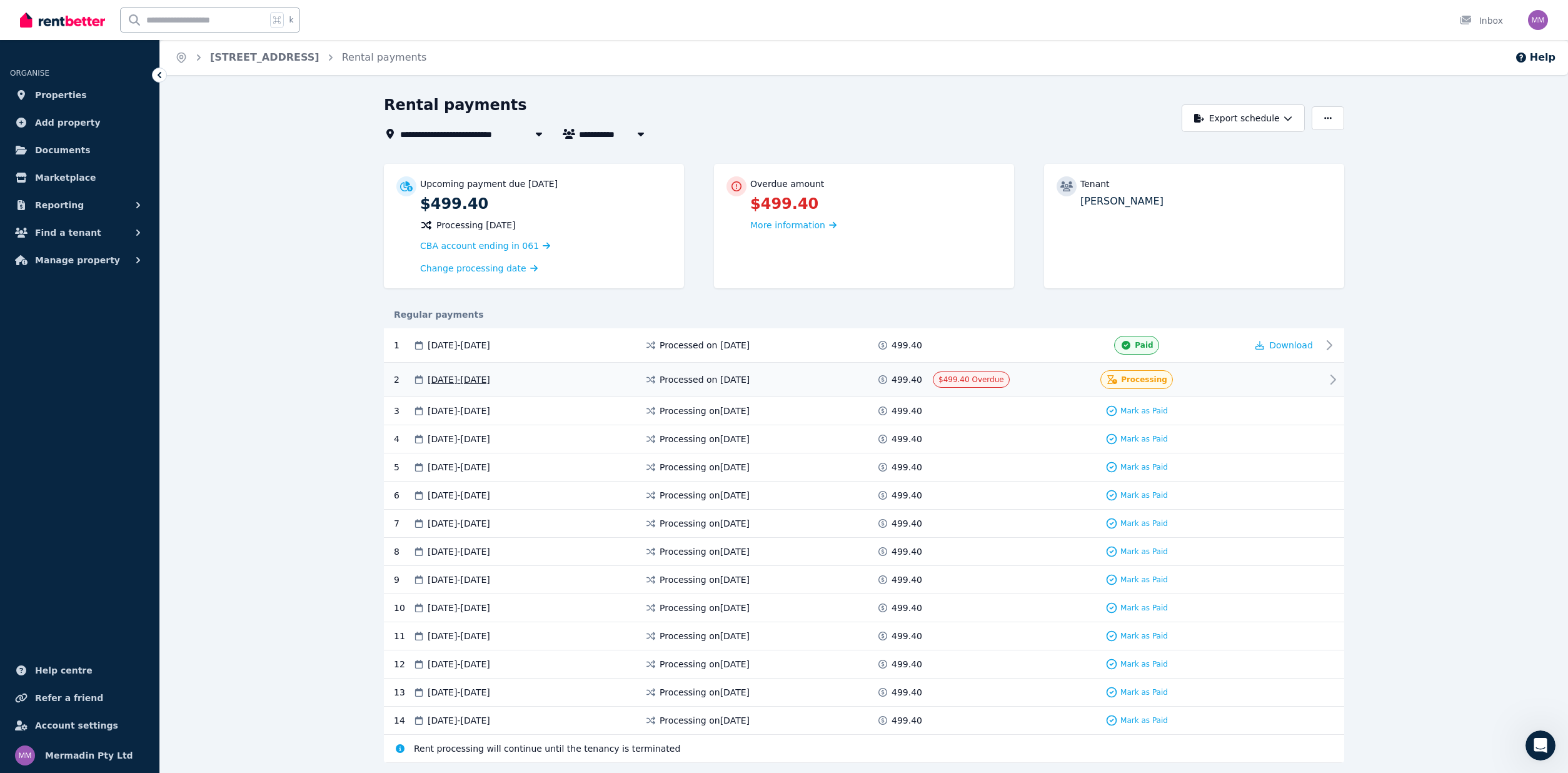
click at [1332, 374] on icon at bounding box center [1333, 379] width 15 height 15
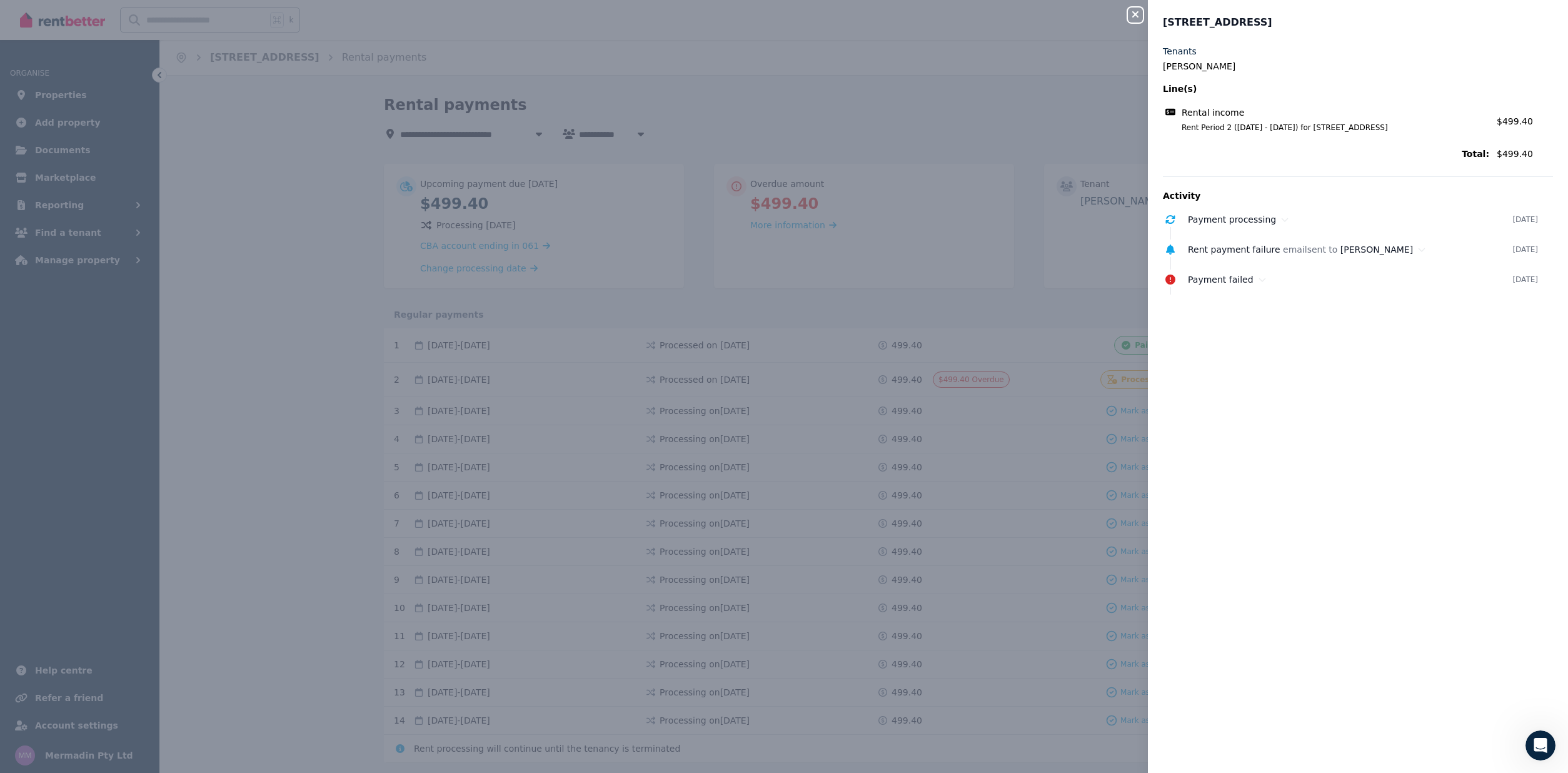
click at [925, 118] on div "Close panel [STREET_ADDRESS], Noble Park Tenants [PERSON_NAME] Line(s) Rental i…" at bounding box center [784, 386] width 1568 height 773
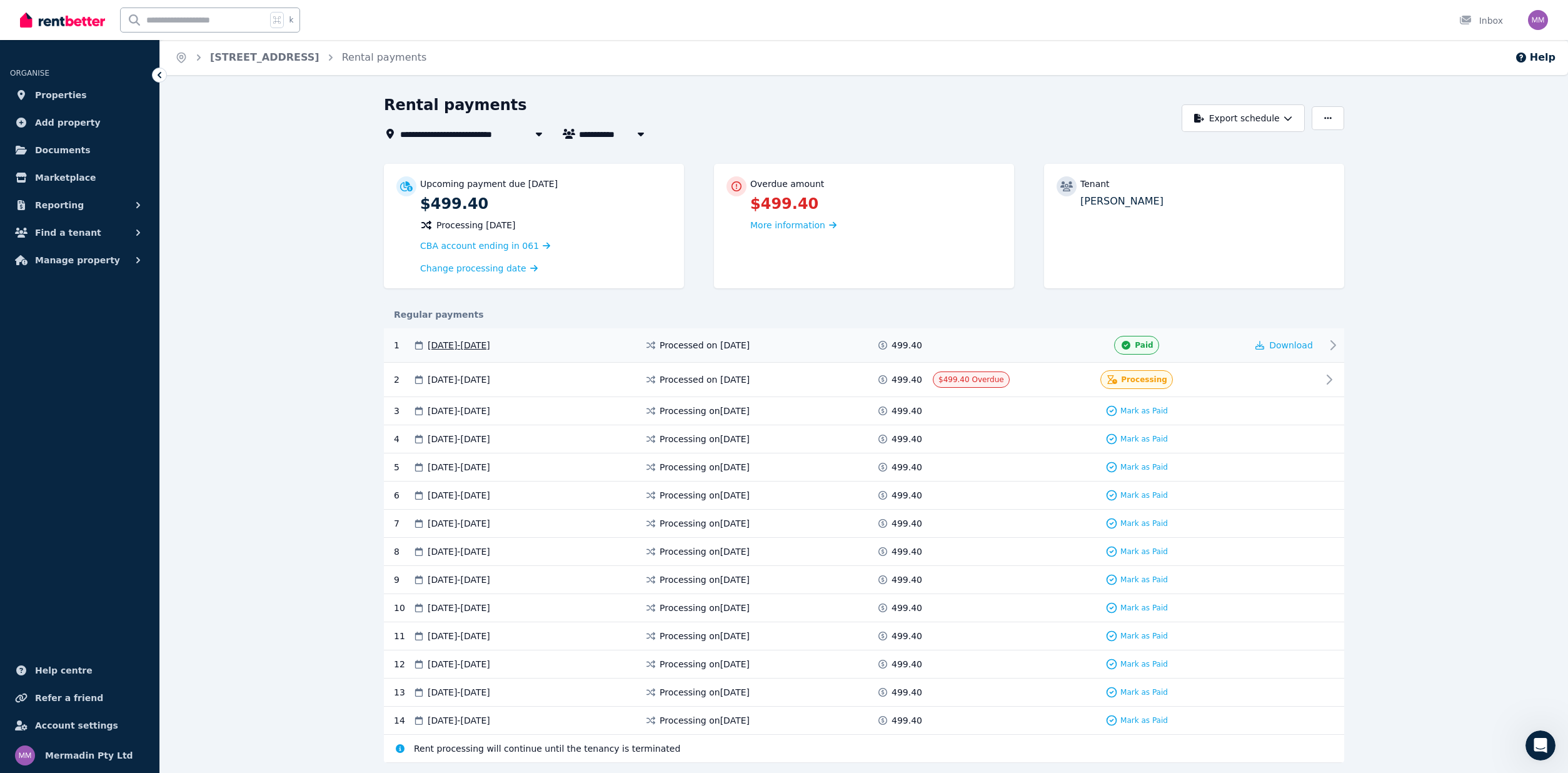
click at [1332, 340] on icon at bounding box center [1333, 345] width 4 height 9
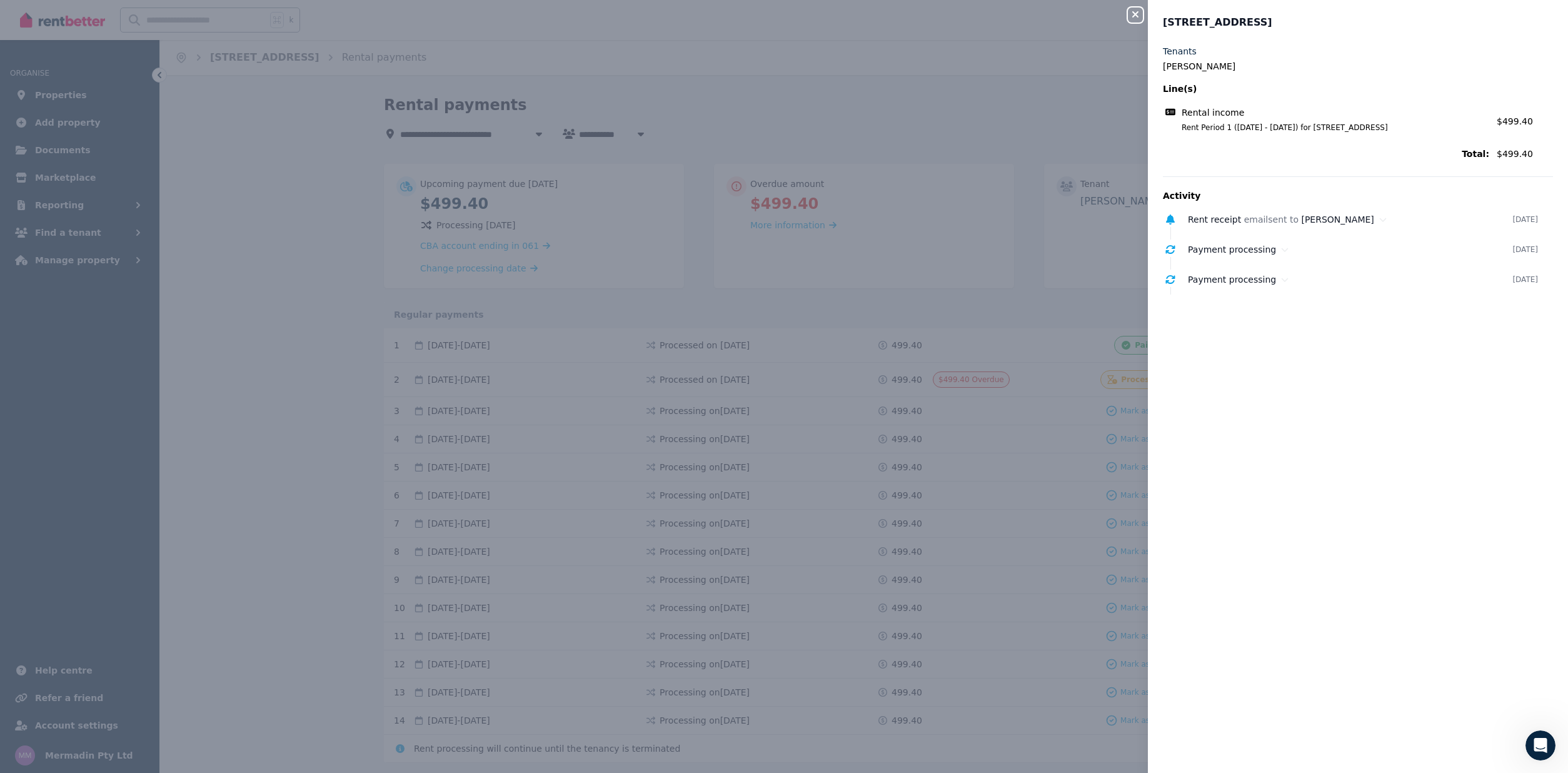
drag, startPoint x: 1132, startPoint y: 15, endPoint x: 1127, endPoint y: 48, distance: 33.4
click at [1132, 15] on icon "button" at bounding box center [1135, 15] width 15 height 10
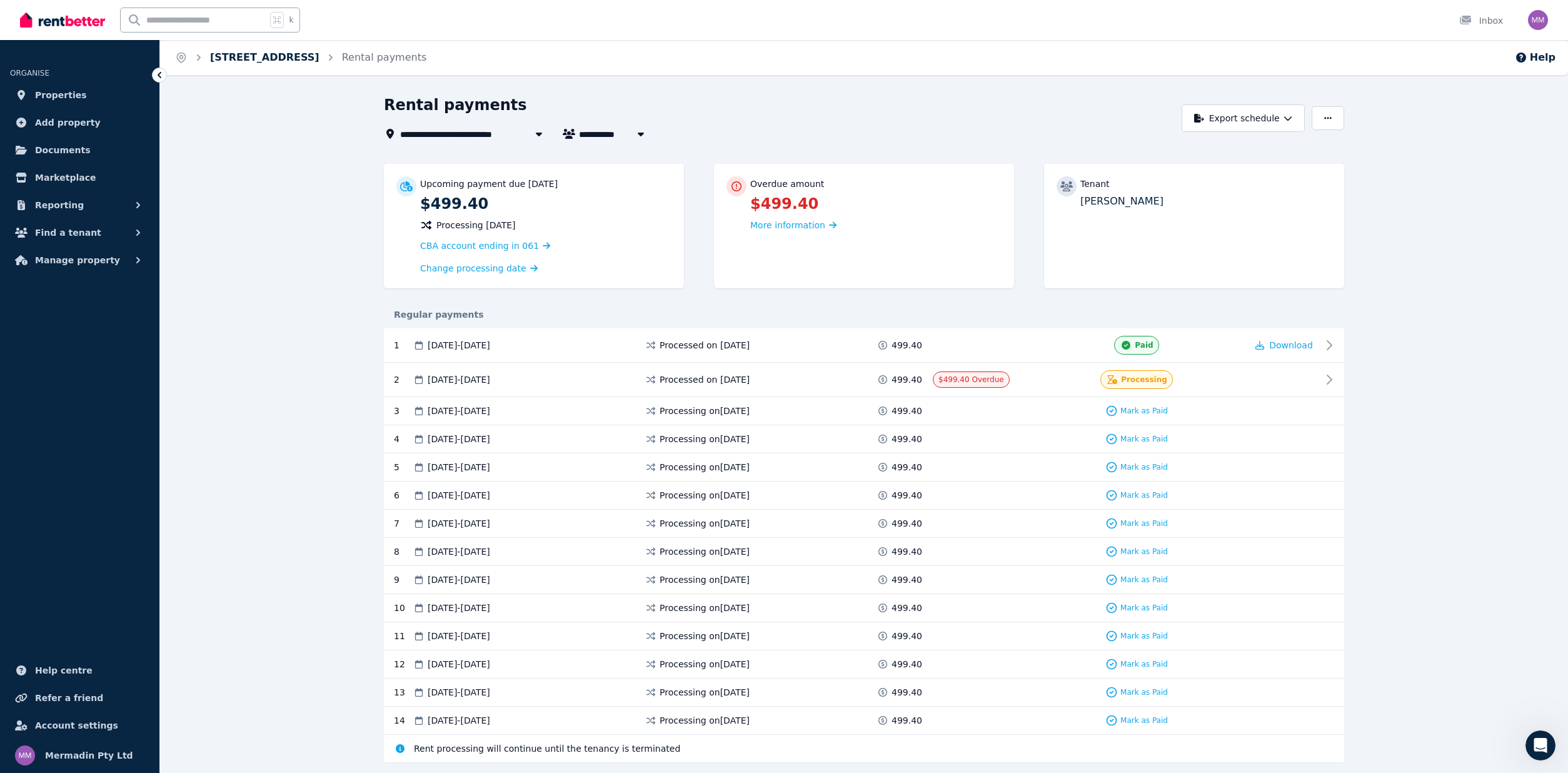
click at [261, 59] on link "[STREET_ADDRESS]" at bounding box center [264, 57] width 109 height 12
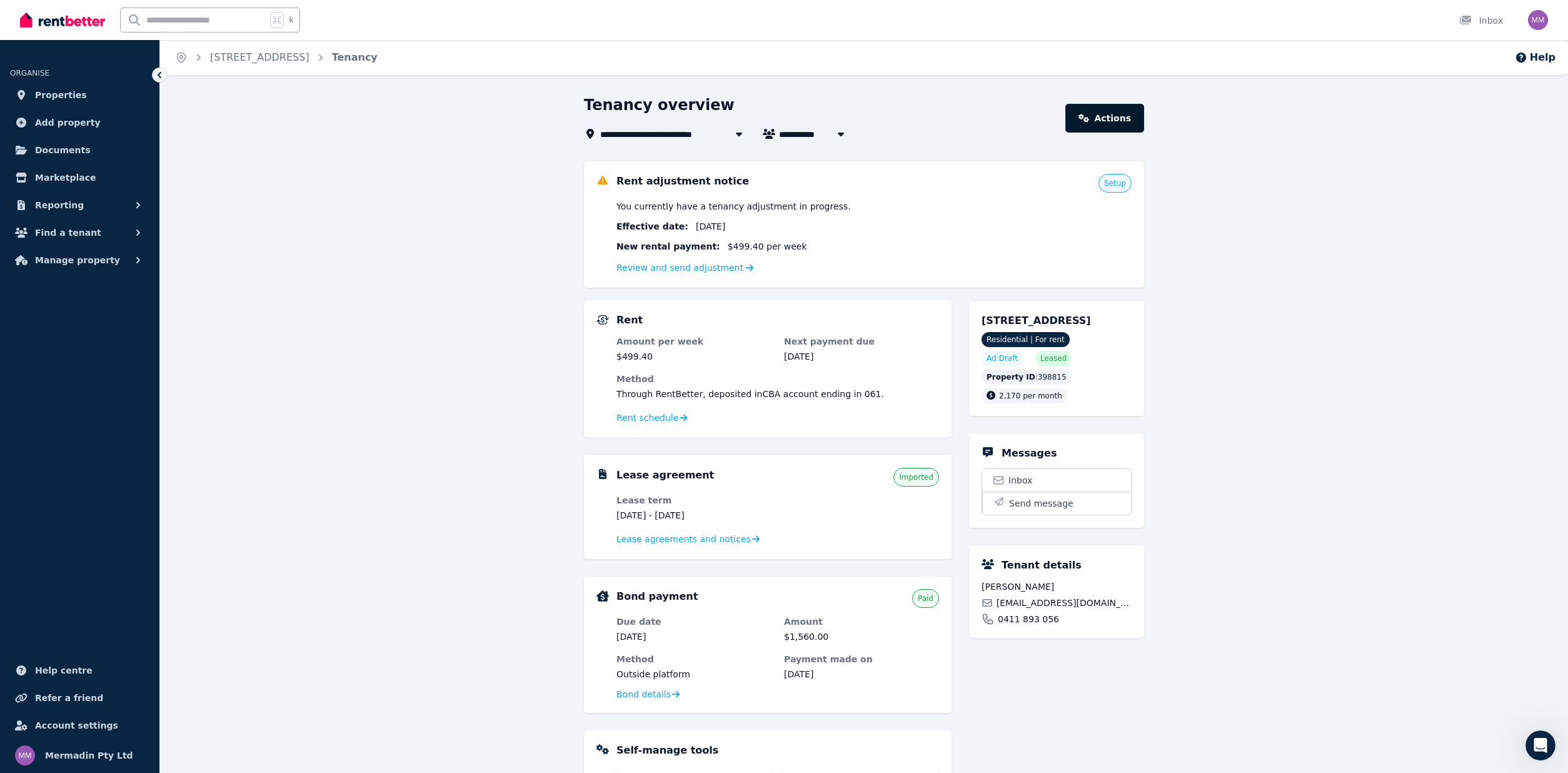
click at [1103, 113] on link "Actions" at bounding box center [1105, 118] width 79 height 29
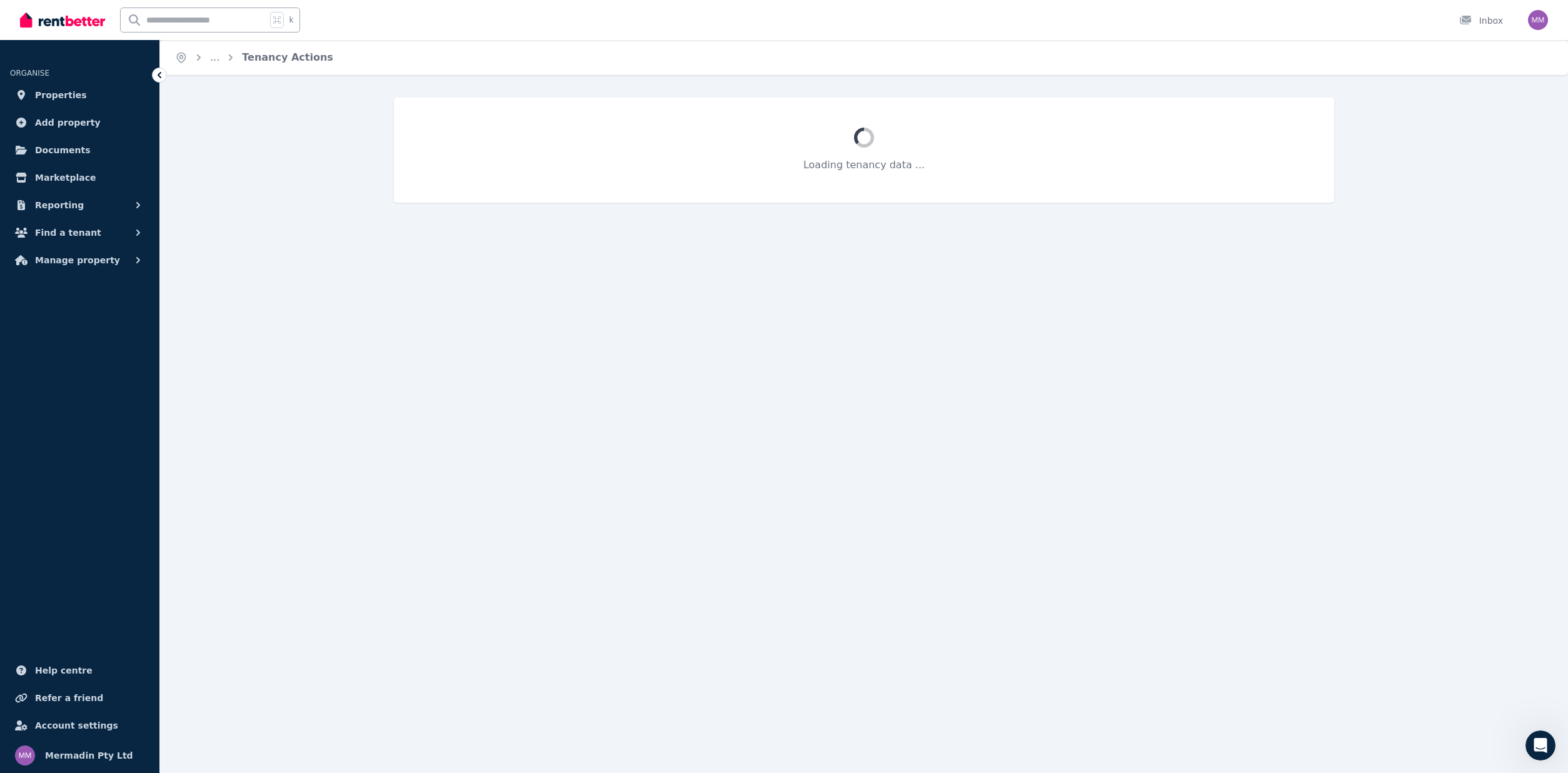
select select "*******"
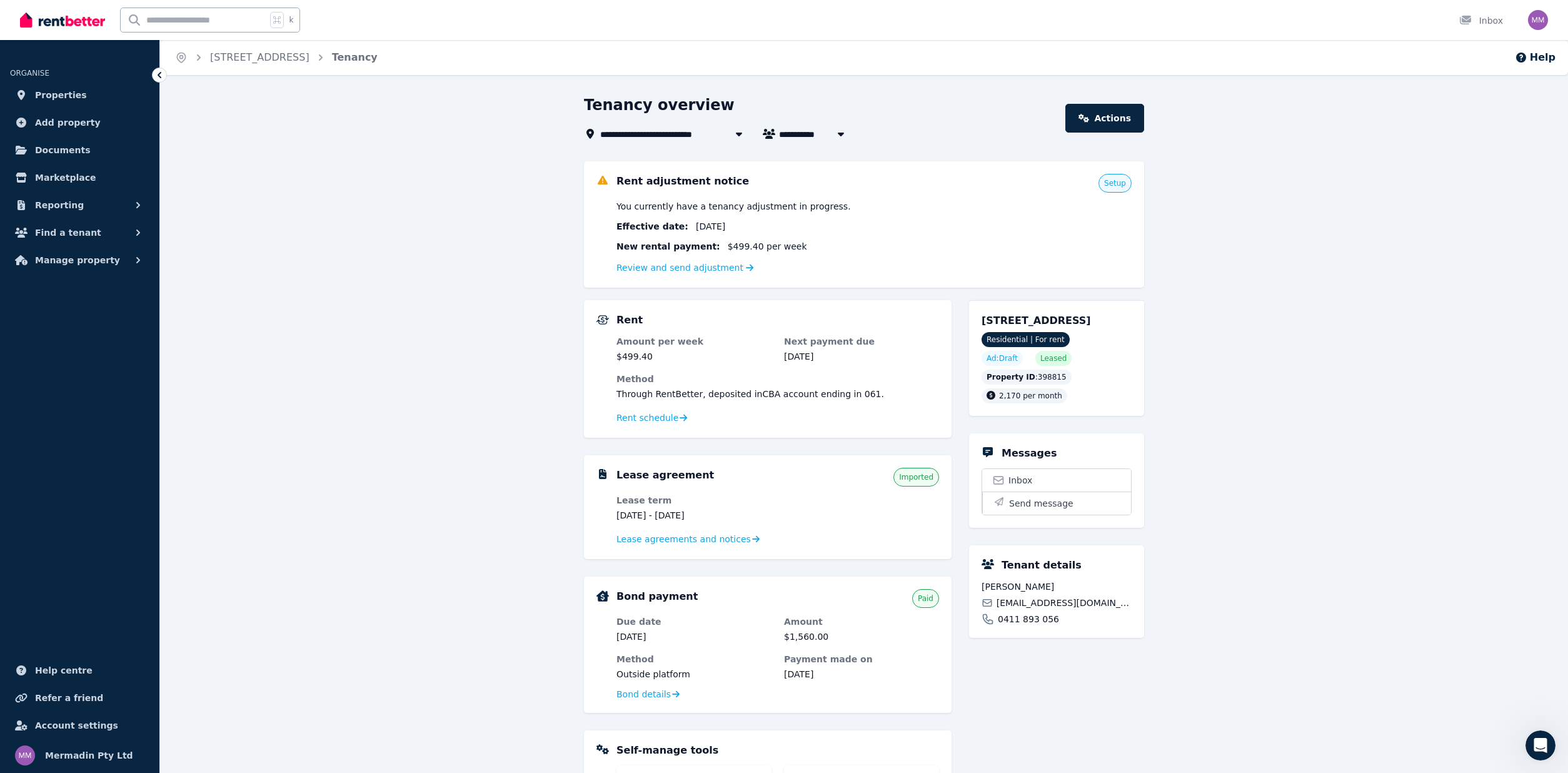
click at [1116, 186] on span "Setup" at bounding box center [1115, 183] width 22 height 10
click at [680, 266] on link "Review and send adjustment" at bounding box center [685, 268] width 138 height 10
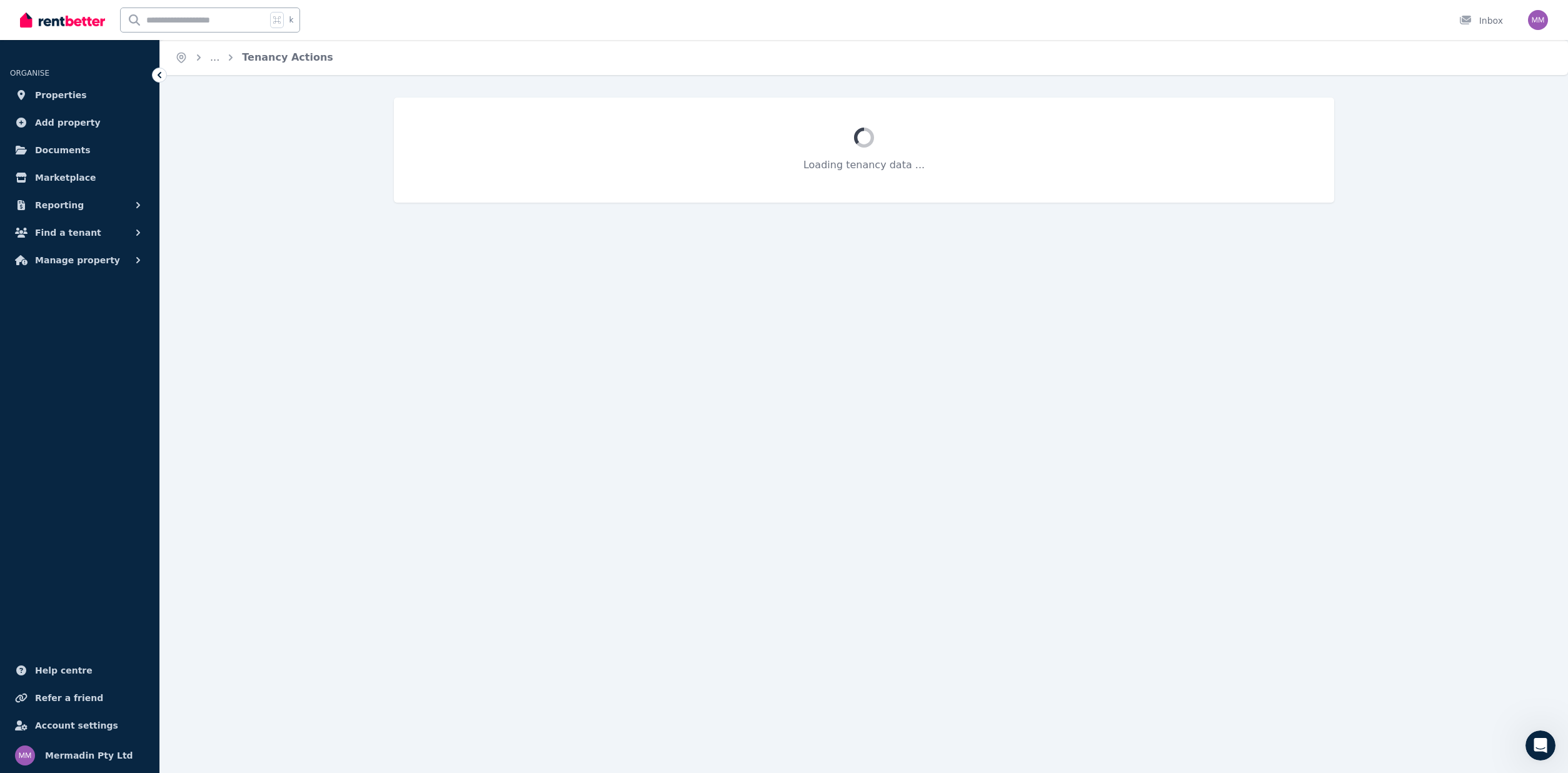
select select "*******"
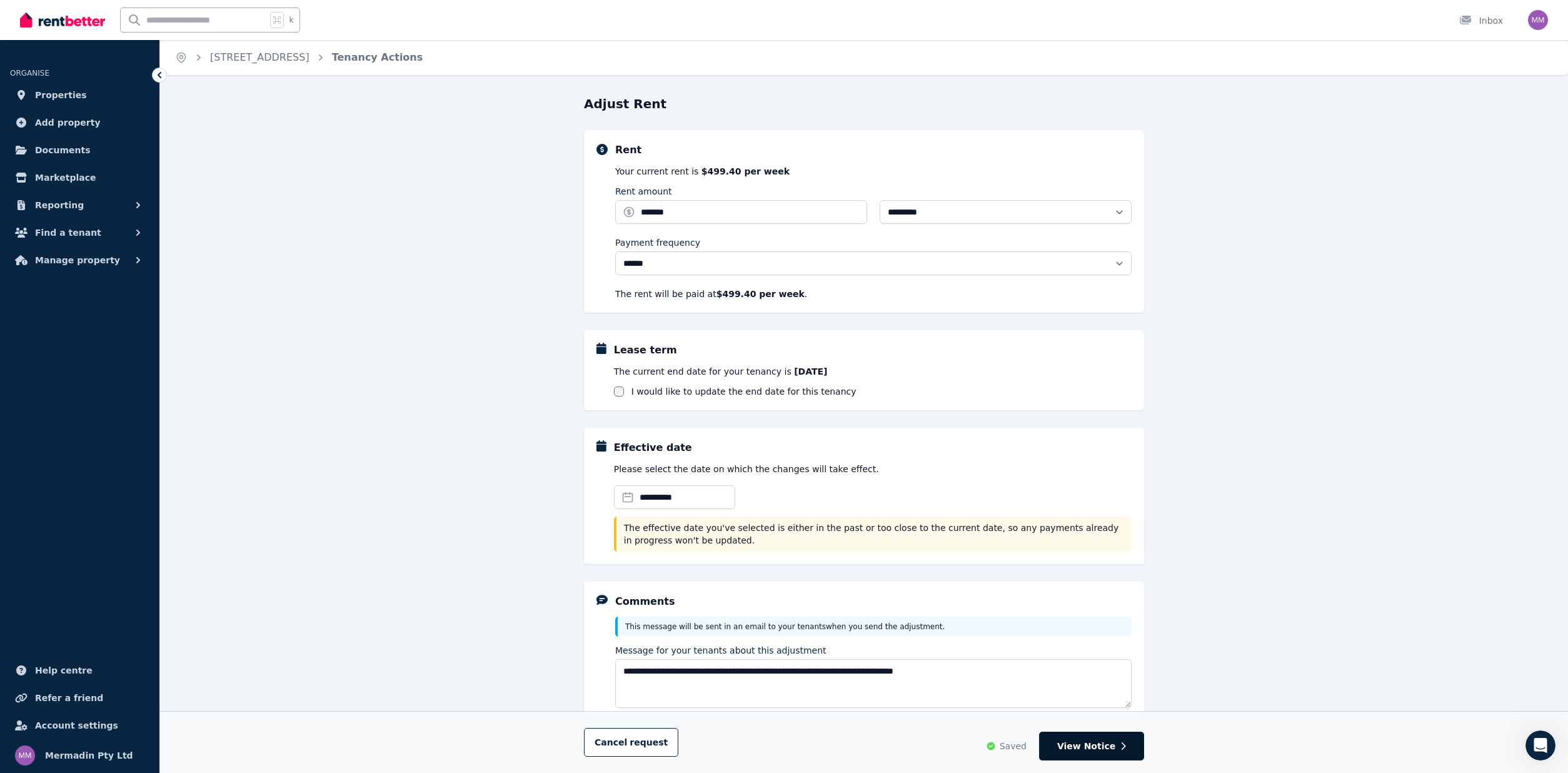
click at [1080, 739] on span "View Notice" at bounding box center [1086, 745] width 58 height 12
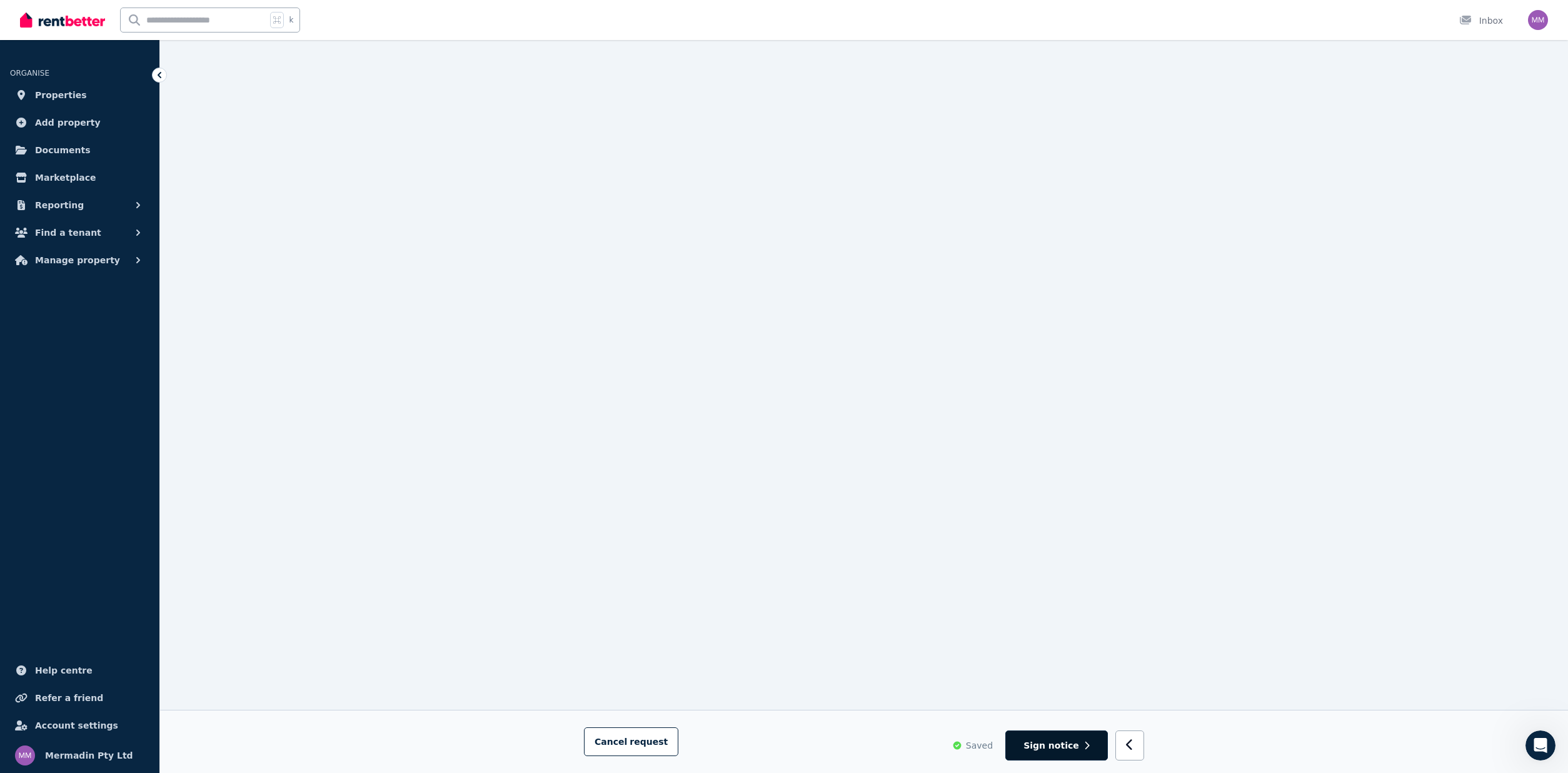
scroll to position [130, 0]
click at [1139, 743] on button "button" at bounding box center [1130, 746] width 29 height 31
select select "*******"
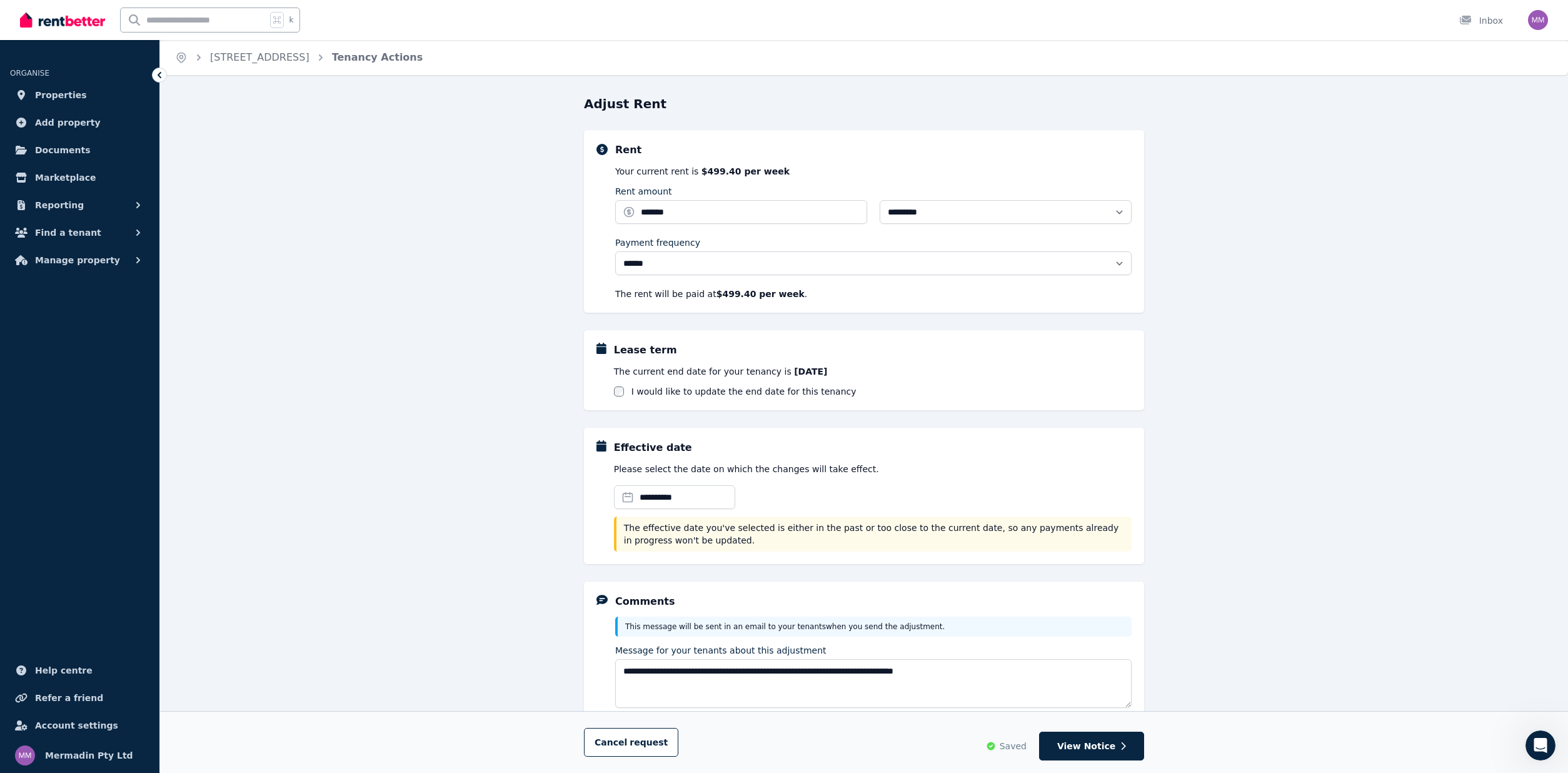
scroll to position [0, 0]
click at [258, 56] on link "[STREET_ADDRESS]" at bounding box center [260, 57] width 100 height 12
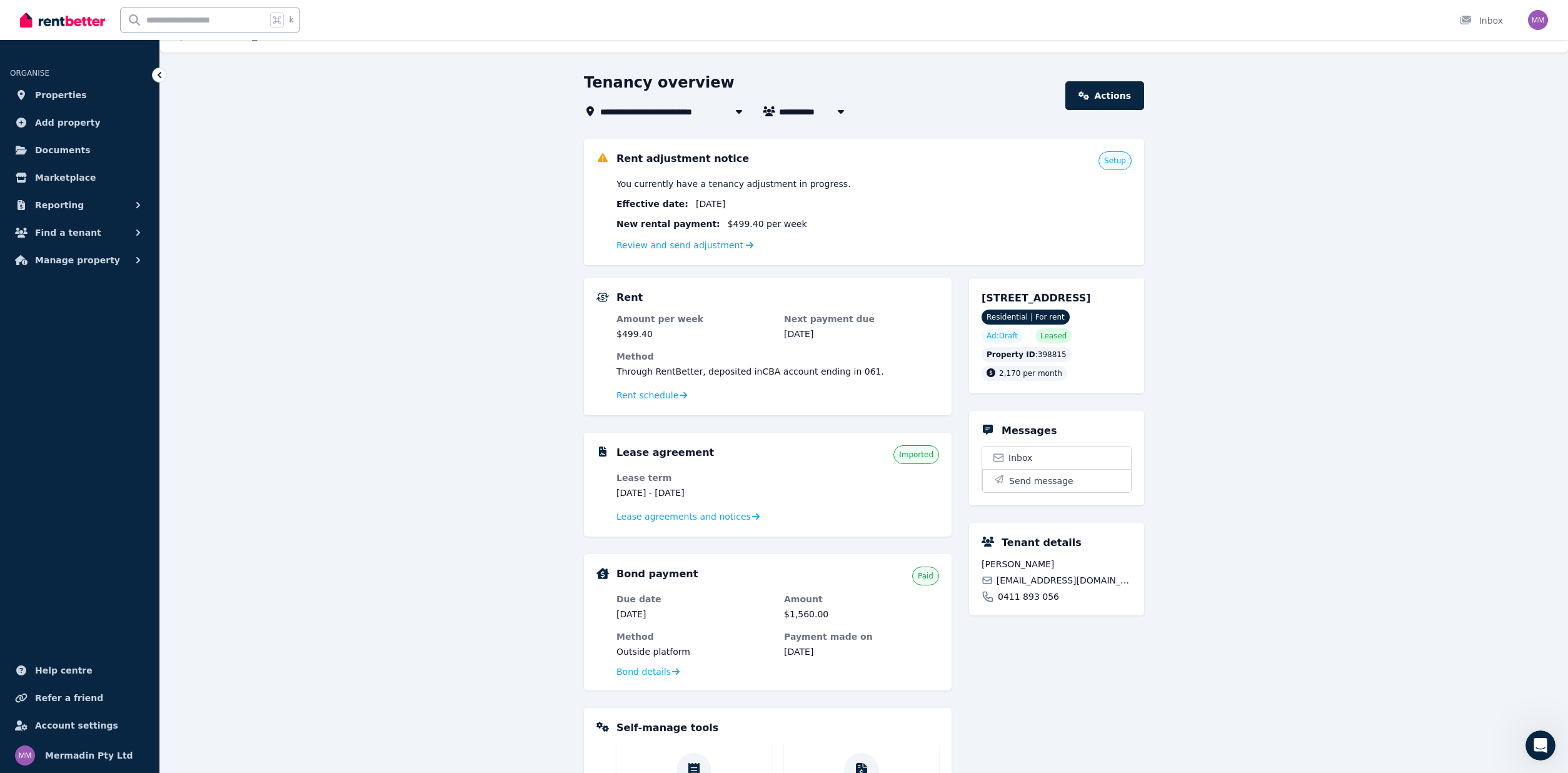
scroll to position [15, 0]
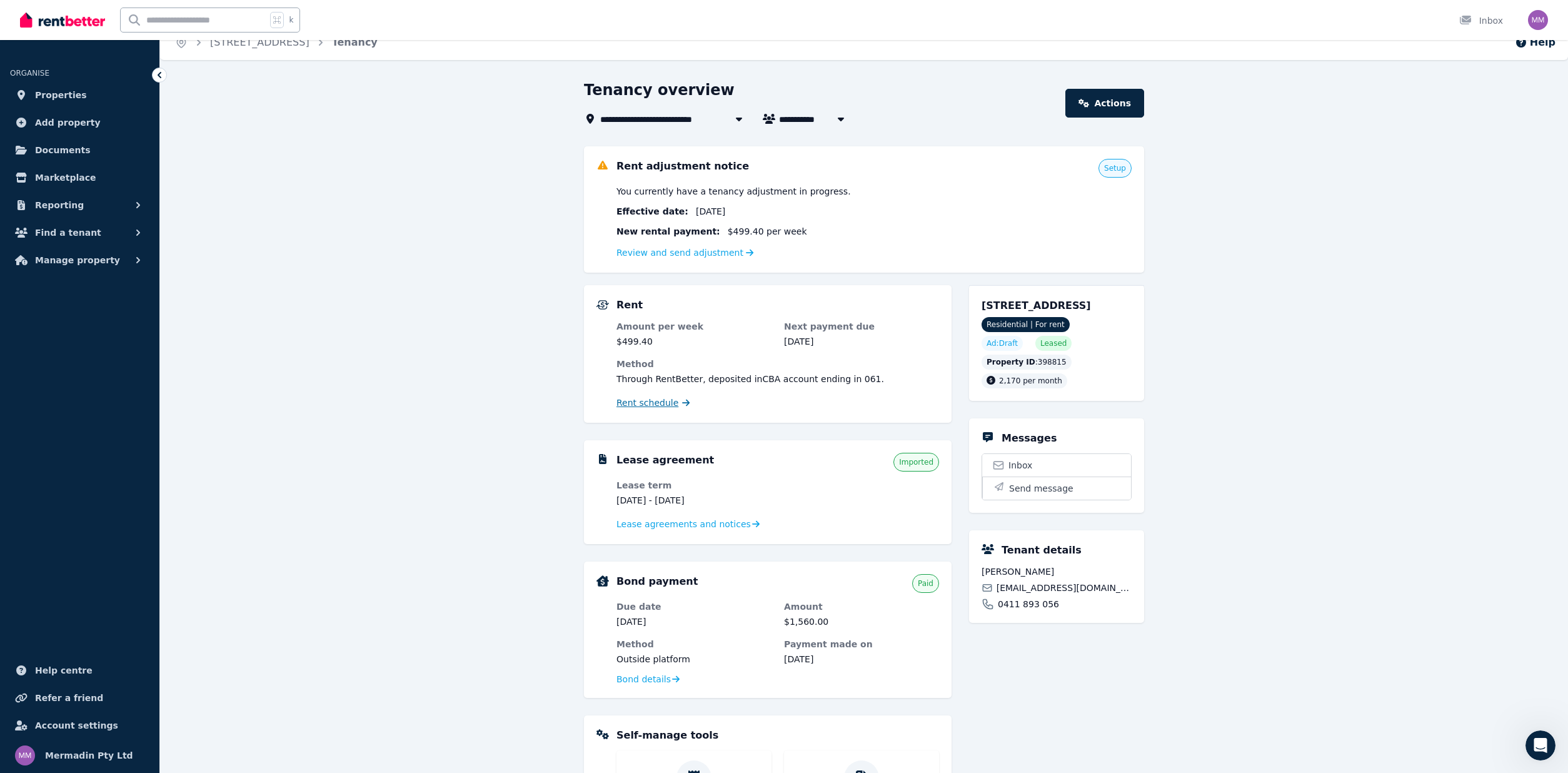
click at [638, 400] on span "Rent schedule" at bounding box center [647, 403] width 62 height 12
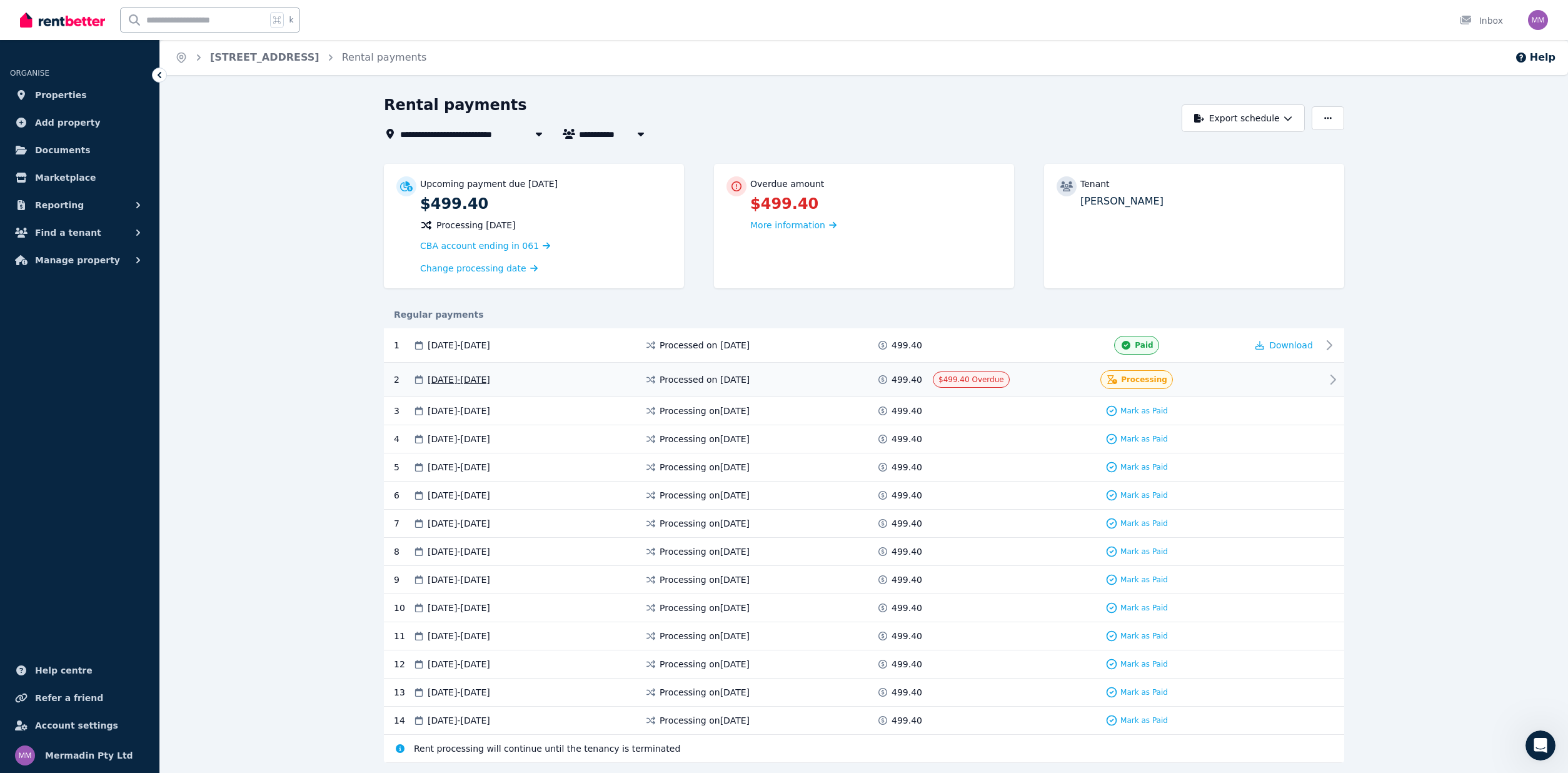
click at [1327, 370] on div "2 [DATE] - [DATE] Processed on [DATE] 499.40 $499.40 Overdue Processing" at bounding box center [864, 379] width 960 height 34
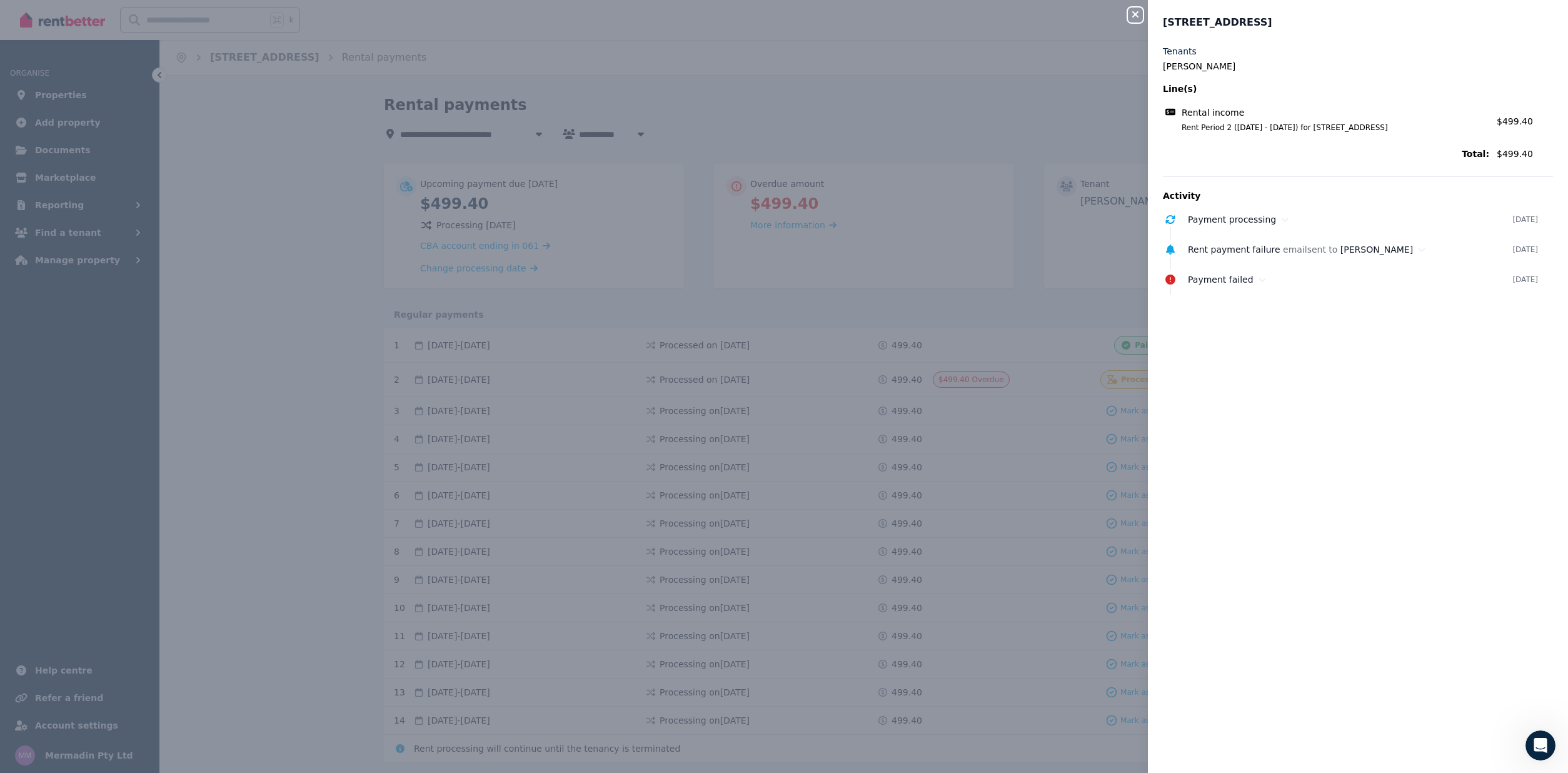
click at [949, 132] on div "Close panel [STREET_ADDRESS], Noble Park Tenants [PERSON_NAME] Line(s) Rental i…" at bounding box center [784, 386] width 1568 height 773
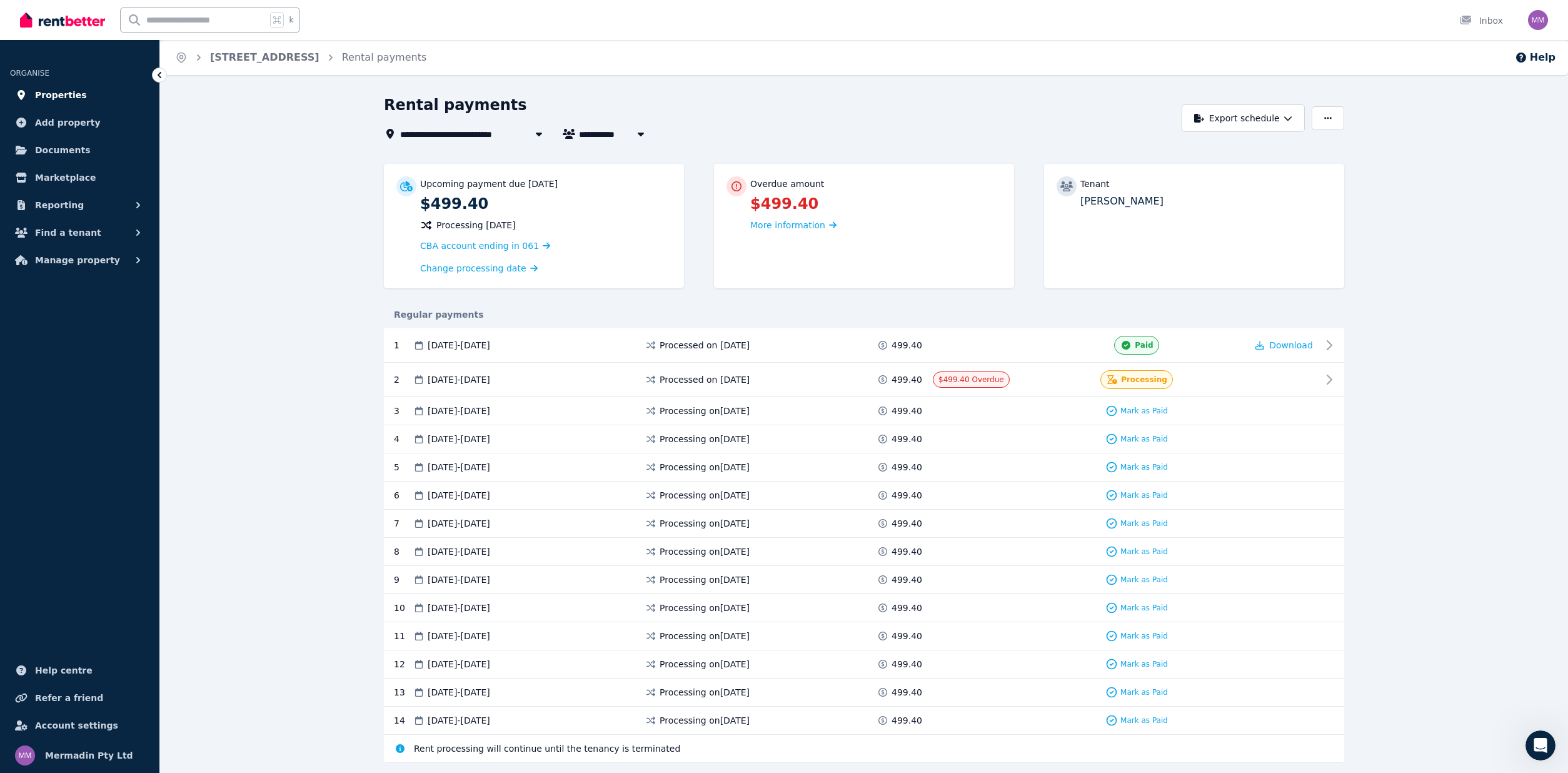
click at [42, 95] on span "Properties" at bounding box center [61, 95] width 52 height 15
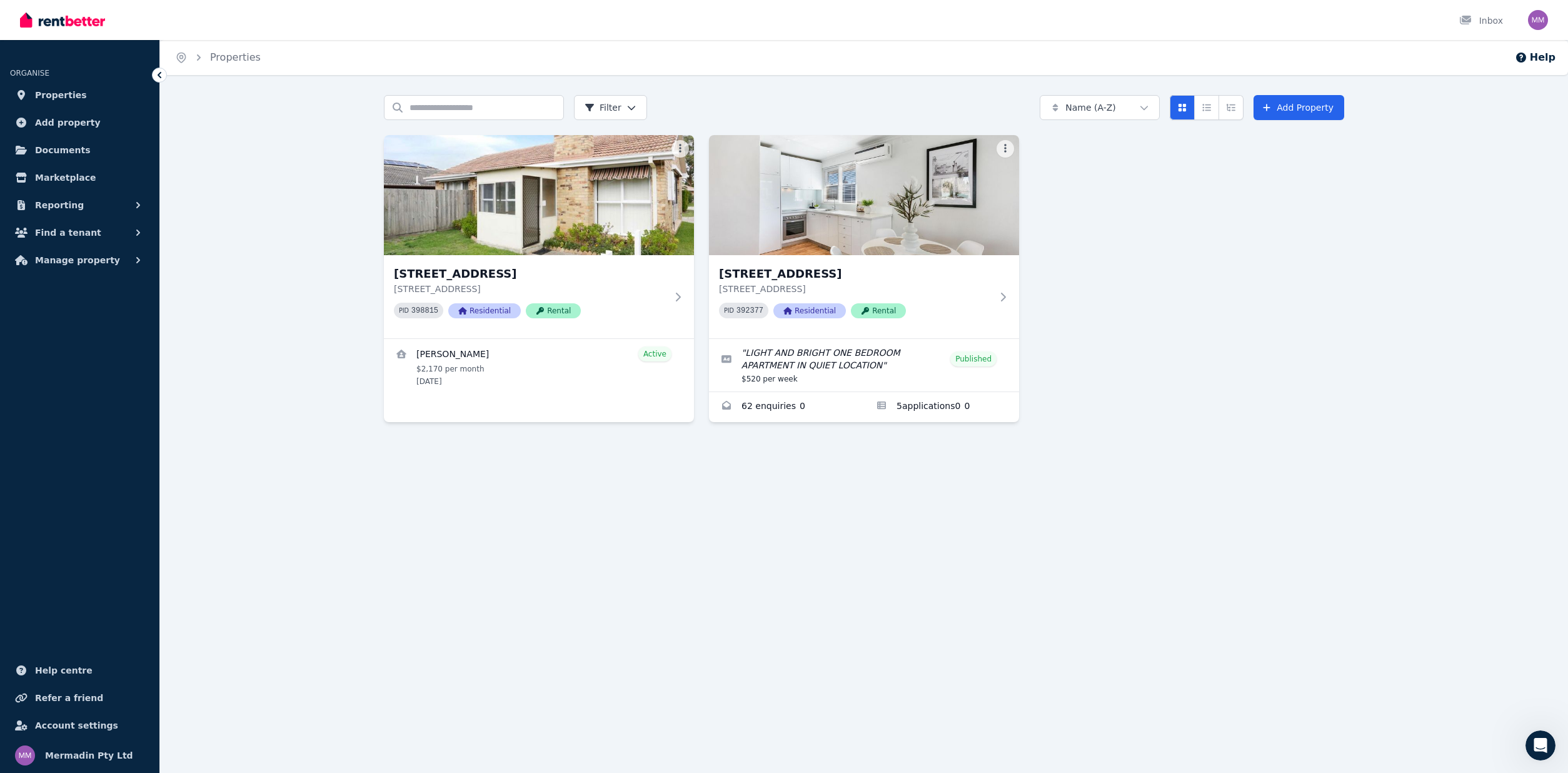
click at [1232, 225] on div "[STREET_ADDRESS] PID 398815 Residential Rental [PERSON_NAME] Active $2,170 per …" at bounding box center [864, 278] width 960 height 287
click at [927, 409] on link "Applications for 5/223 Esplanade E, Port Melbourne" at bounding box center [941, 407] width 155 height 30
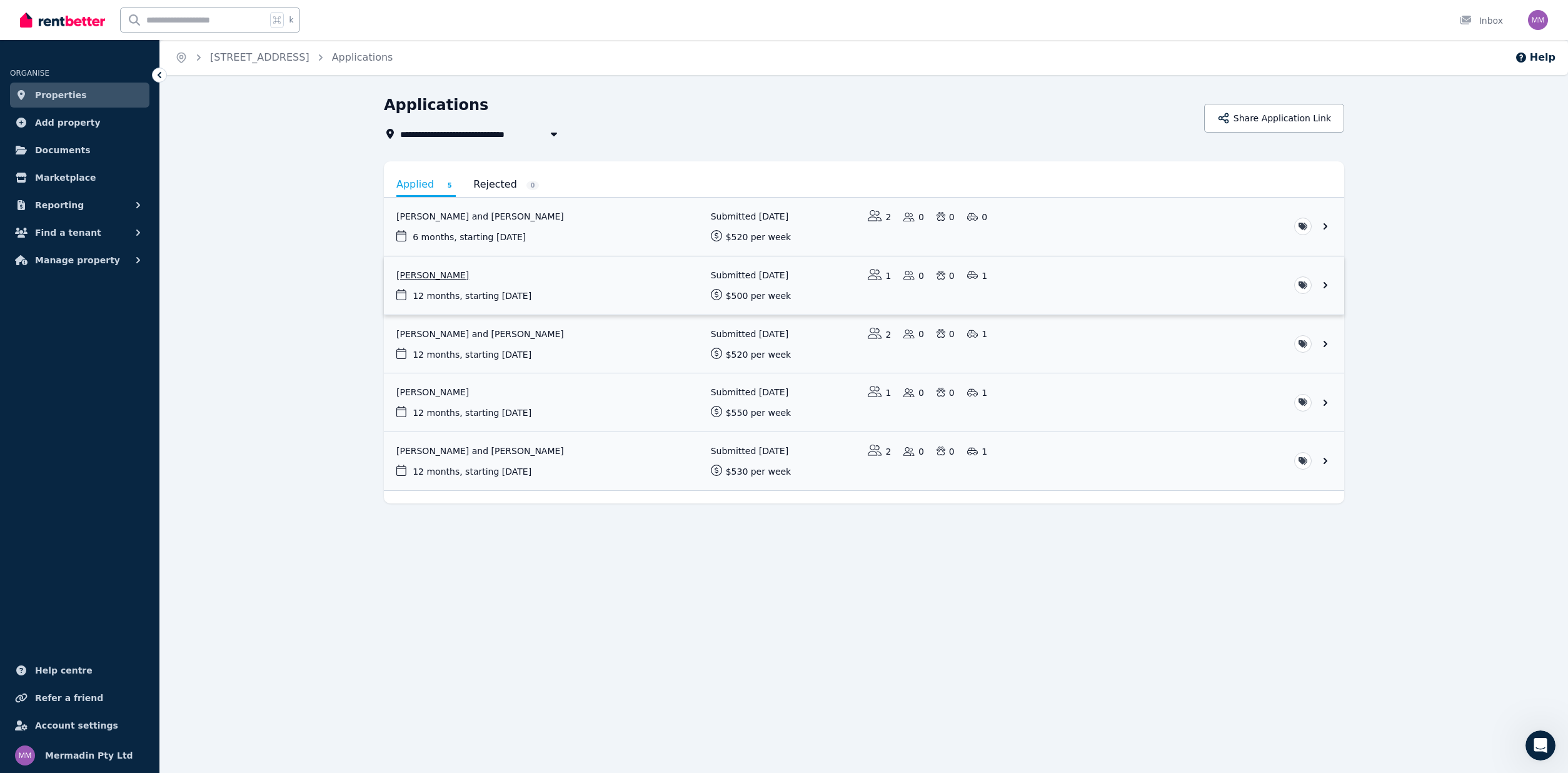
click at [1326, 287] on link "View application: Lilia Reis" at bounding box center [864, 285] width 960 height 58
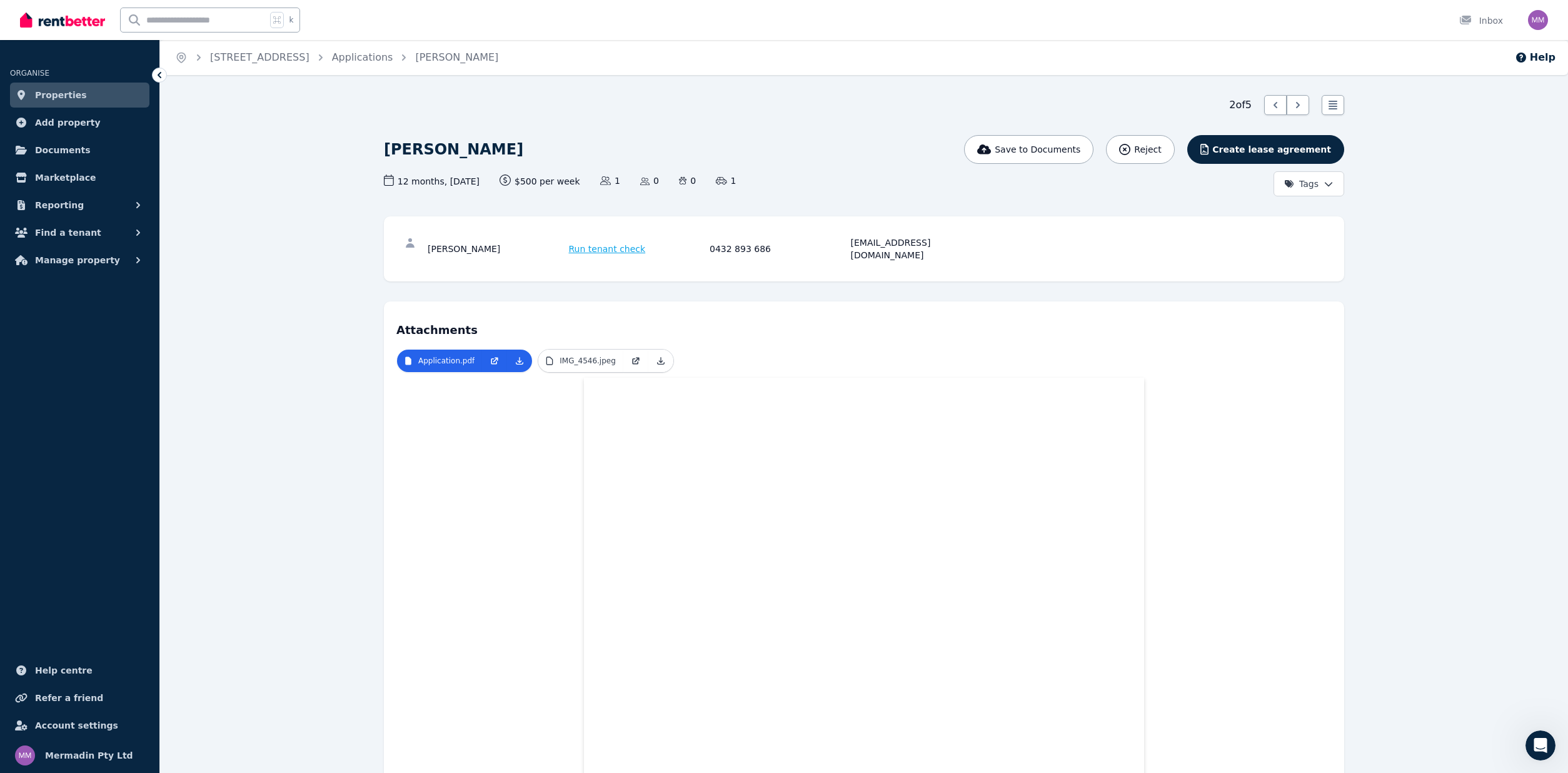
drag, startPoint x: 1140, startPoint y: 150, endPoint x: 1543, endPoint y: 168, distance: 403.4
click at [1130, 150] on icon "button" at bounding box center [1124, 149] width 11 height 11
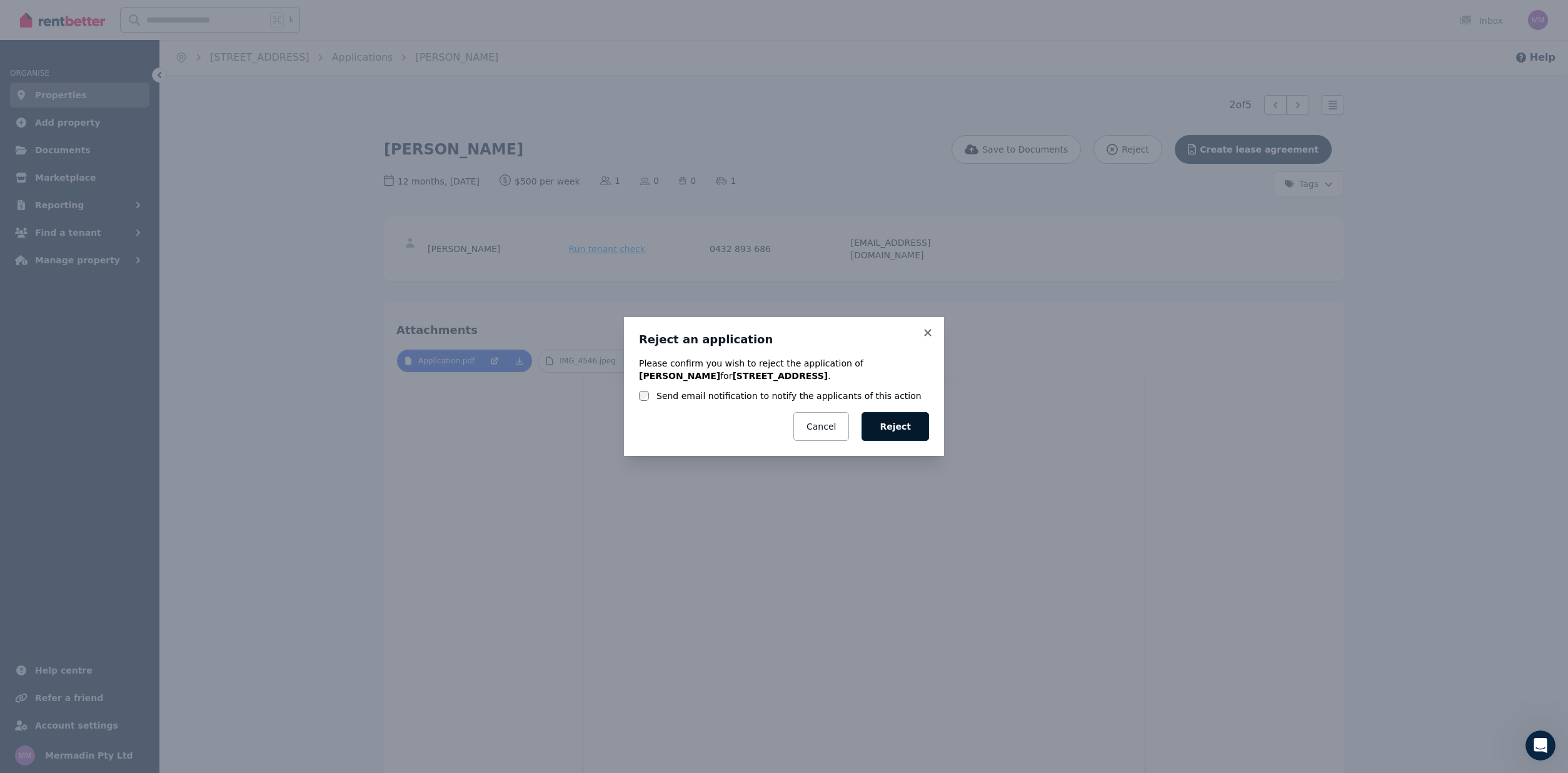
click at [898, 428] on button "Reject" at bounding box center [895, 426] width 67 height 29
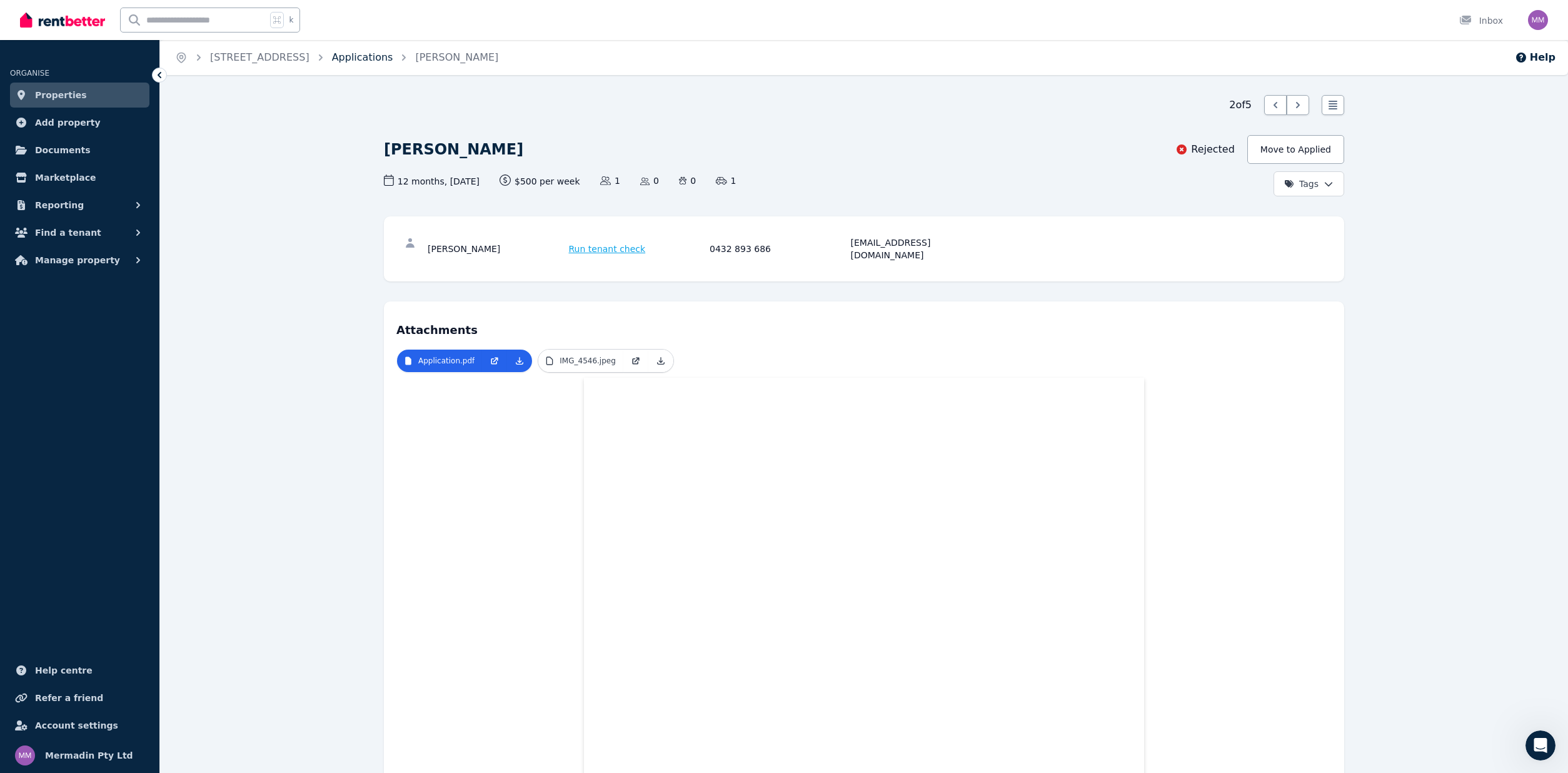
click at [393, 60] on link "Applications" at bounding box center [363, 57] width 61 height 12
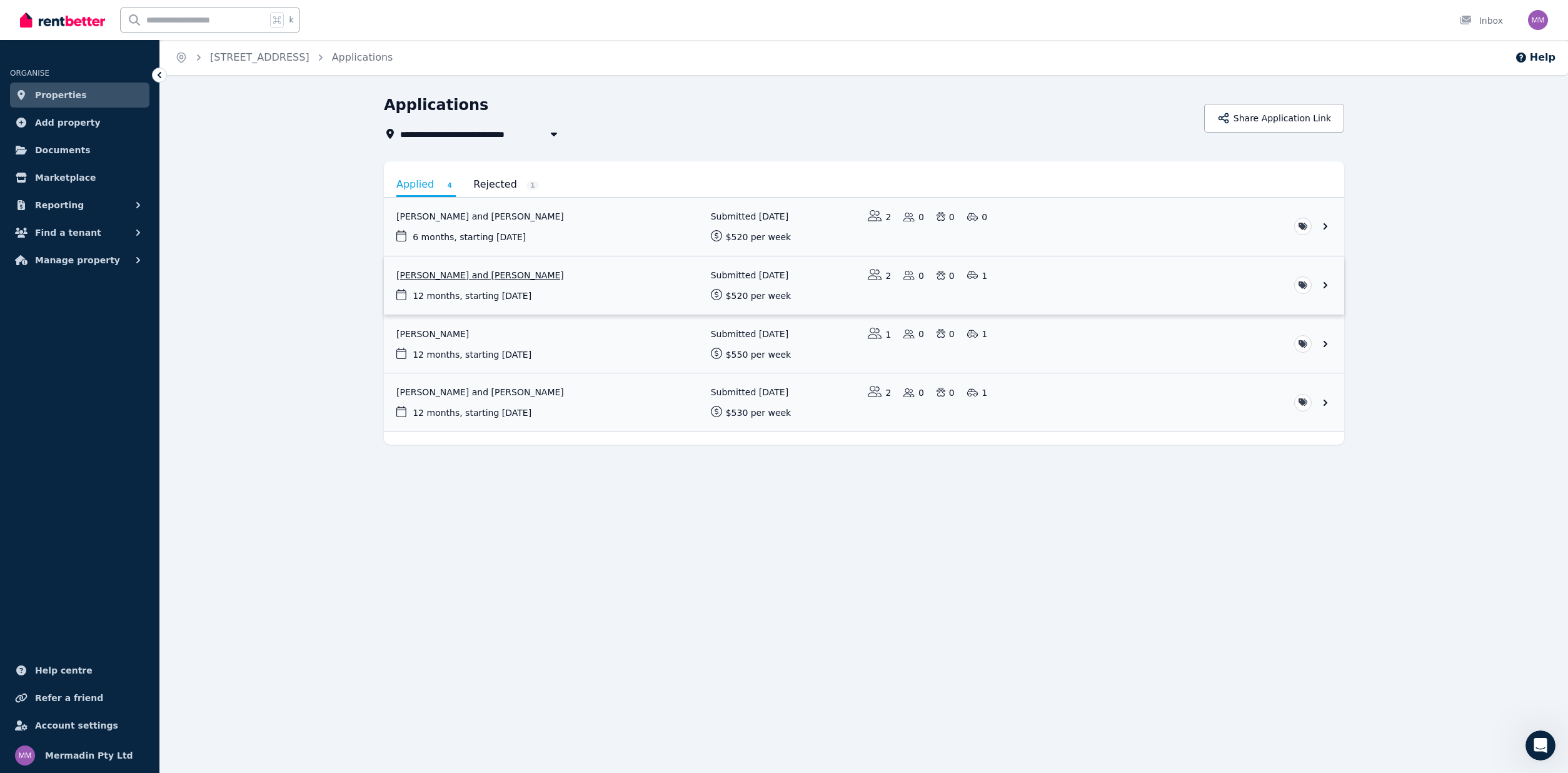
scroll to position [0, 1]
click at [1322, 408] on link "View application: Ciara O’Toole and Luke Oneill" at bounding box center [864, 402] width 960 height 58
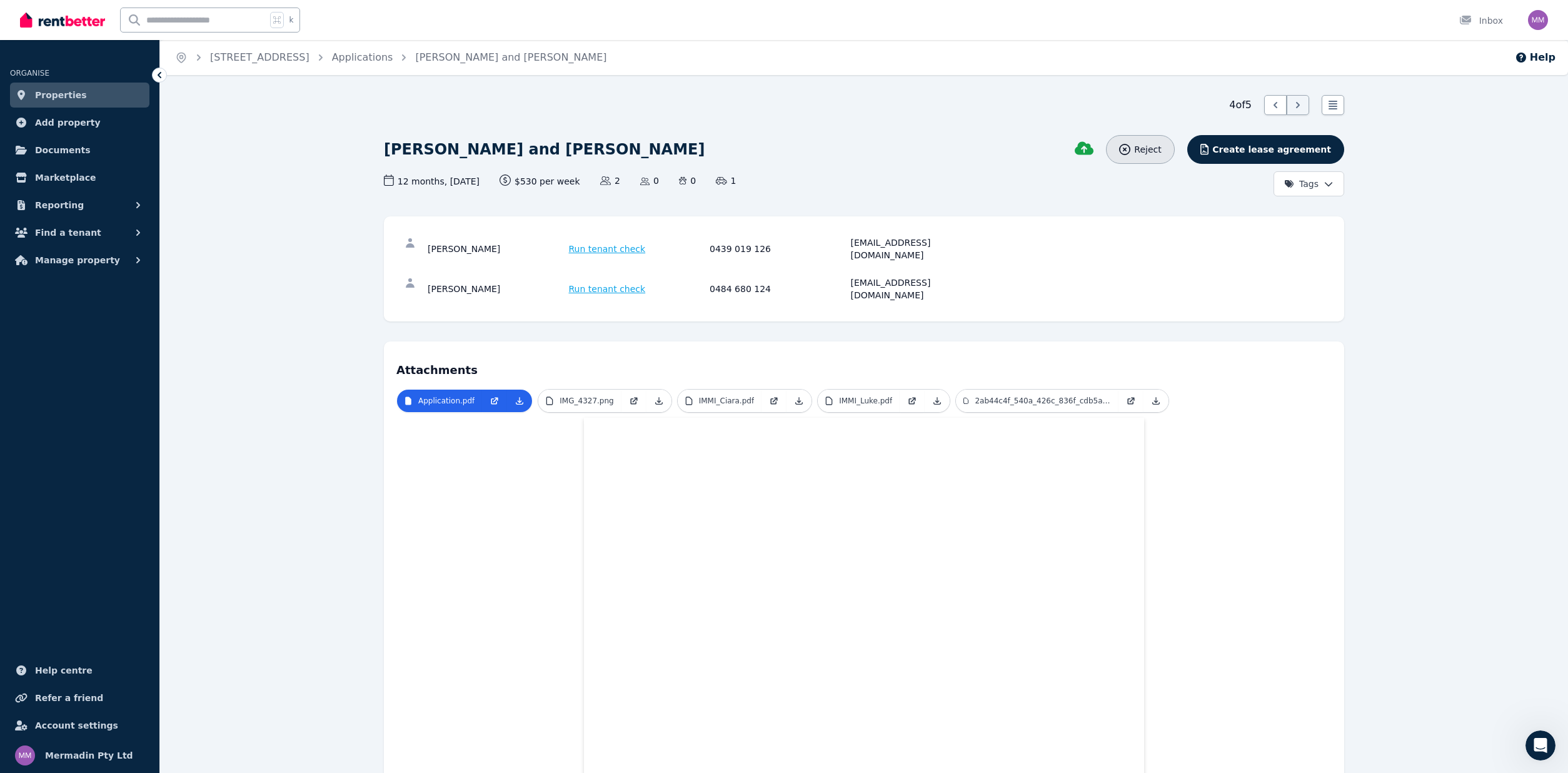
click at [1161, 152] on span "Reject" at bounding box center [1147, 149] width 27 height 12
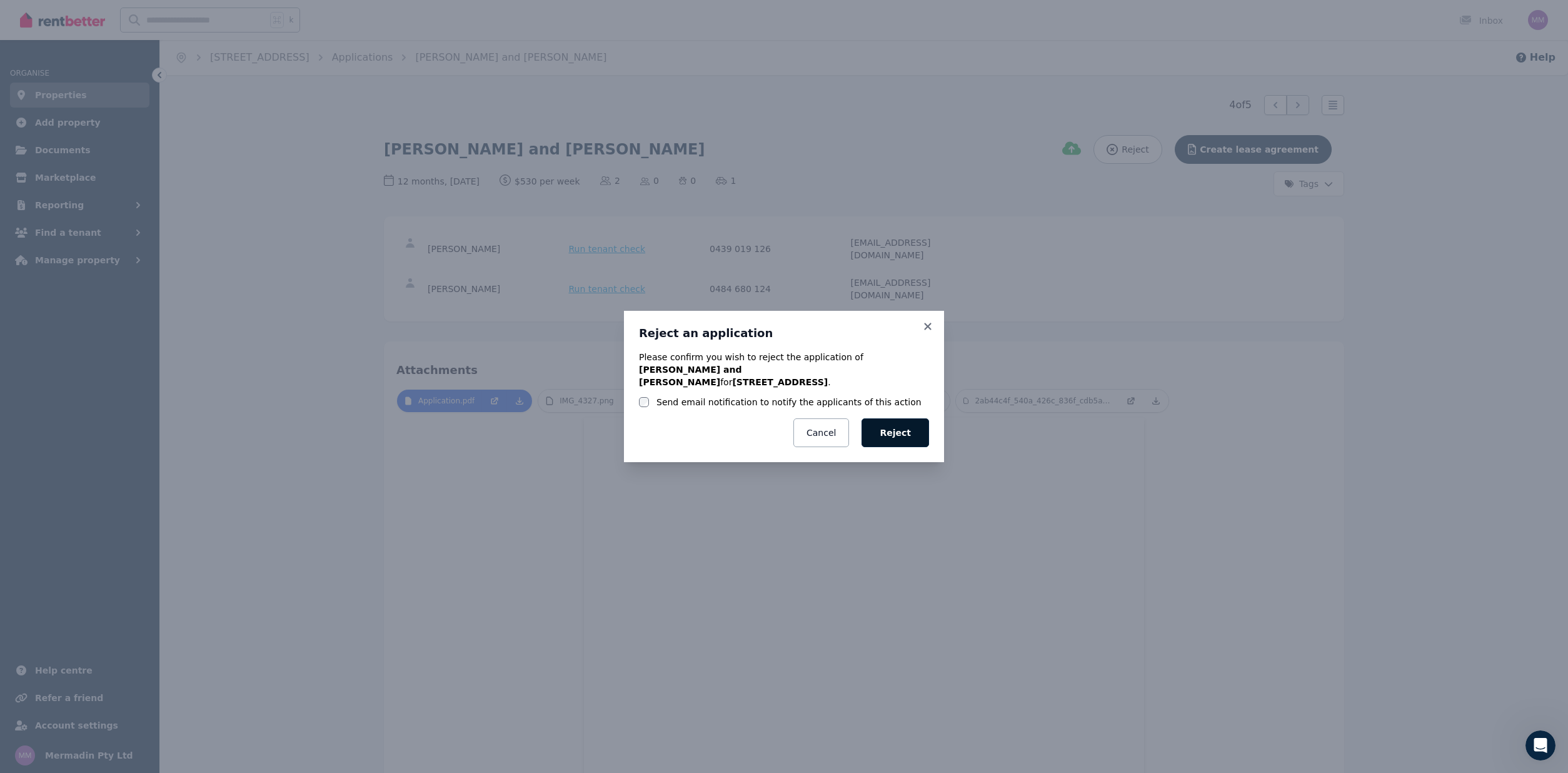
click at [897, 425] on button "Reject" at bounding box center [895, 432] width 67 height 29
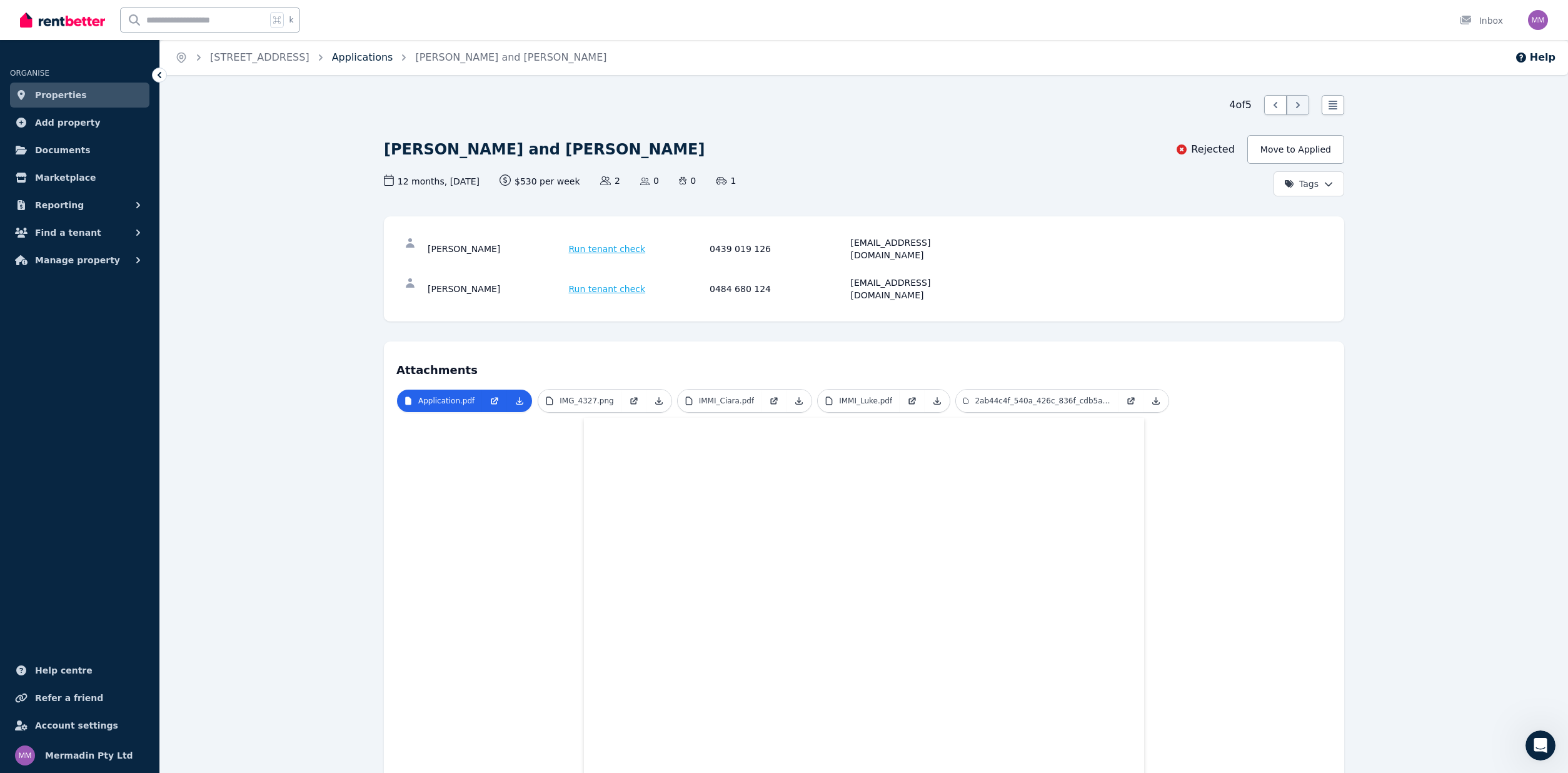
click at [393, 56] on link "Applications" at bounding box center [363, 57] width 61 height 12
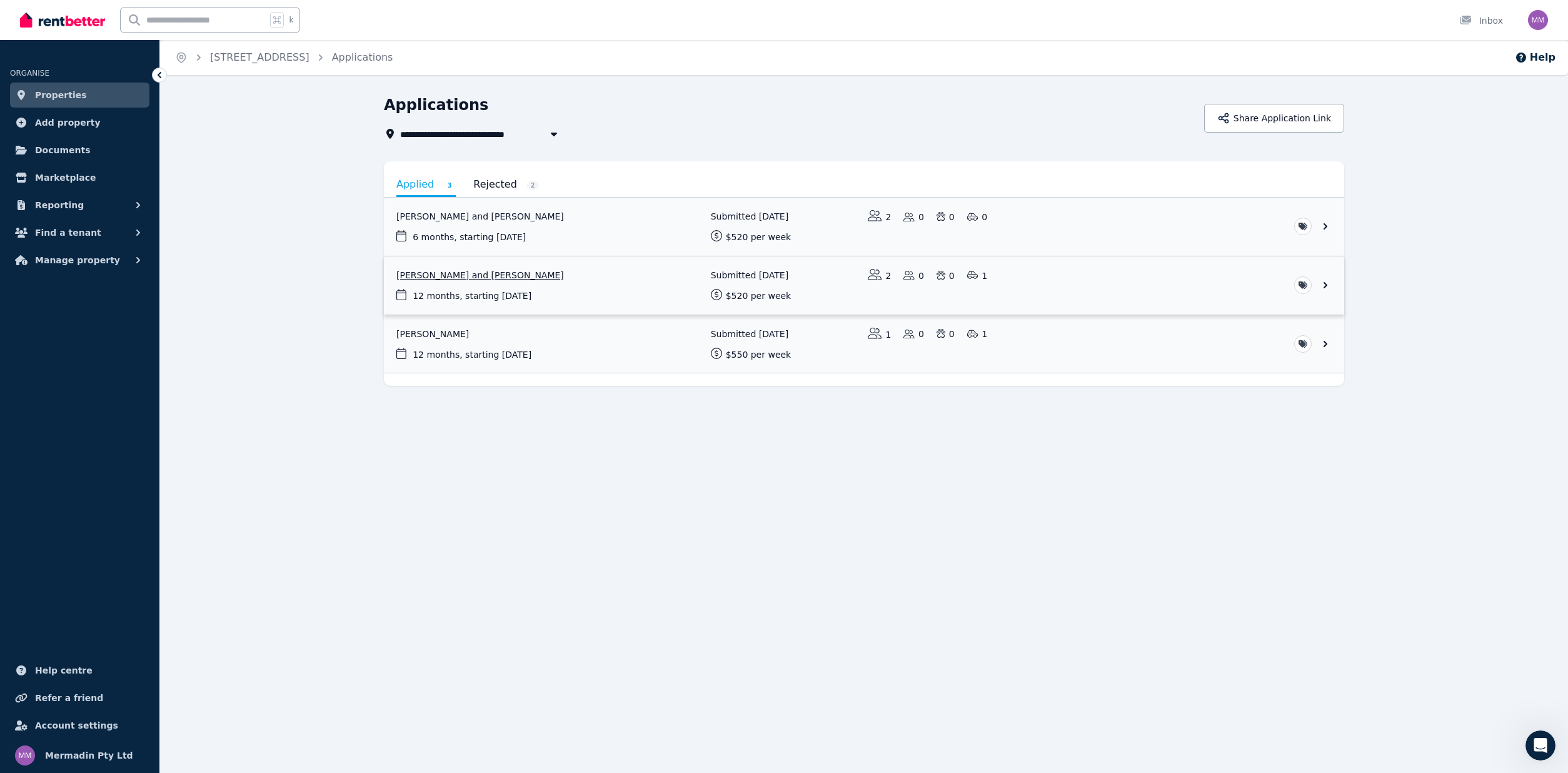
click at [1333, 281] on link "View application: James Lobban and Sara Nicol" at bounding box center [864, 285] width 960 height 58
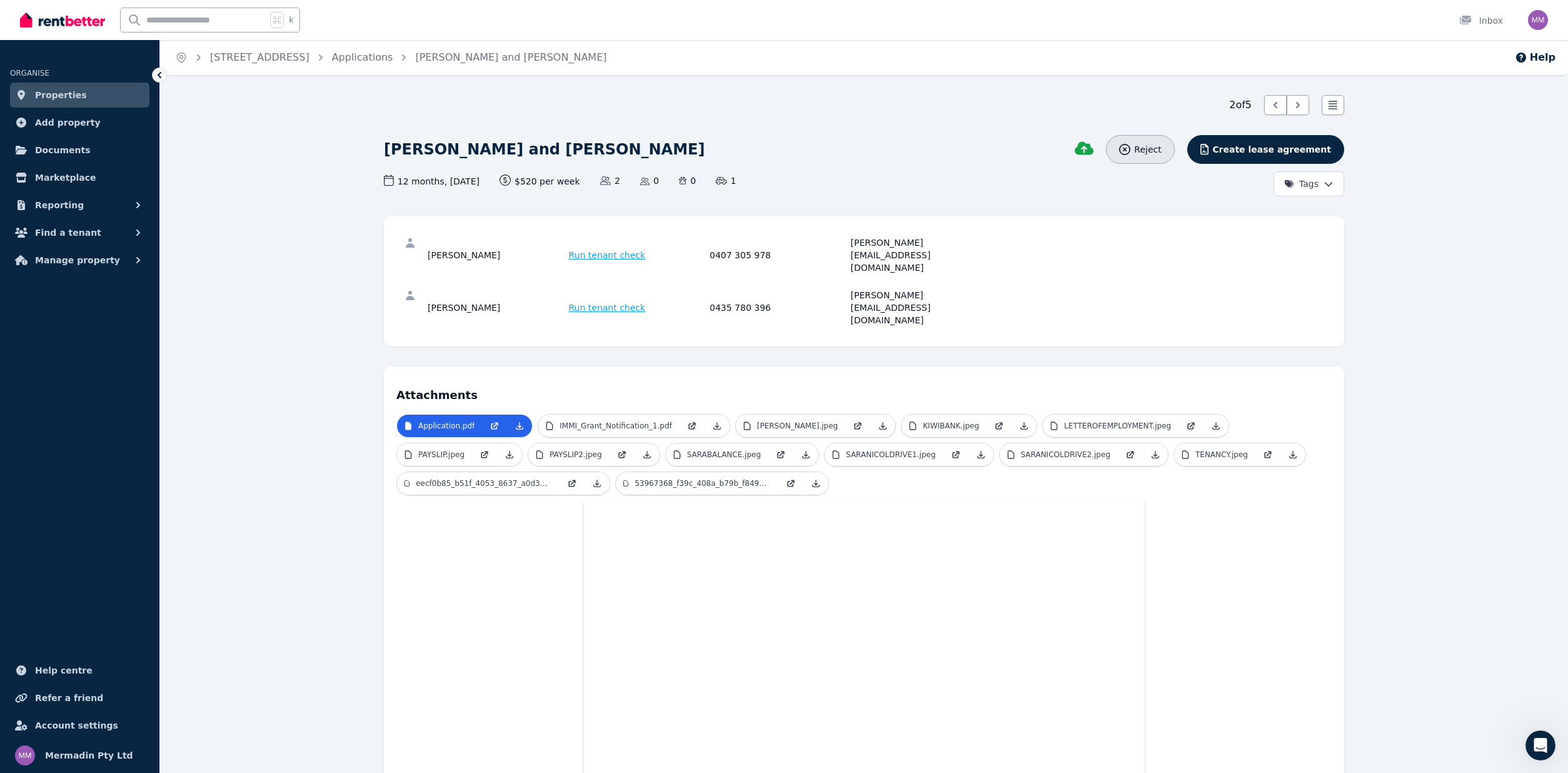
click at [1130, 148] on icon "button" at bounding box center [1124, 149] width 11 height 11
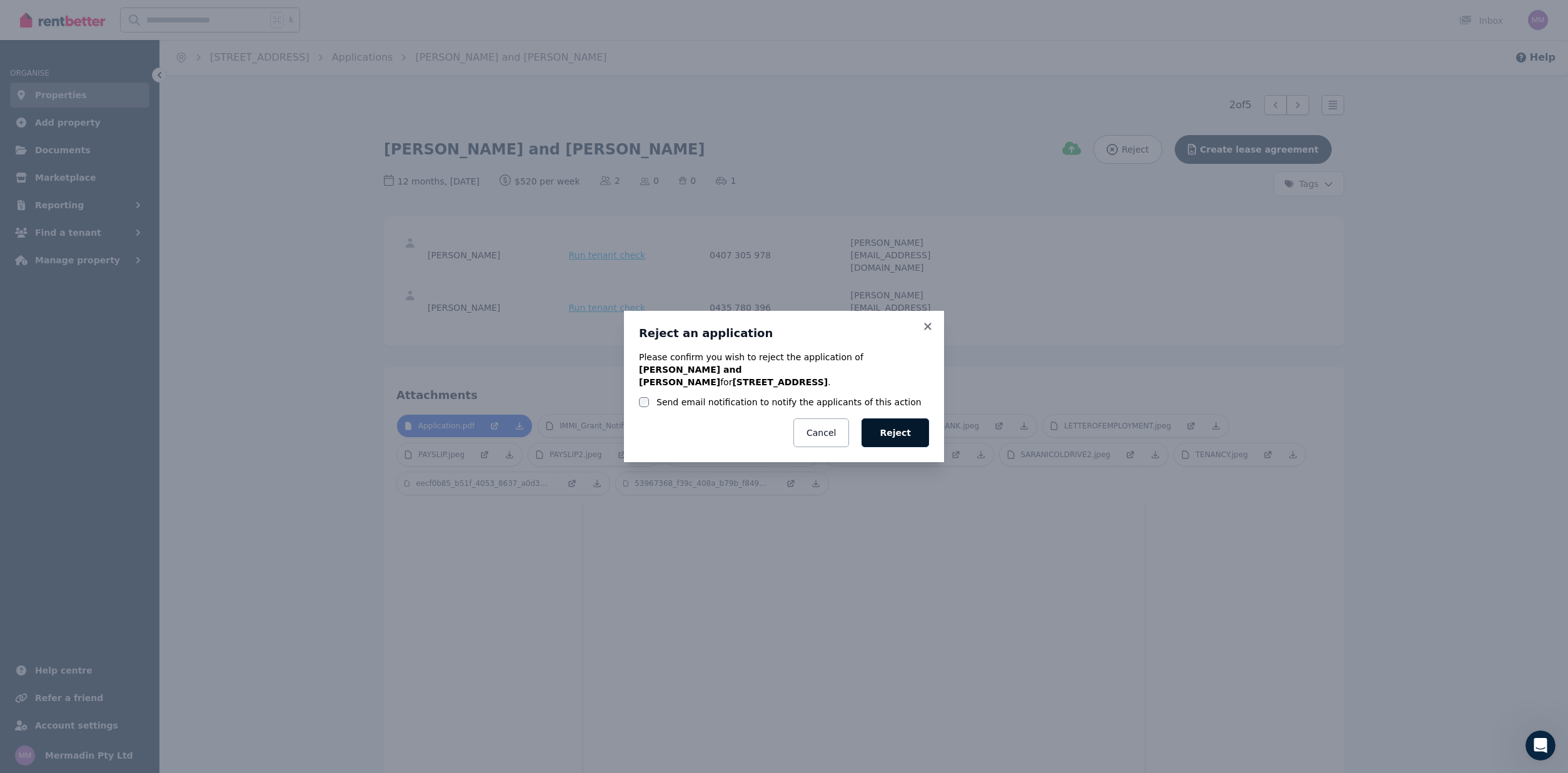
click at [902, 430] on button "Reject" at bounding box center [895, 432] width 67 height 29
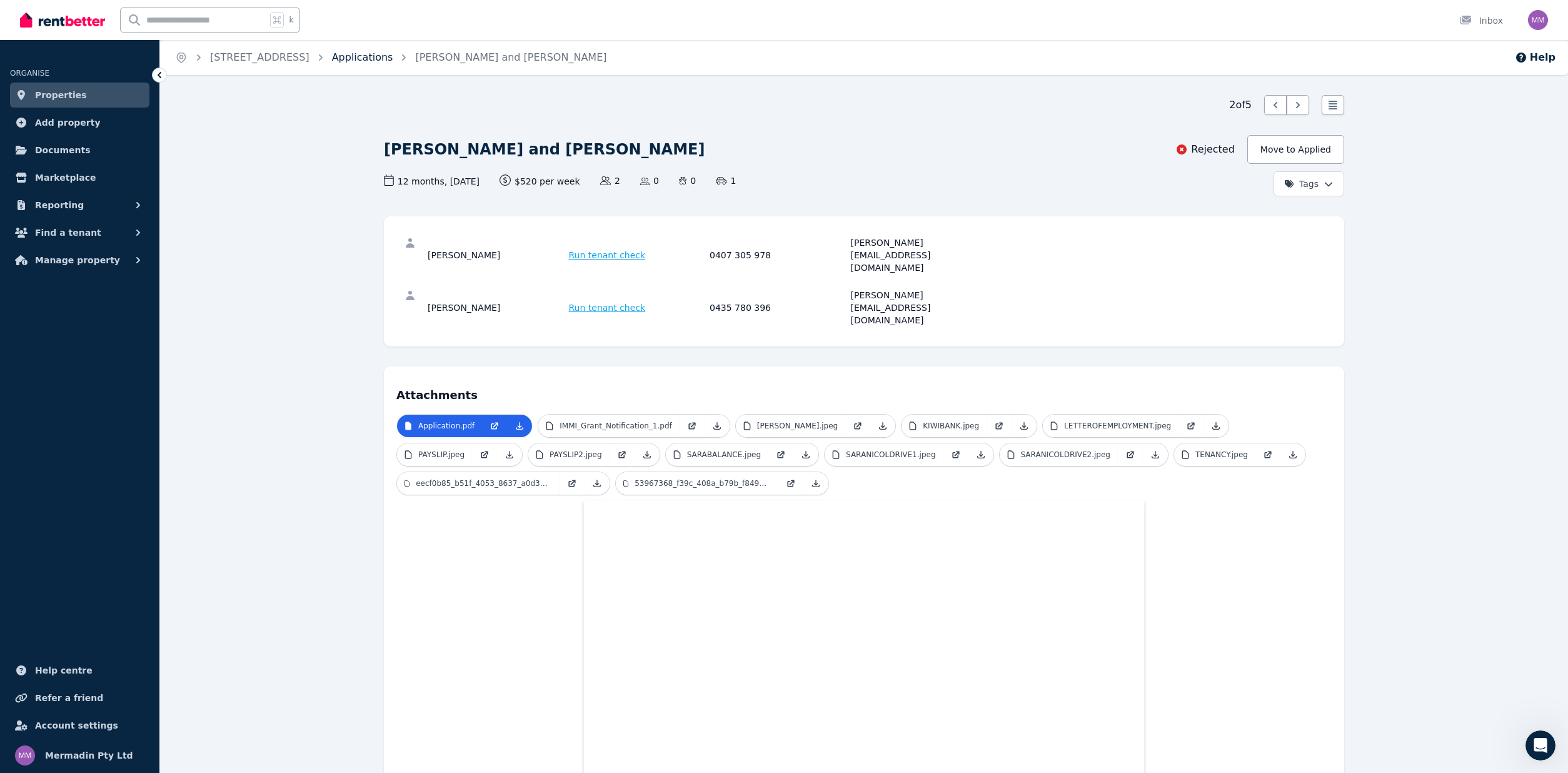
click at [393, 59] on link "Applications" at bounding box center [363, 57] width 61 height 12
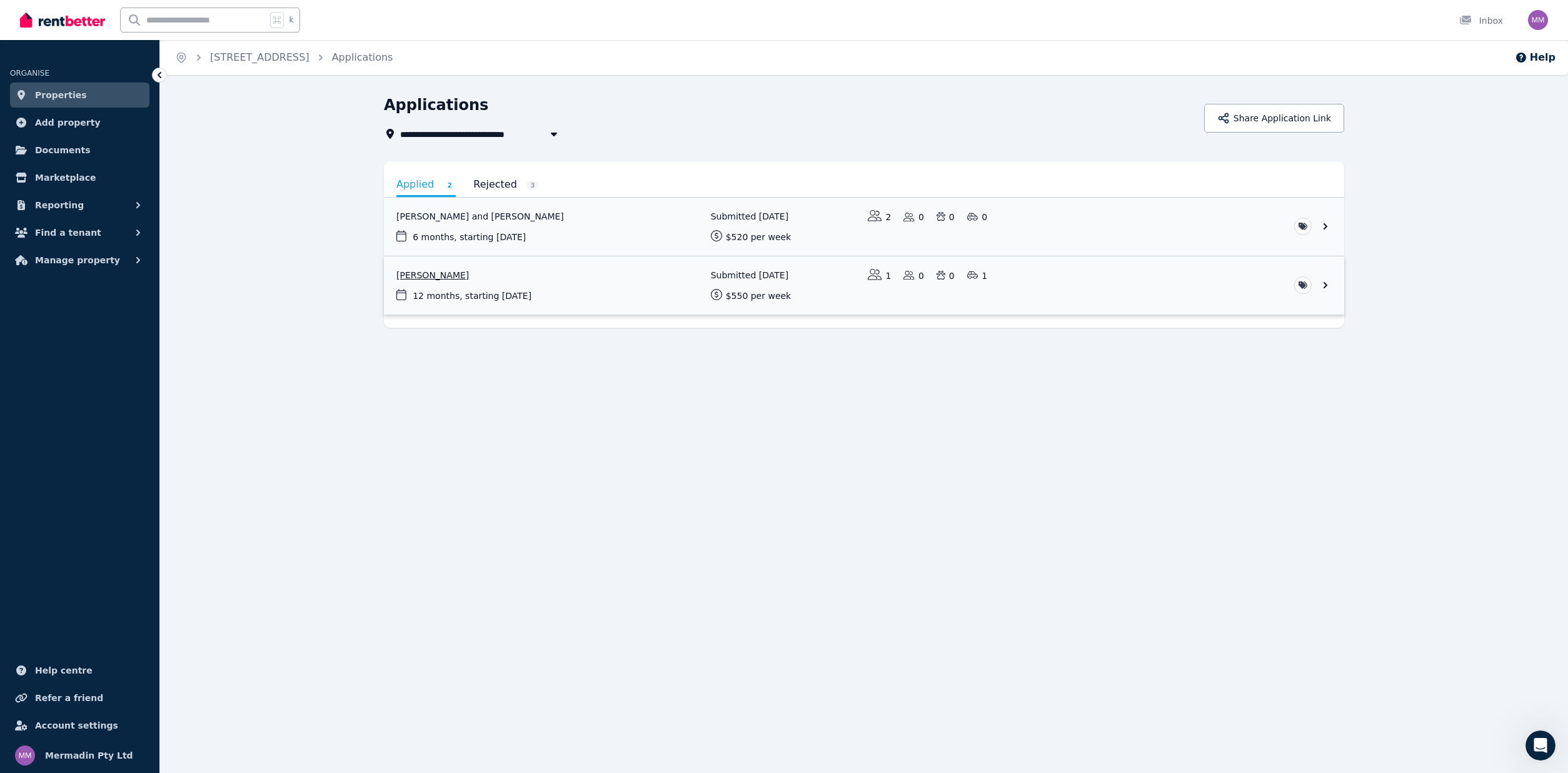
click at [1329, 287] on link "View application: Samuel Stokes" at bounding box center [864, 285] width 960 height 58
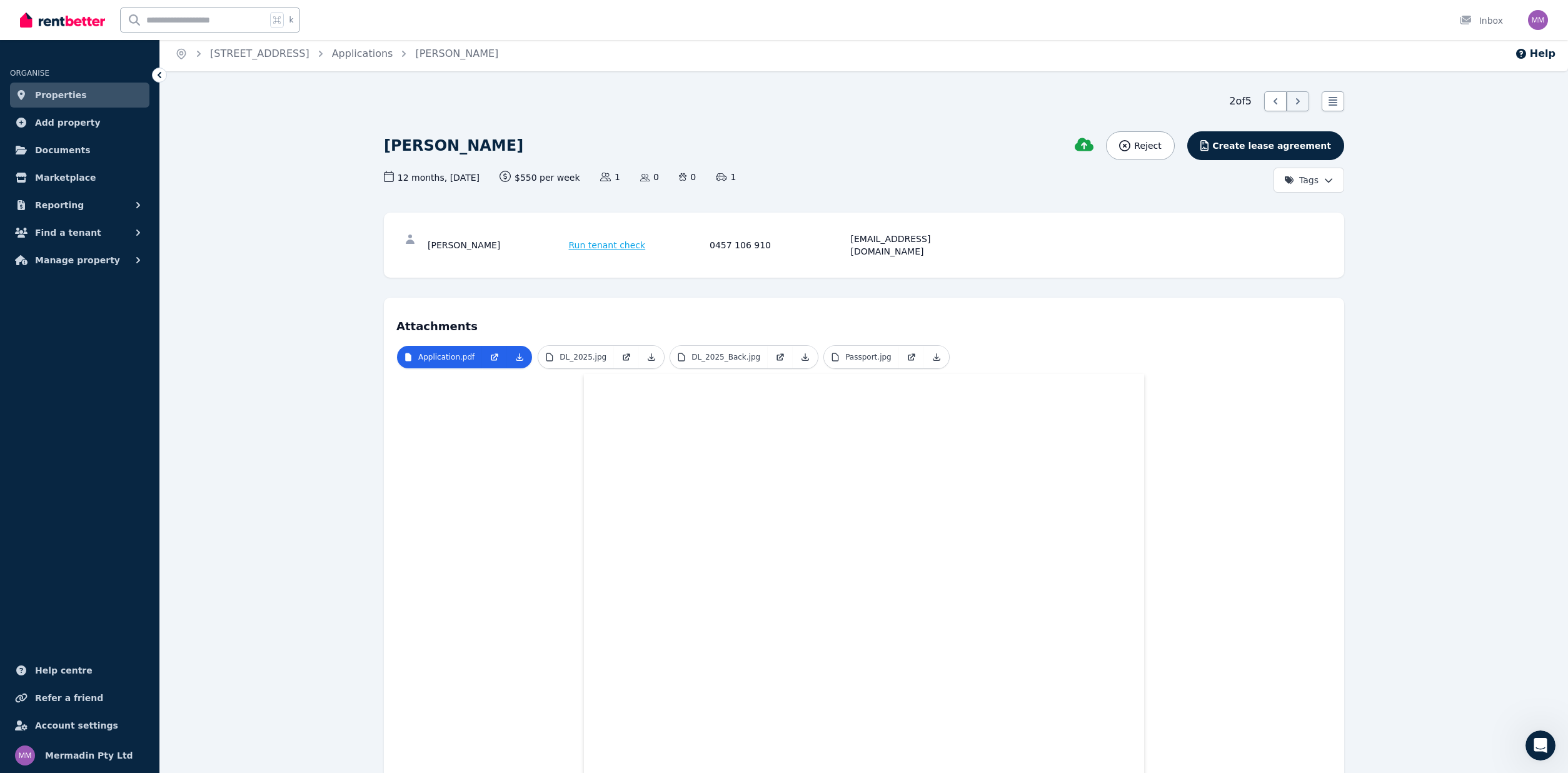
scroll to position [6, 0]
click at [1154, 146] on span "Reject" at bounding box center [1147, 143] width 27 height 12
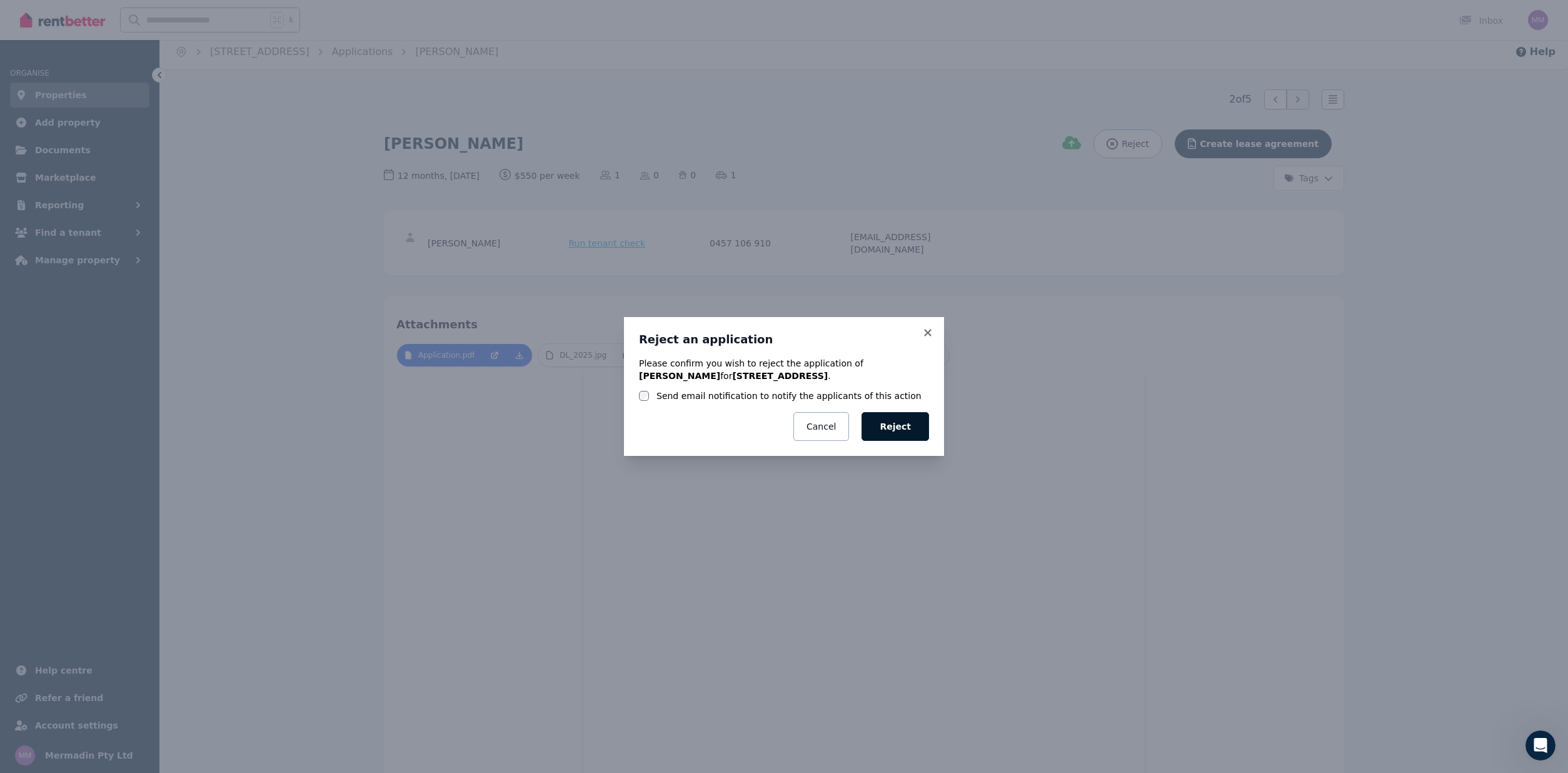
click at [897, 430] on button "Reject" at bounding box center [895, 426] width 67 height 29
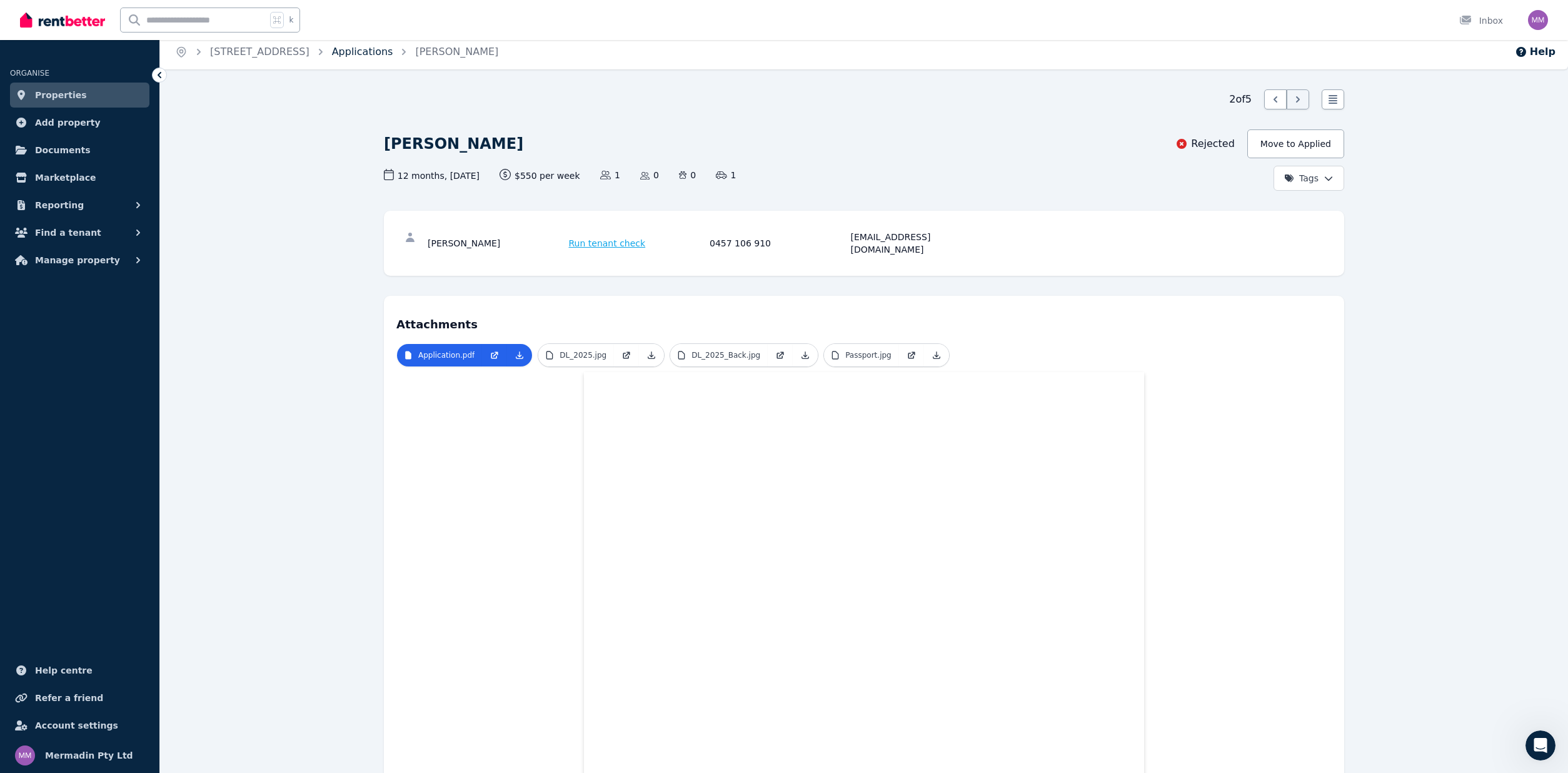
click at [393, 51] on link "Applications" at bounding box center [363, 51] width 61 height 12
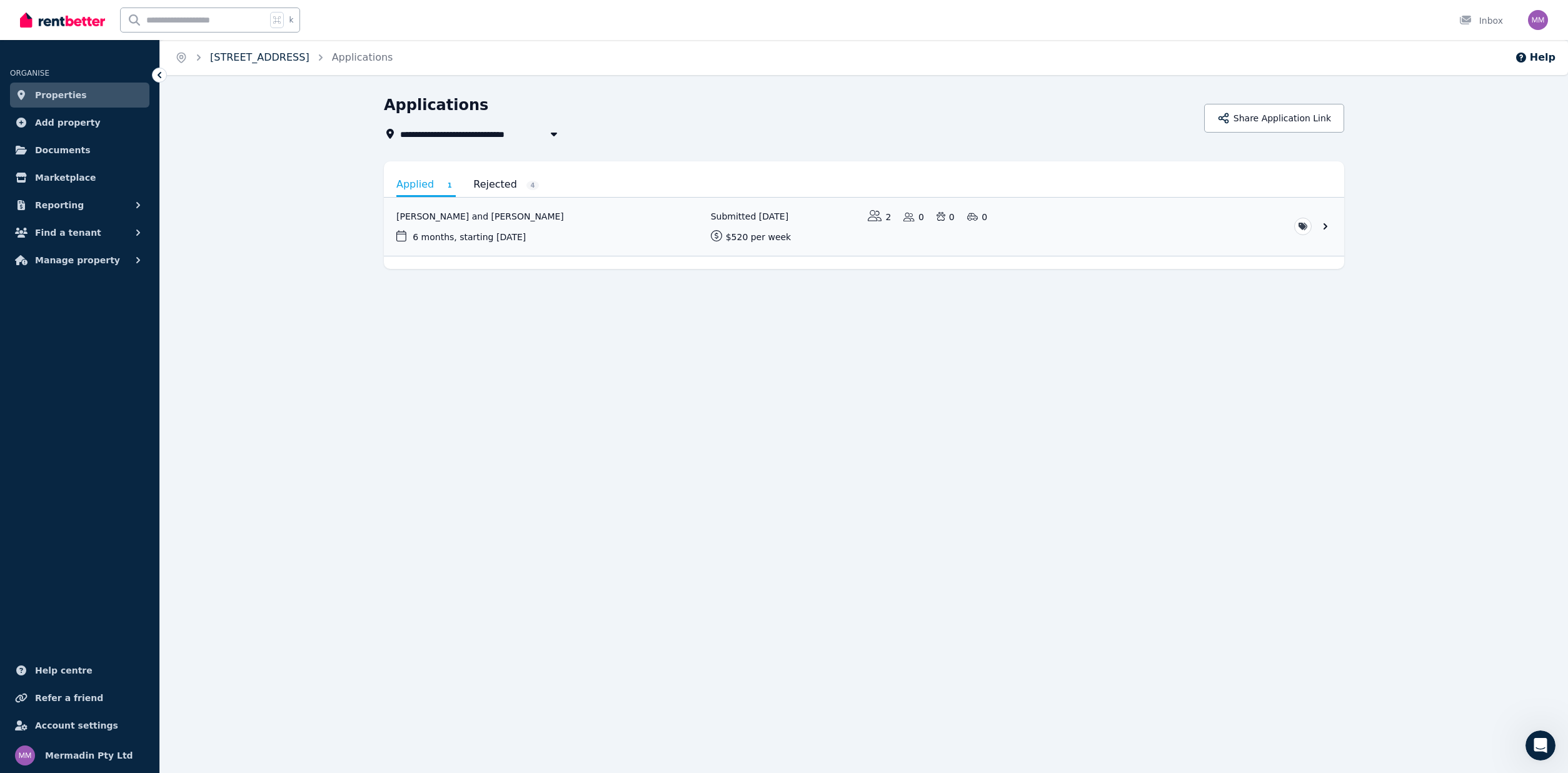
click at [225, 53] on link "[STREET_ADDRESS]" at bounding box center [260, 57] width 100 height 12
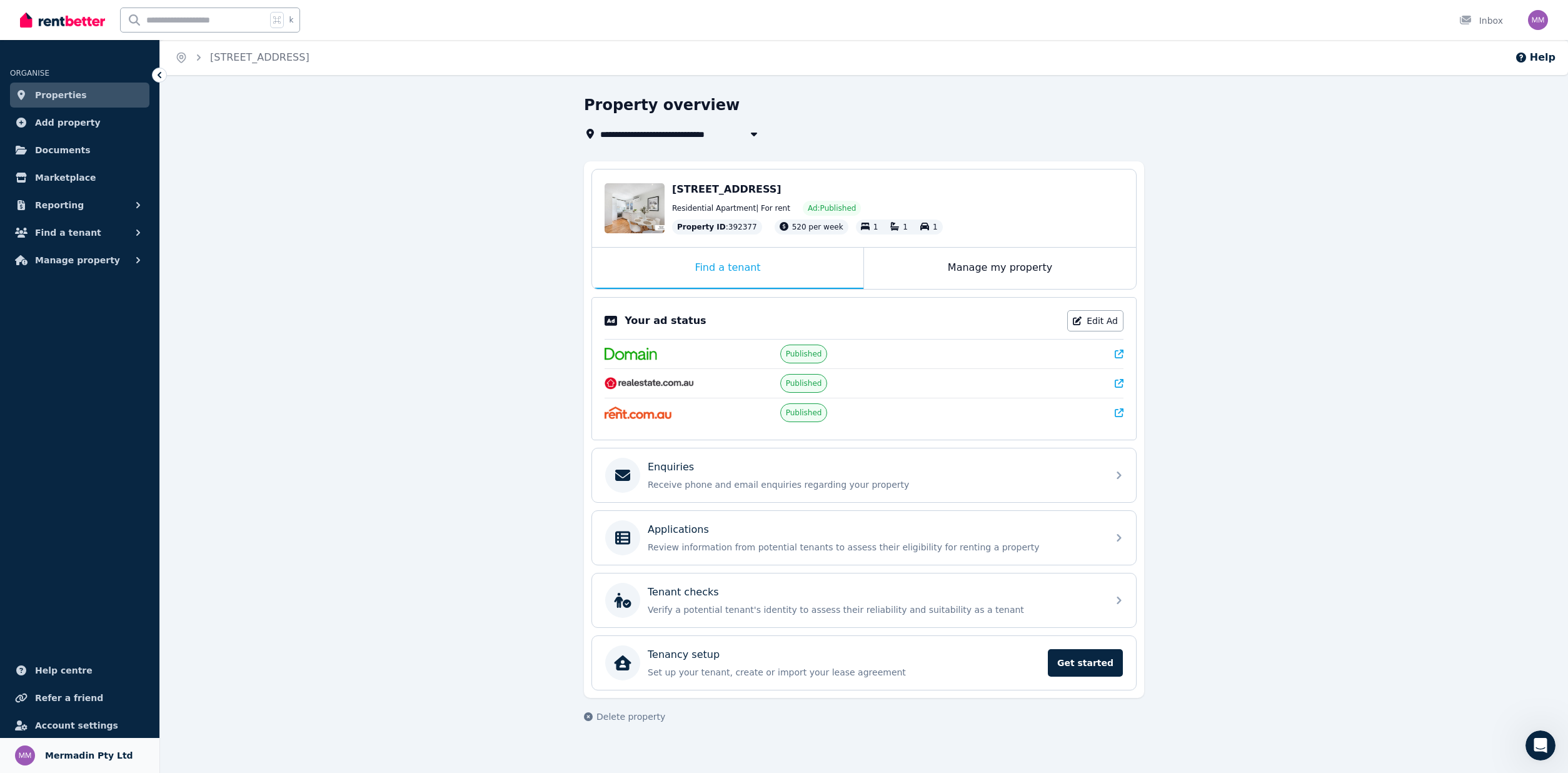
click at [67, 756] on span "Mermadin Pty Ltd" at bounding box center [89, 755] width 88 height 15
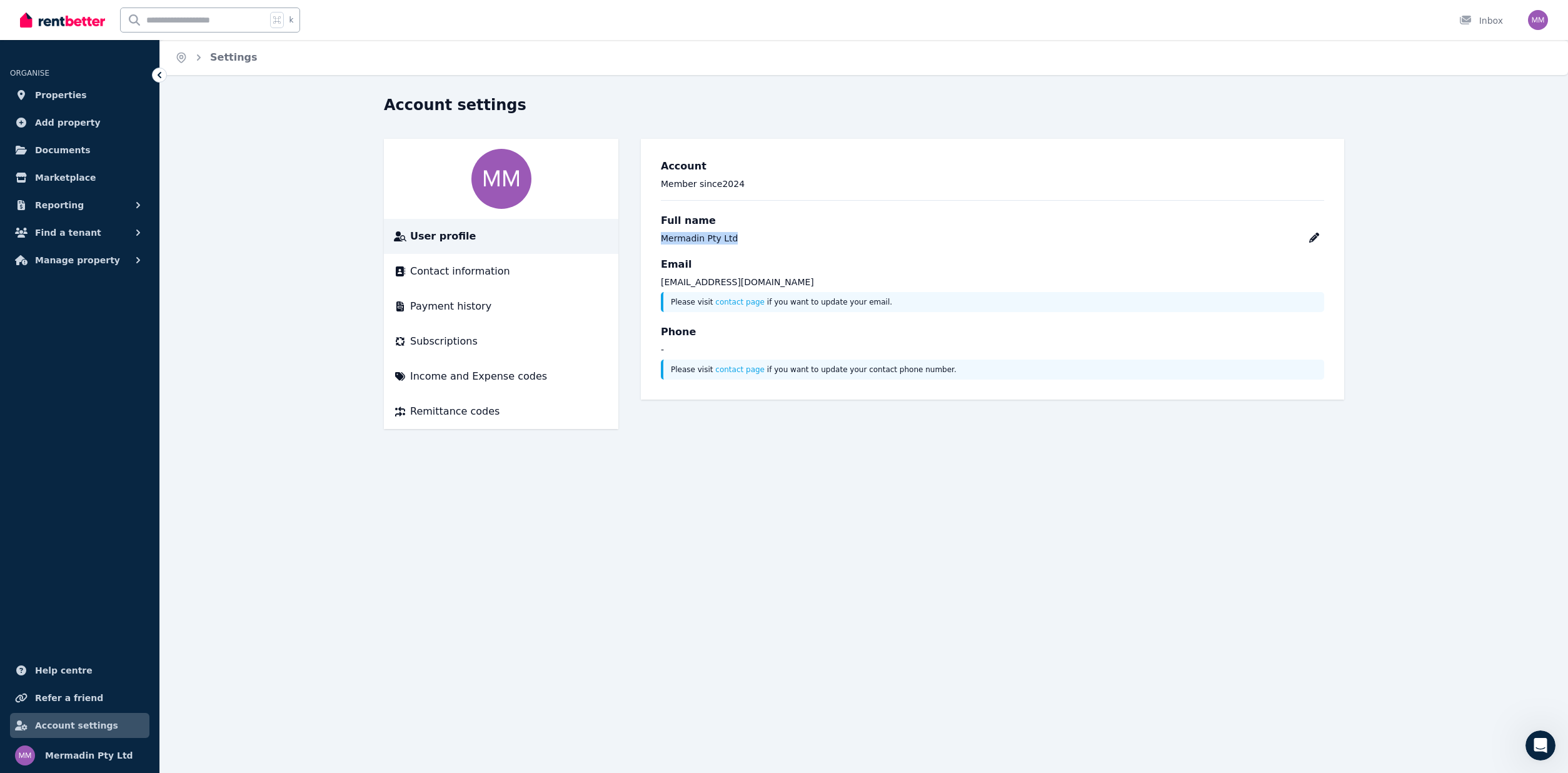
drag, startPoint x: 774, startPoint y: 242, endPoint x: 648, endPoint y: 240, distance: 126.0
click at [650, 240] on div "Account Member since [DATE] Full name Mermadin Pty Ltd Email [EMAIL_ADDRESS][DO…" at bounding box center [992, 269] width 703 height 261
copy div "Mermadin Pty Ltd"
click at [534, 277] on div "Contact information" at bounding box center [501, 271] width 214 height 15
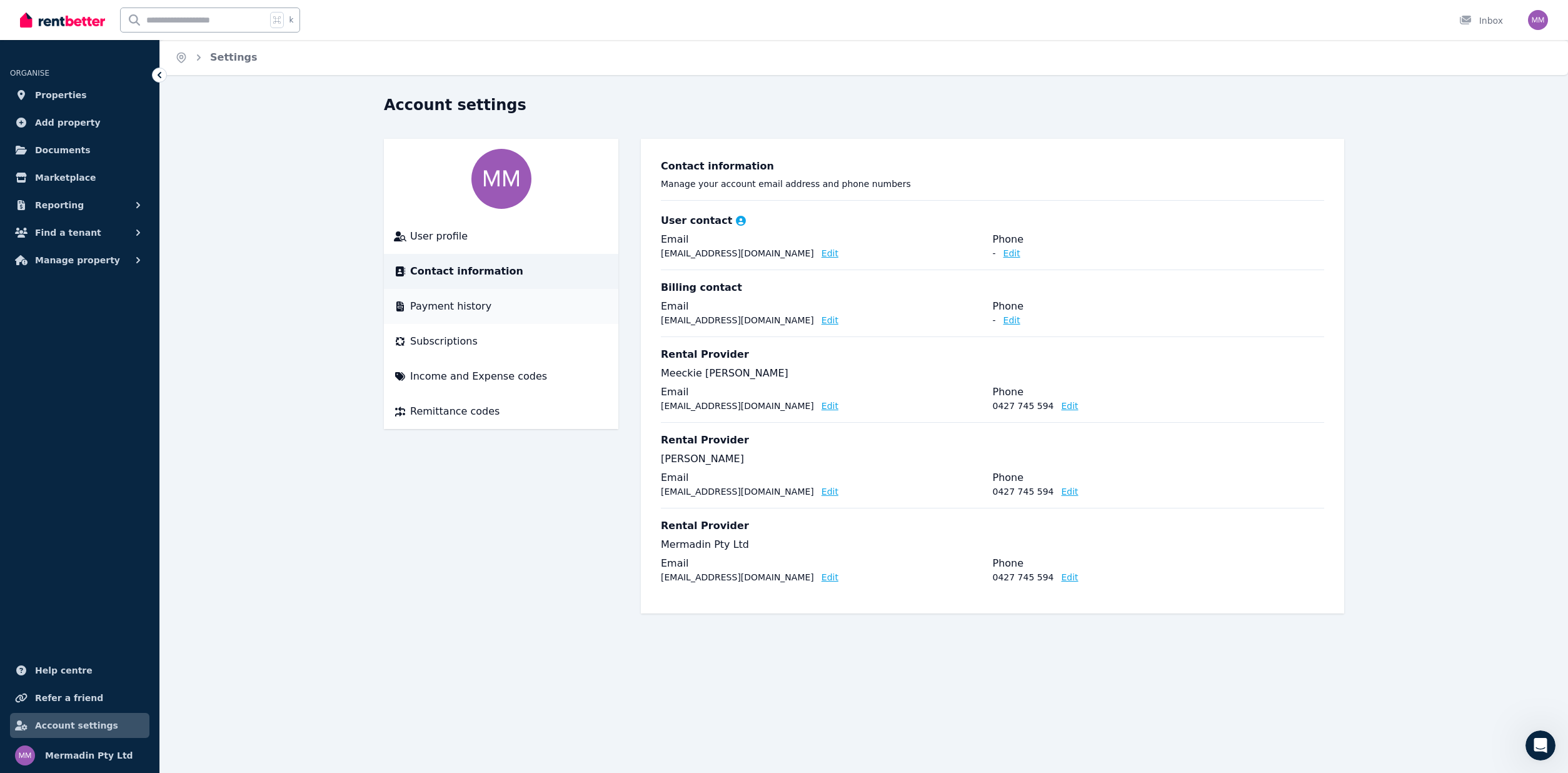
click at [515, 307] on div "Payment history" at bounding box center [501, 306] width 214 height 15
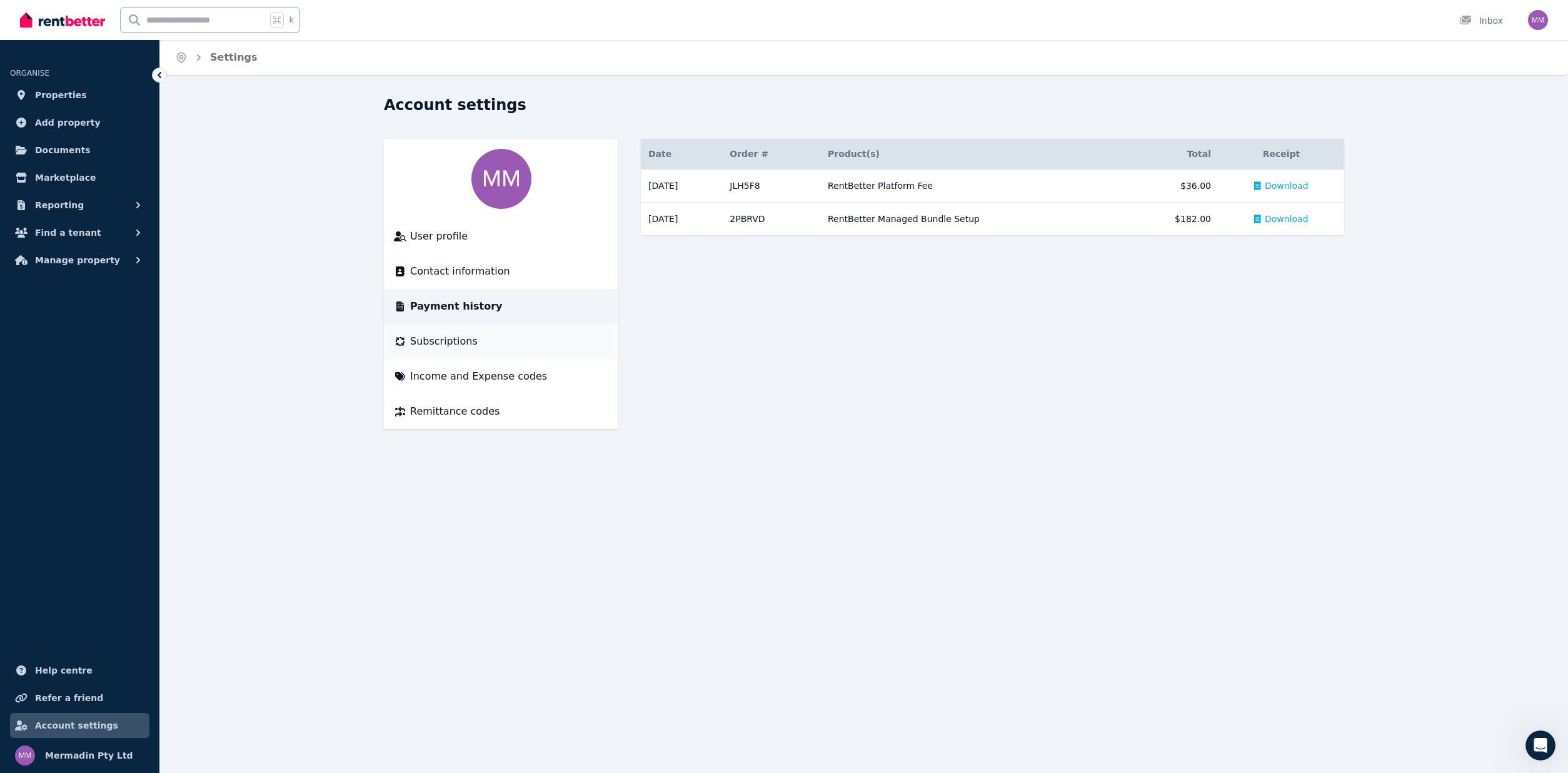
click at [454, 348] on span "Subscriptions" at bounding box center [444, 341] width 67 height 15
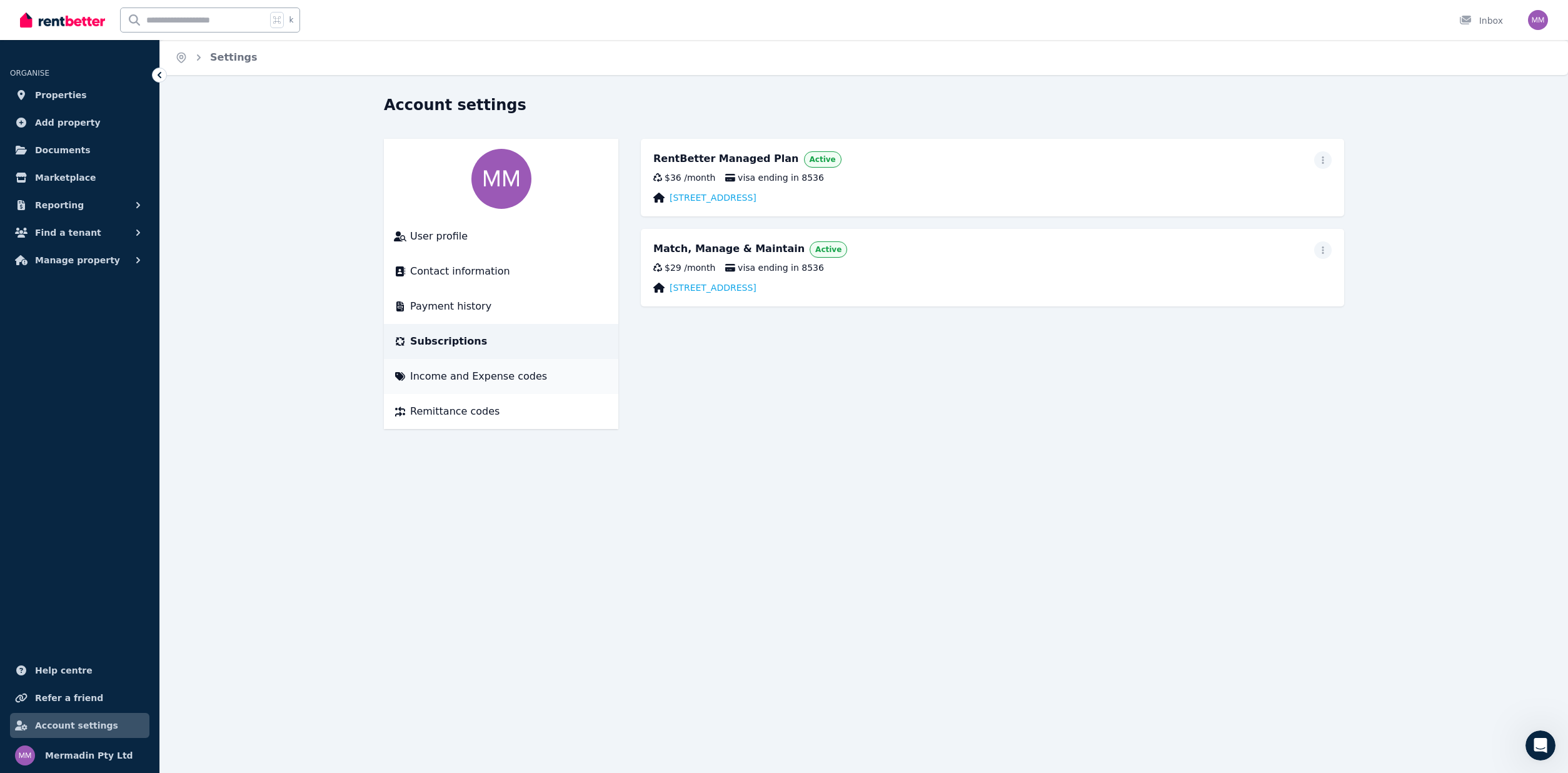
click at [477, 378] on span "Income and Expense codes" at bounding box center [478, 376] width 137 height 15
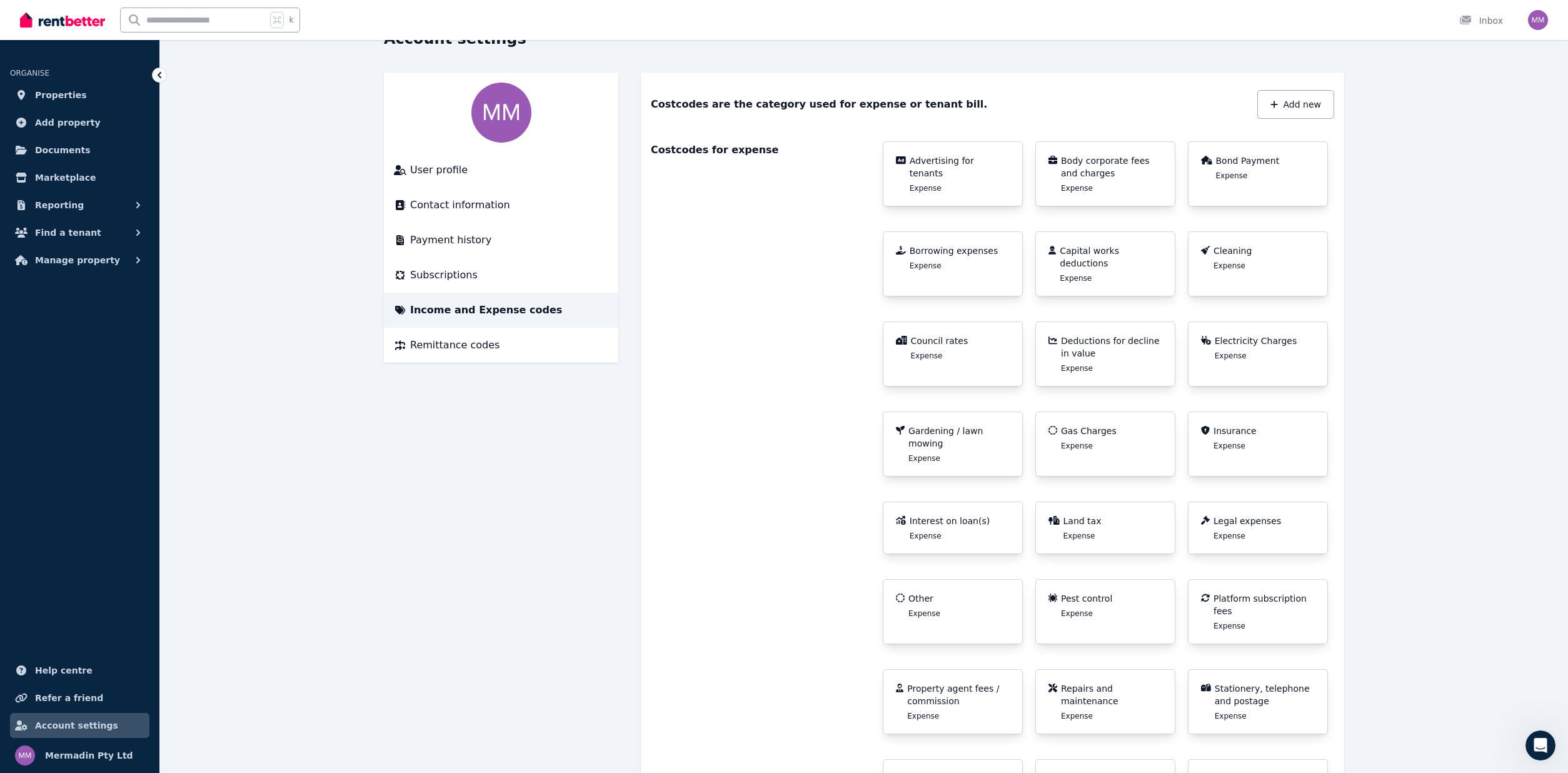
scroll to position [68, 0]
click at [425, 173] on span "User profile" at bounding box center [438, 168] width 58 height 15
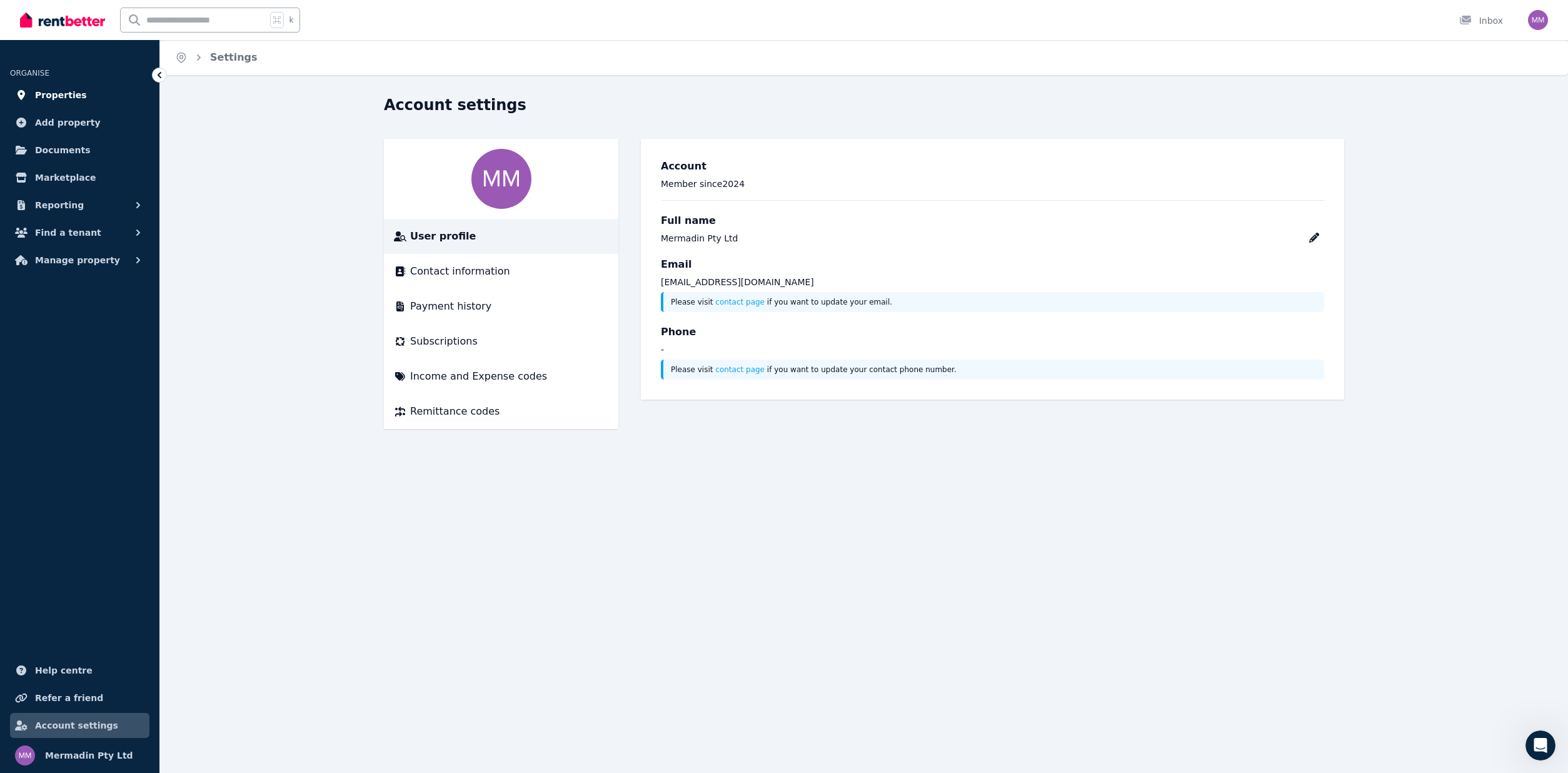
click at [68, 100] on span "Properties" at bounding box center [61, 95] width 52 height 15
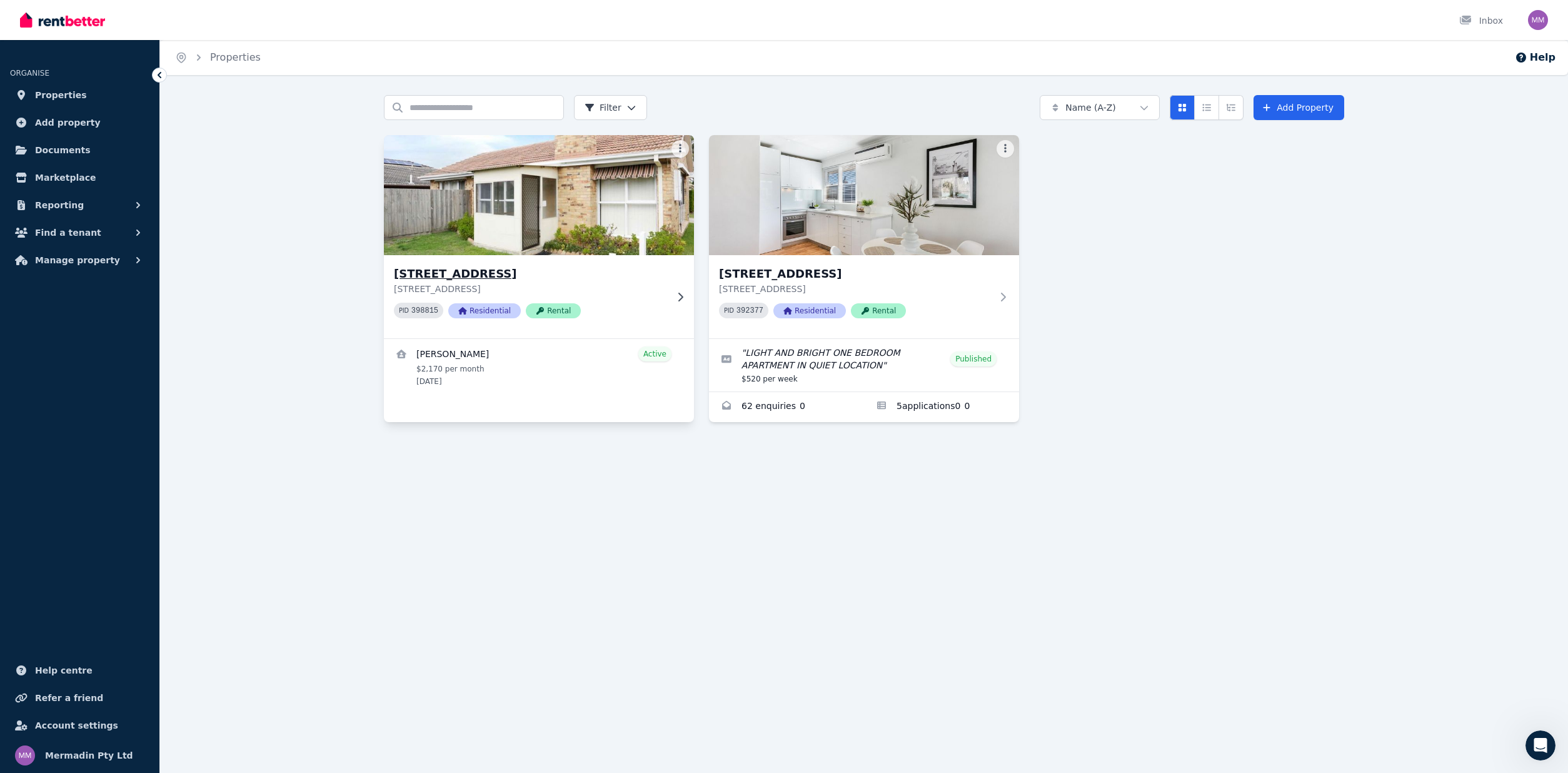
click at [548, 215] on img at bounding box center [539, 195] width 326 height 127
